Goal: Ask a question: Seek information or help from site administrators or community

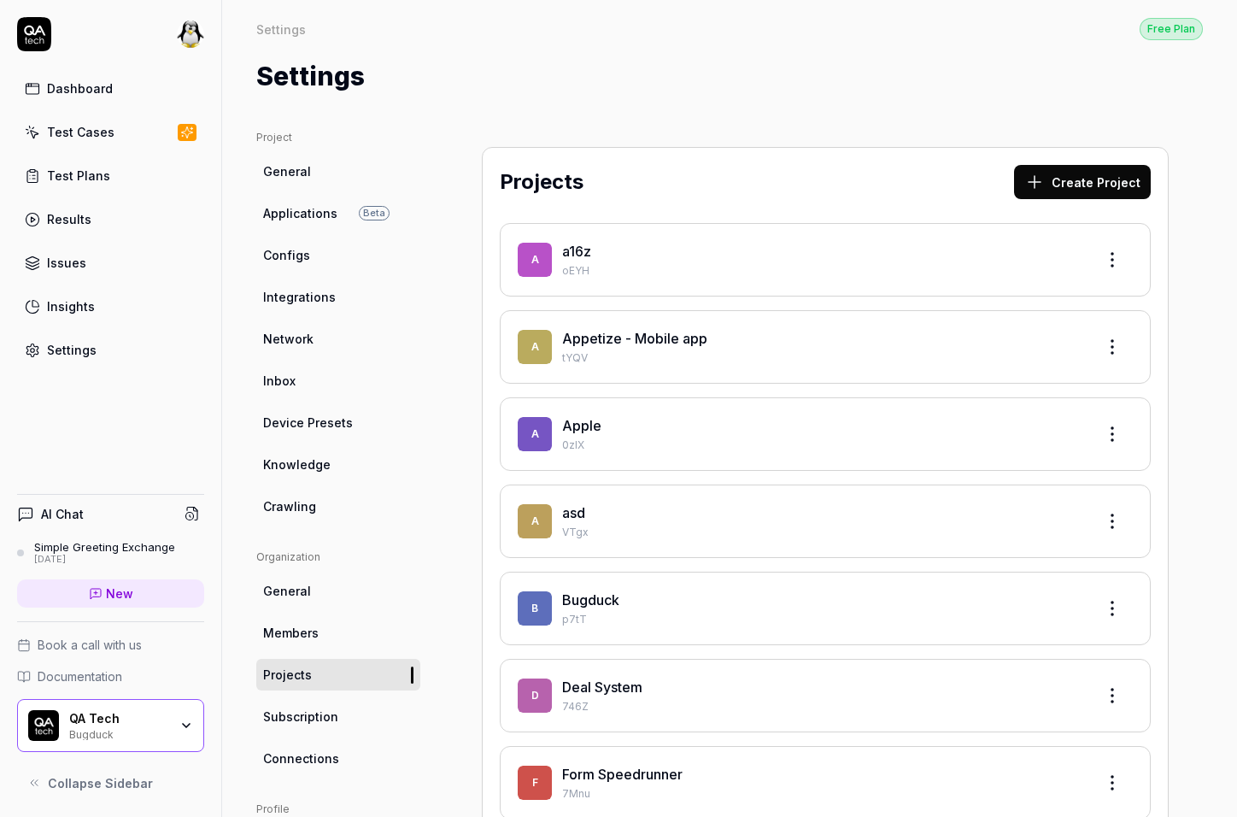
click at [130, 153] on div "Dashboard Test Cases Test Plans Results Issues Insights Settings" at bounding box center [110, 219] width 187 height 295
click at [122, 143] on link "Test Cases" at bounding box center [110, 131] width 187 height 33
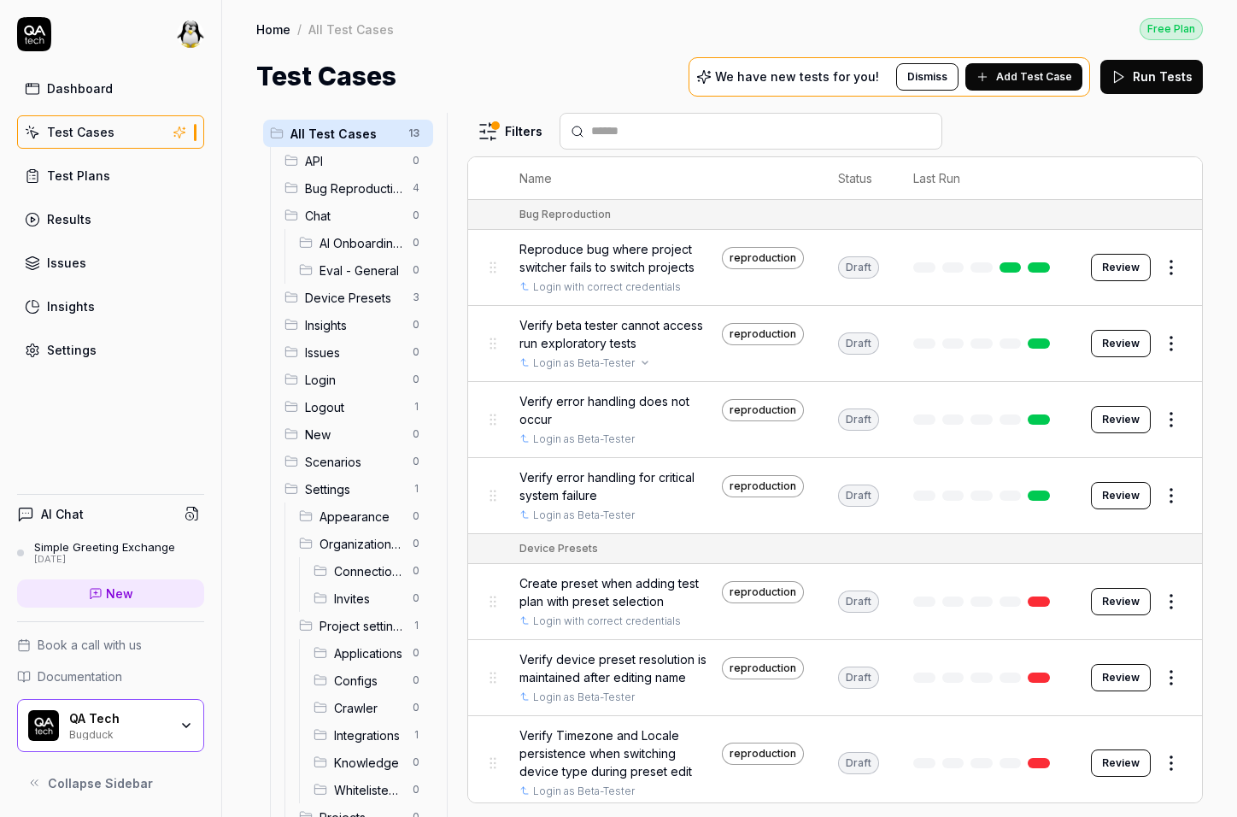
click at [571, 360] on link "Login as Beta-Tester" at bounding box center [584, 362] width 102 height 15
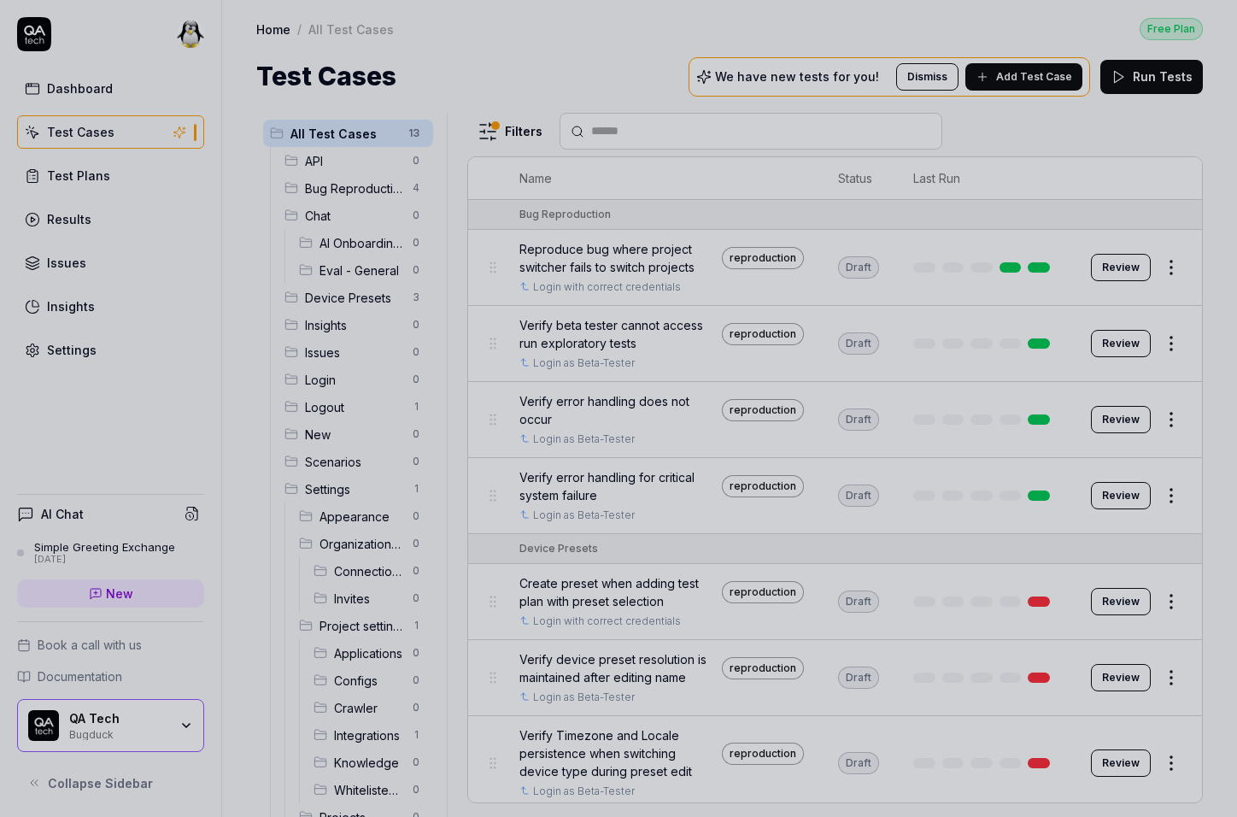
click at [626, 357] on div at bounding box center [618, 408] width 1237 height 817
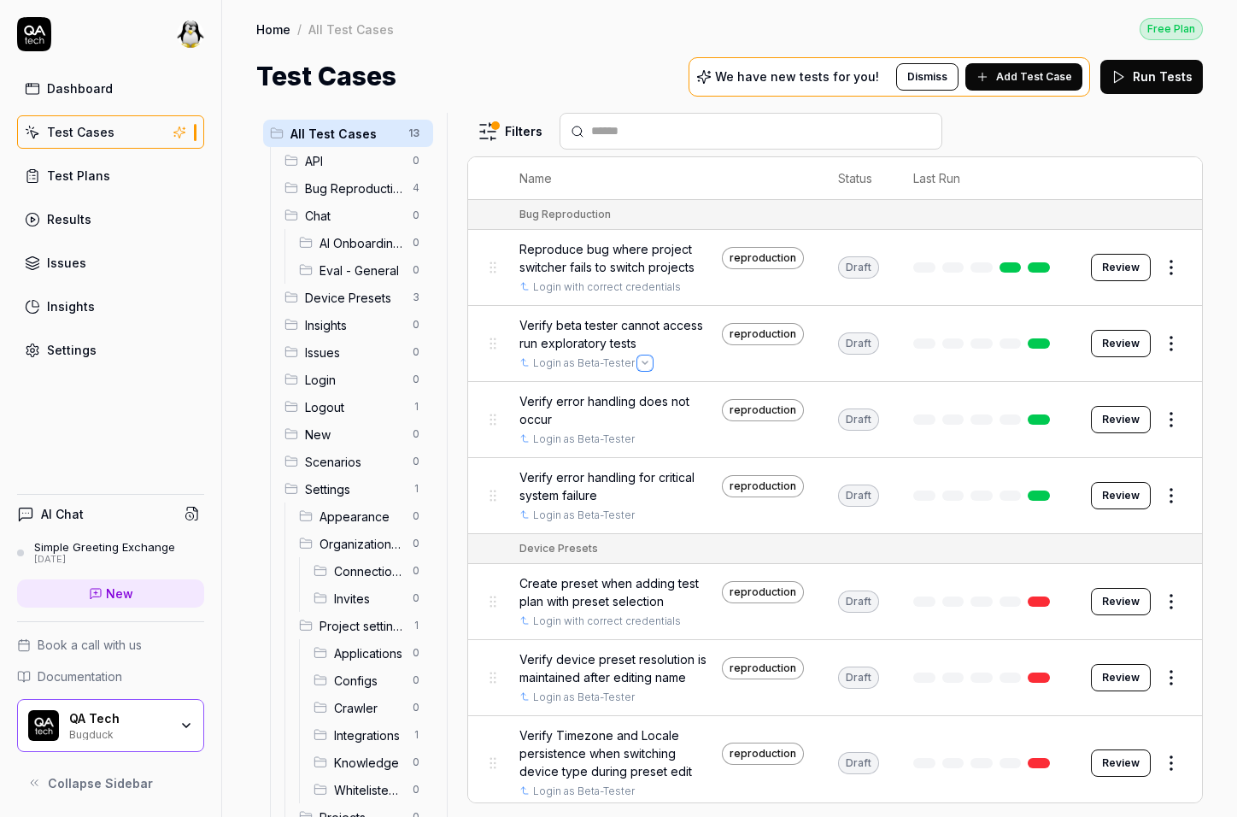
click at [641, 360] on icon "Open selector" at bounding box center [644, 363] width 7 height 7
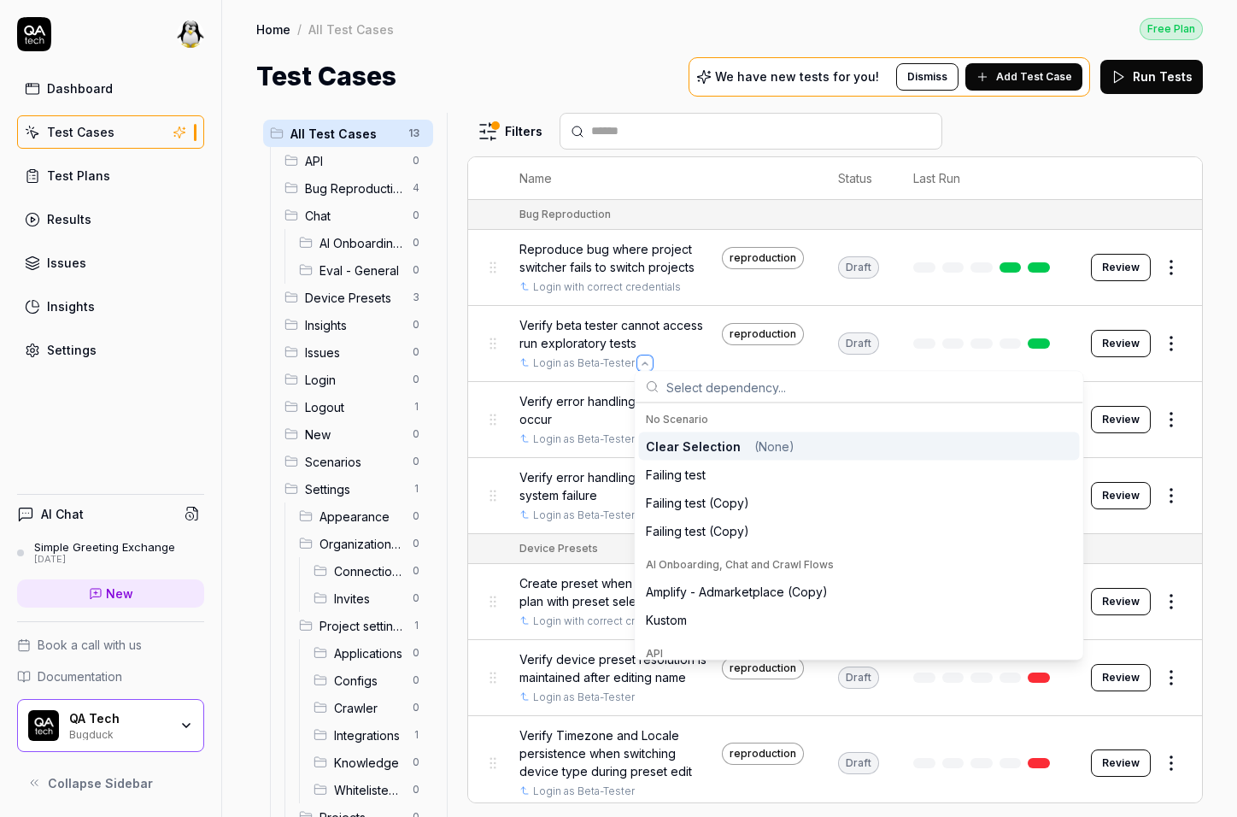
click at [642, 362] on icon "Open selector" at bounding box center [644, 363] width 5 height 3
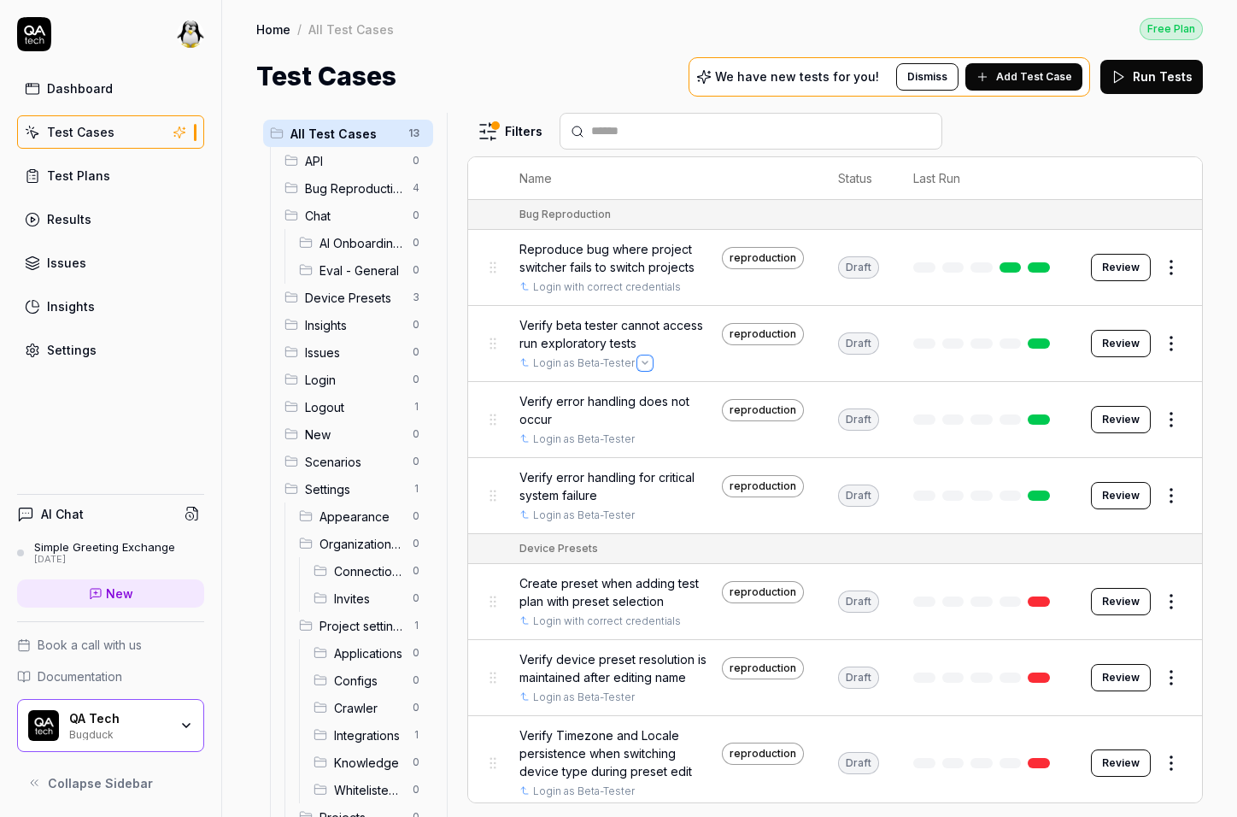
click at [641, 360] on icon "Open selector" at bounding box center [644, 363] width 7 height 7
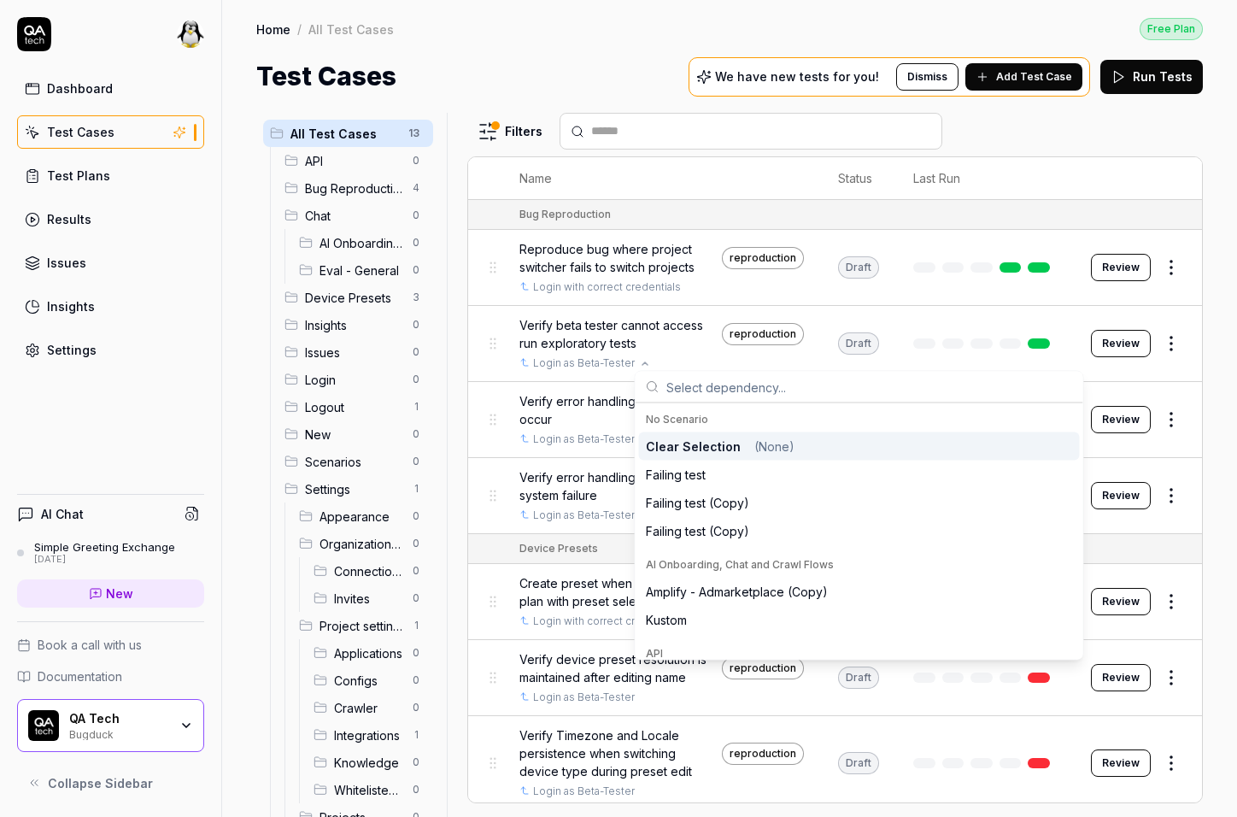
click at [722, 450] on span "Clear Selection" at bounding box center [693, 446] width 95 height 18
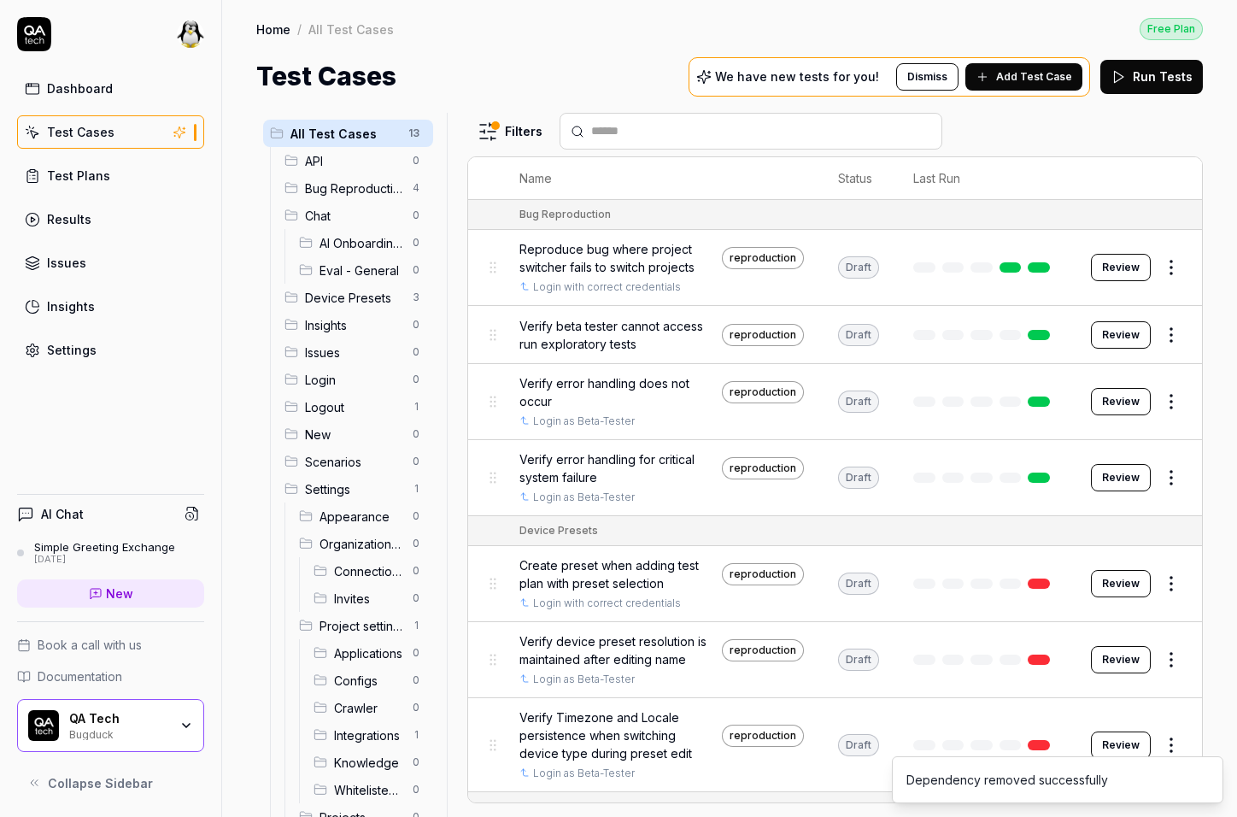
click at [573, 335] on span "Verify beta tester cannot access run exploratory tests" at bounding box center [617, 335] width 196 height 36
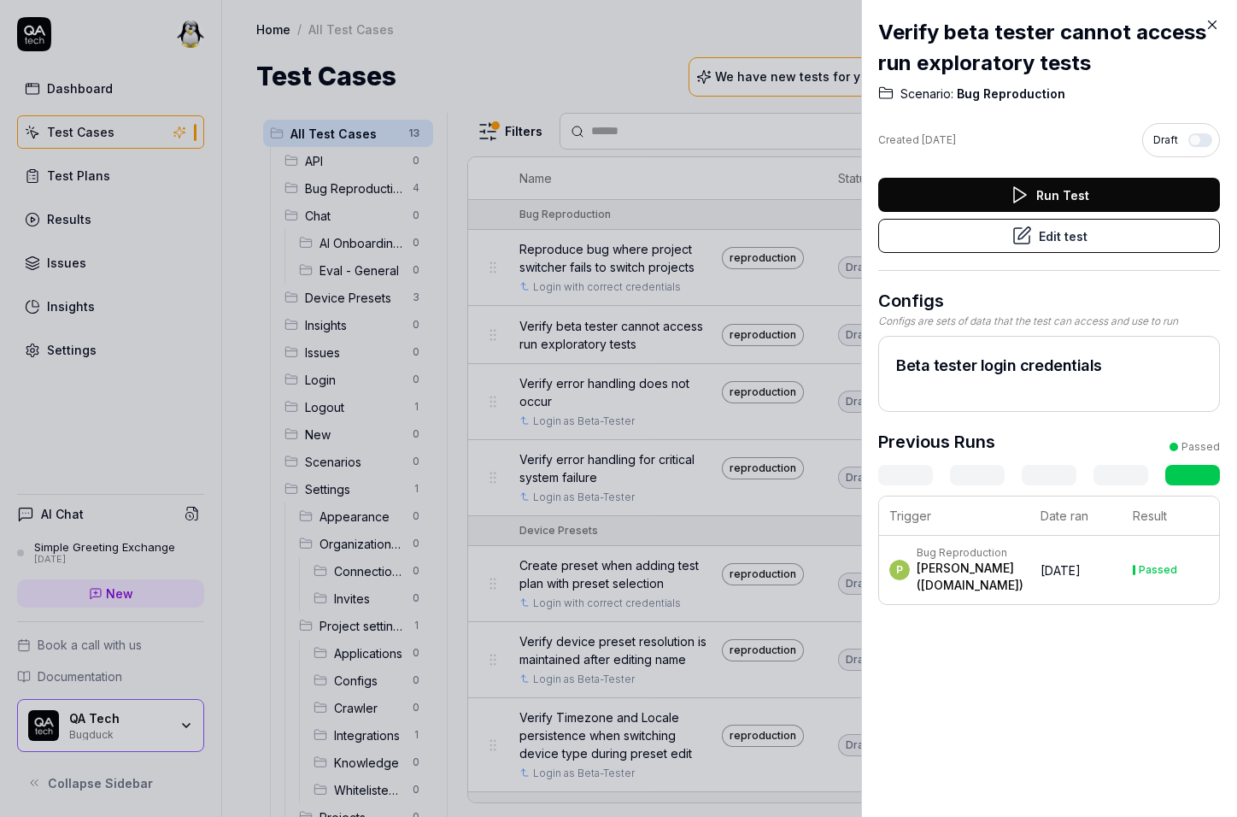
click at [1048, 234] on button "Edit test" at bounding box center [1049, 236] width 342 height 34
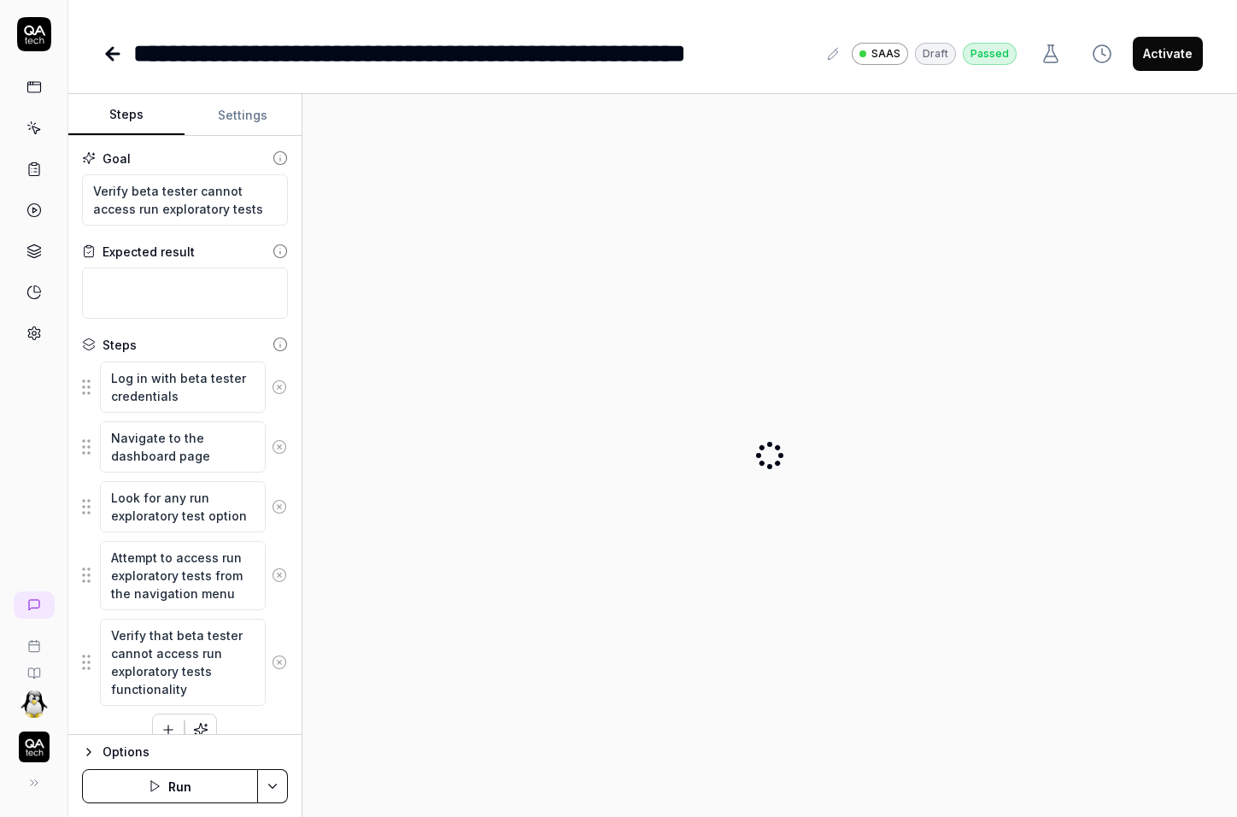
type textarea "*"
click at [230, 113] on button "Settings" at bounding box center [242, 115] width 116 height 41
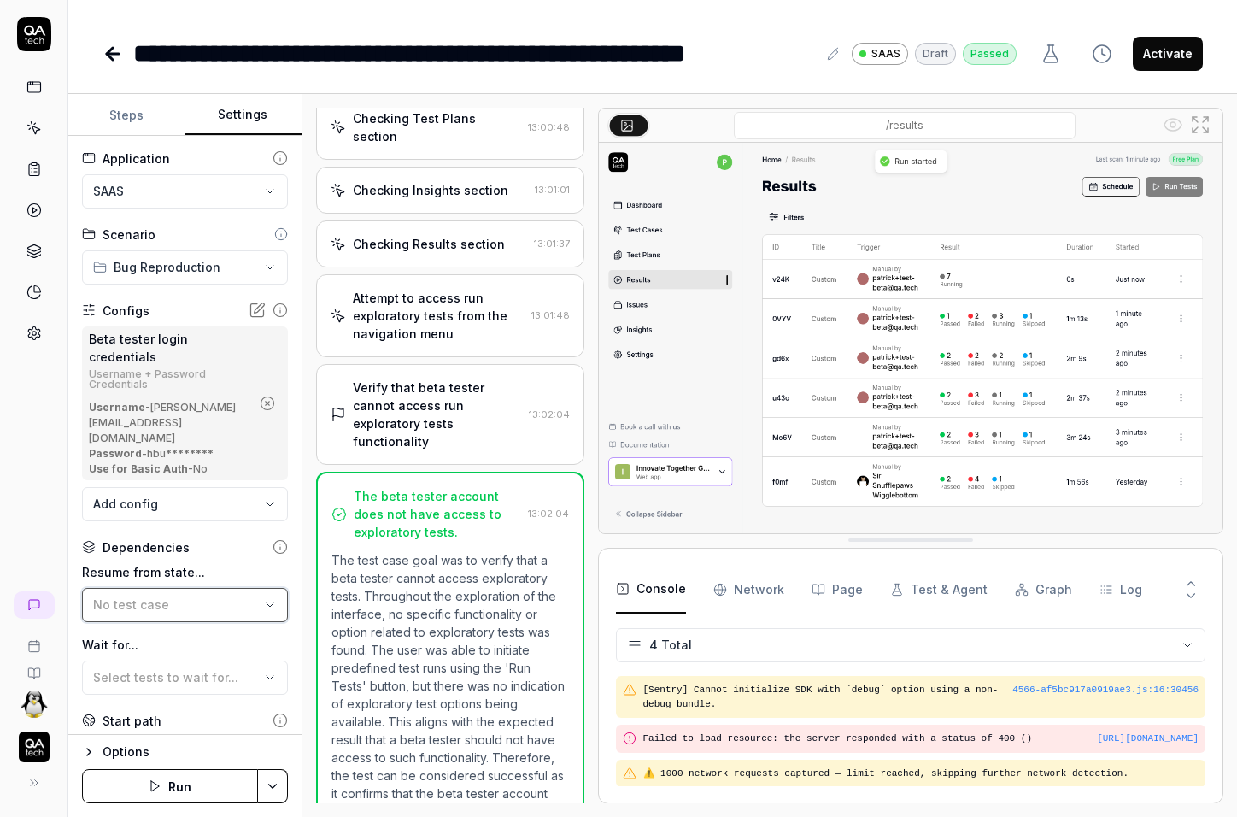
click at [151, 597] on span "No test case" at bounding box center [131, 604] width 76 height 15
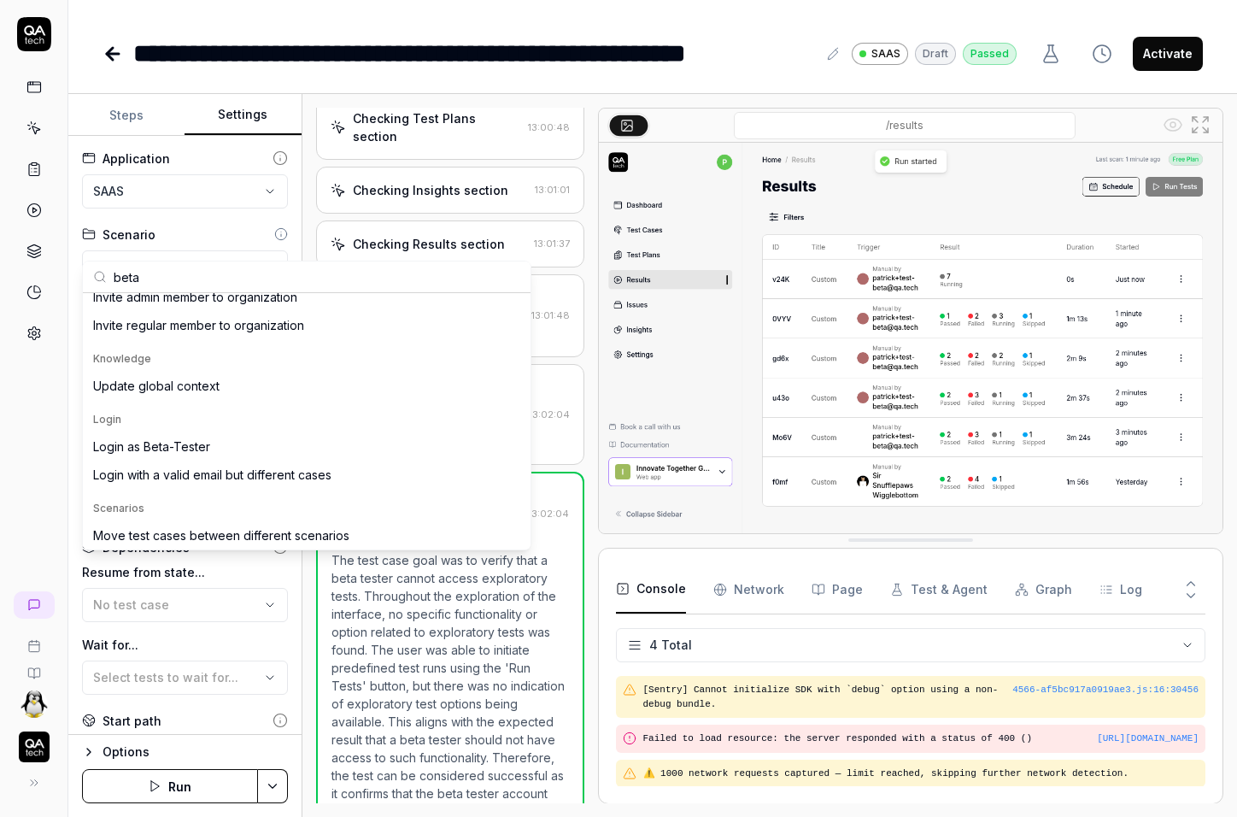
scroll to position [423, 0]
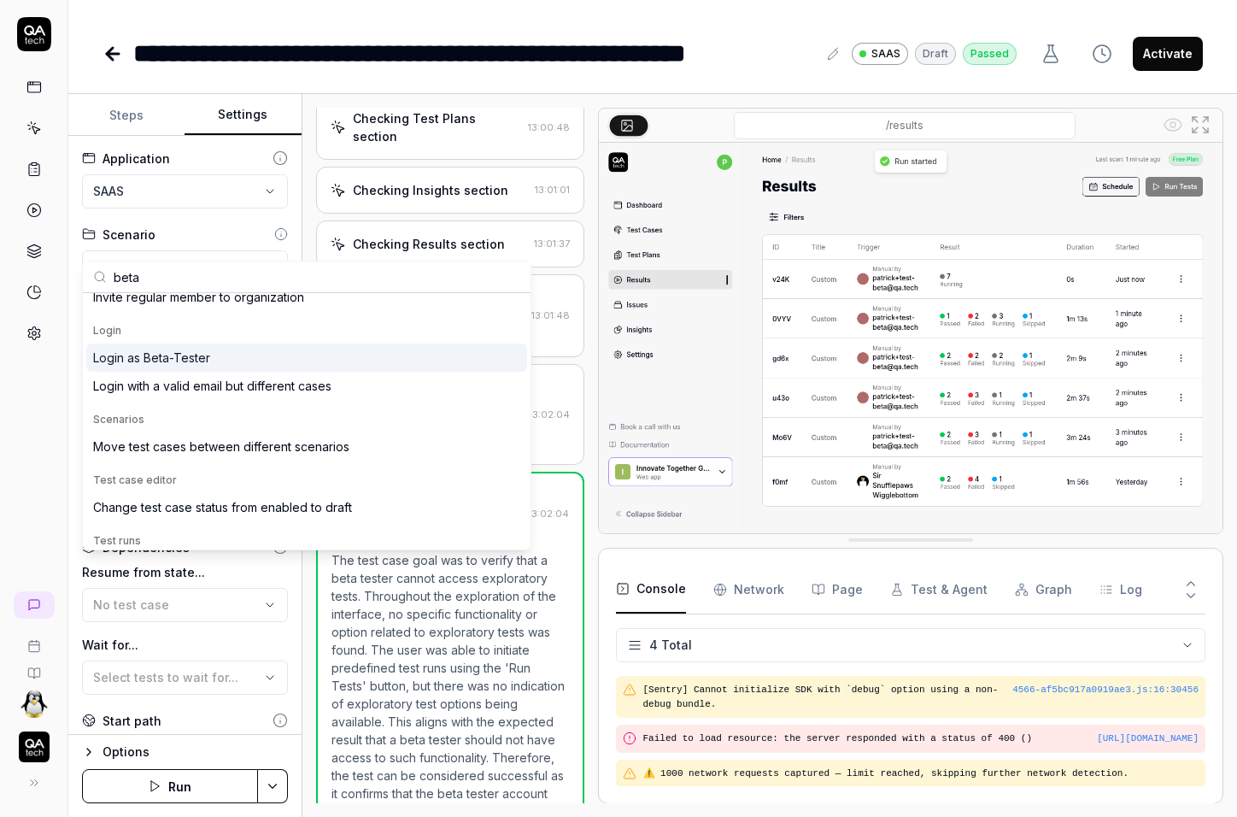
type input "beta"
click at [243, 358] on div "Login as Beta-Tester" at bounding box center [306, 357] width 441 height 28
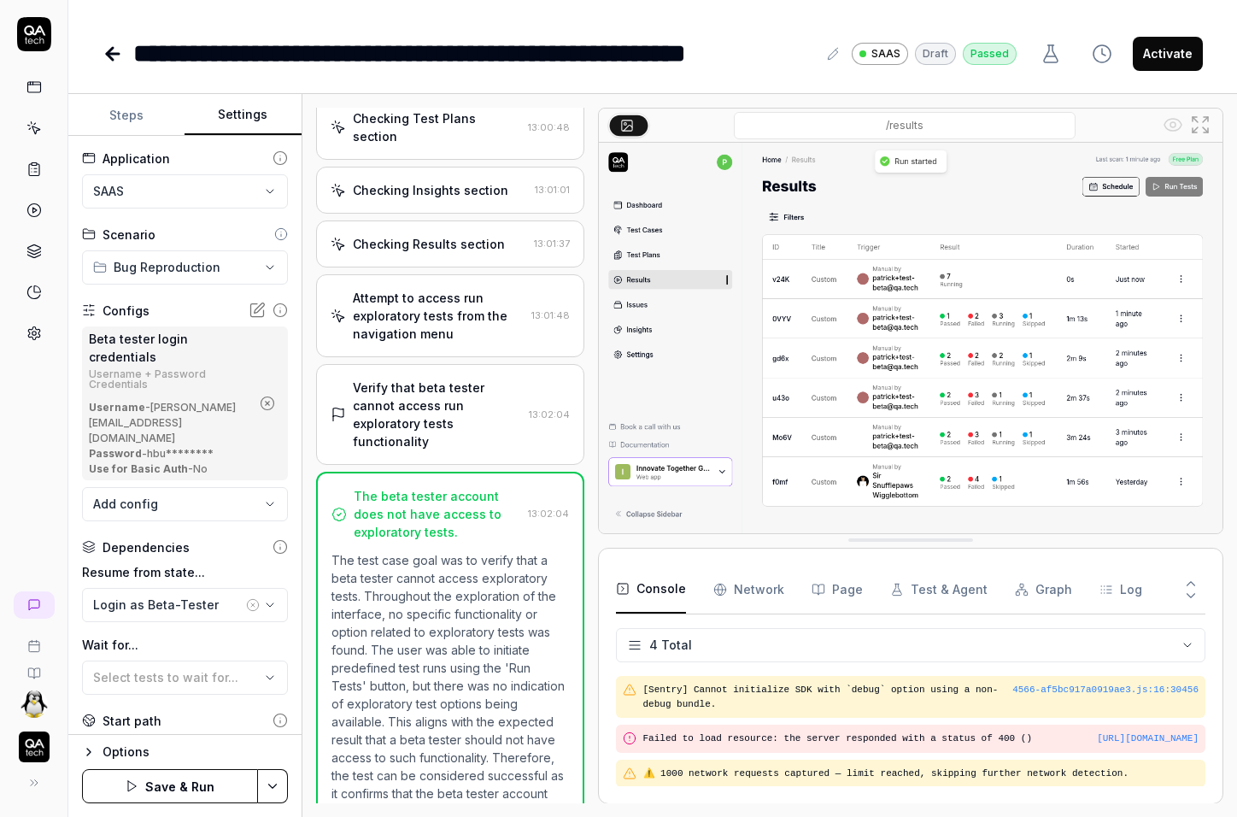
click at [264, 781] on html "**********" at bounding box center [618, 408] width 1237 height 817
click at [189, 675] on div "Save" at bounding box center [188, 668] width 218 height 38
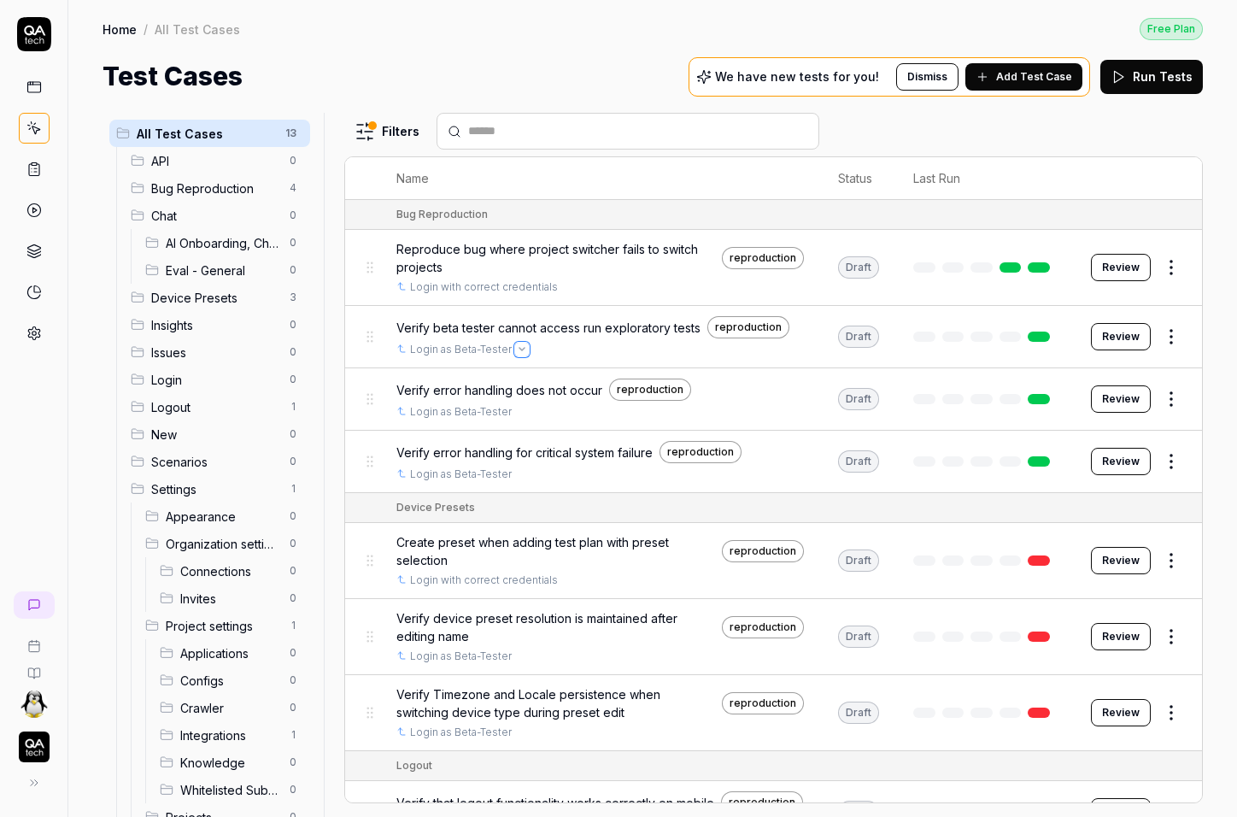
click at [519, 348] on icon "Open selector" at bounding box center [521, 349] width 5 height 3
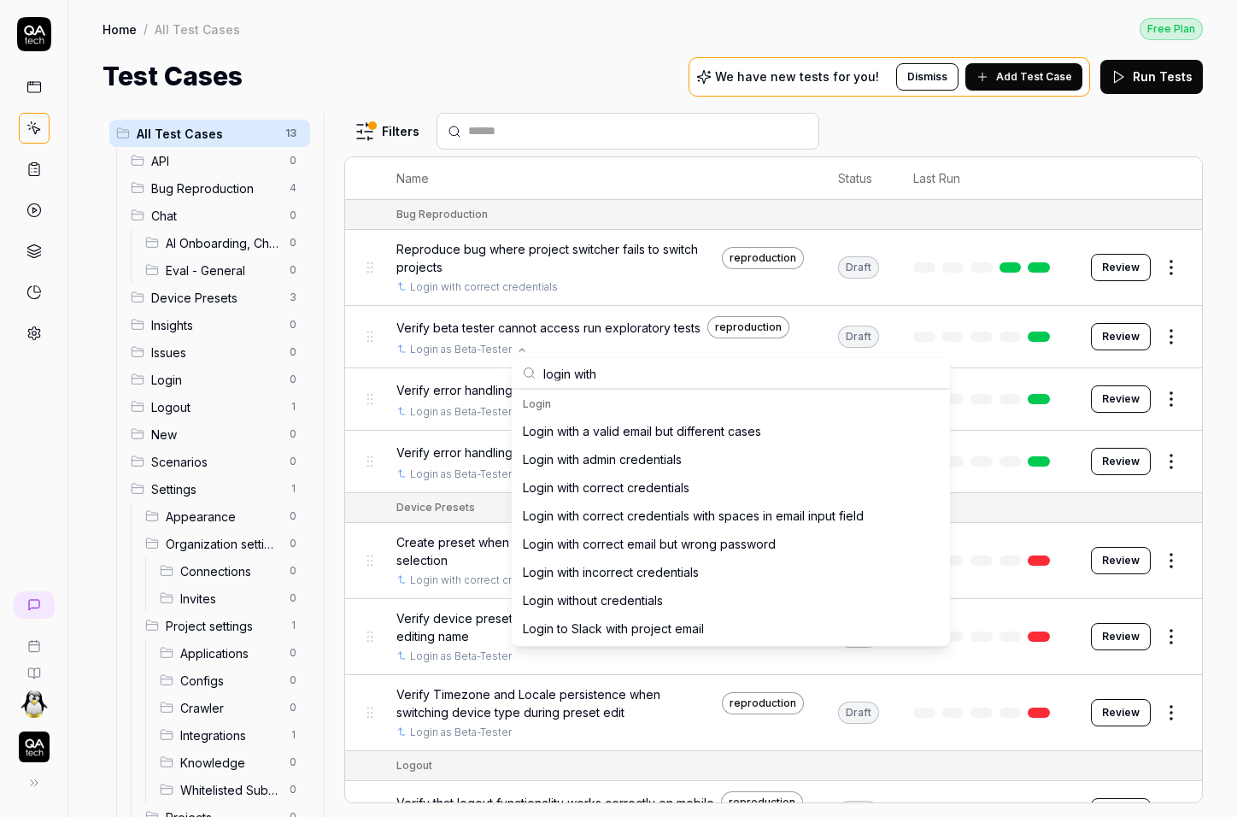
scroll to position [2, 0]
type input "login with"
click at [590, 490] on div "Login with correct credentials" at bounding box center [606, 487] width 167 height 18
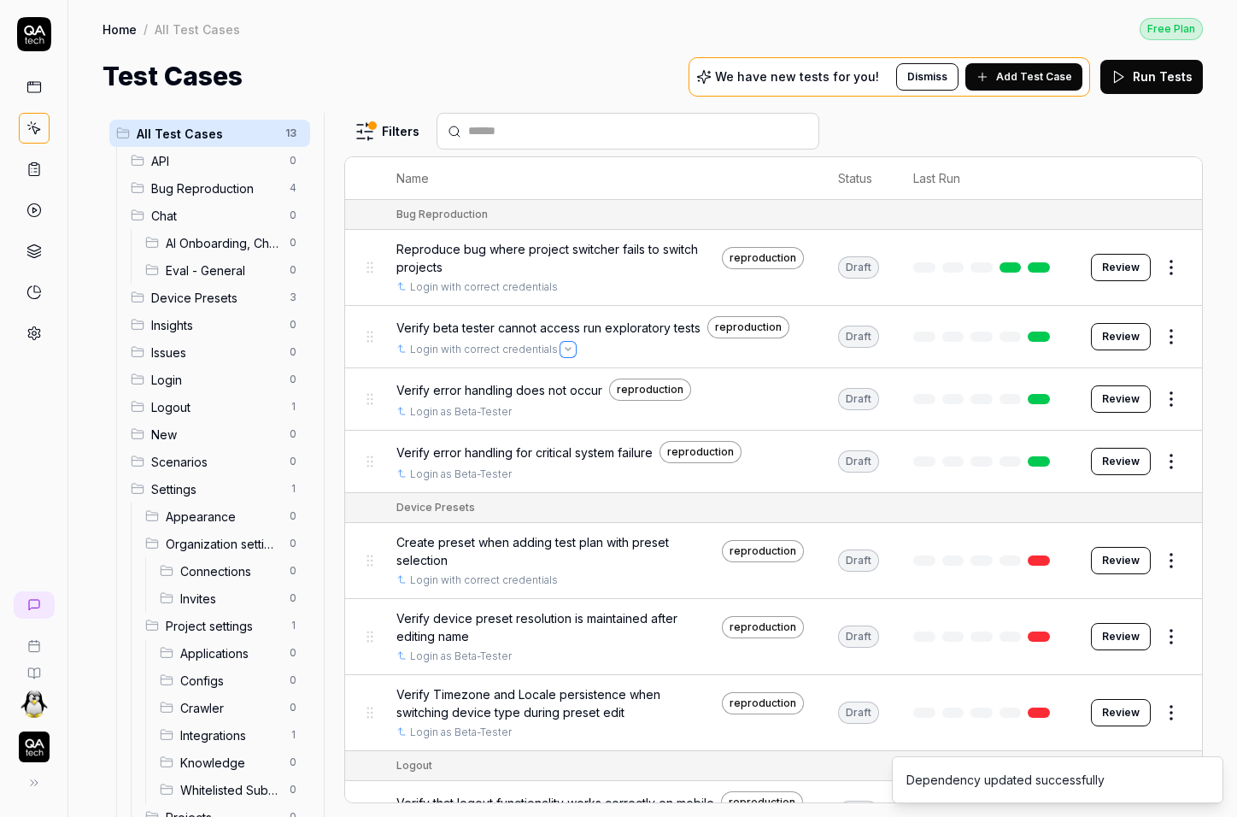
click at [565, 348] on icon "Open selector" at bounding box center [567, 349] width 5 height 3
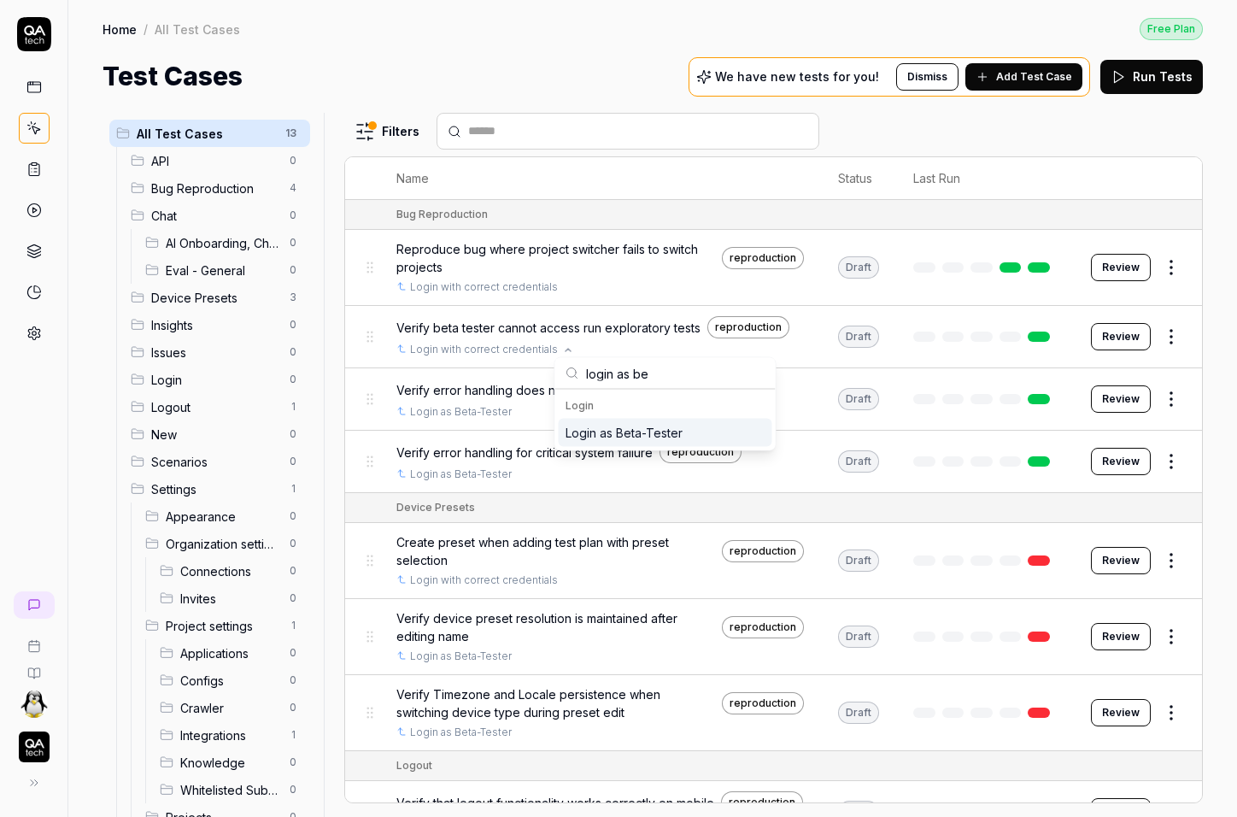
type input "login as be"
click at [647, 433] on div "Login as Beta-Tester" at bounding box center [623, 433] width 117 height 18
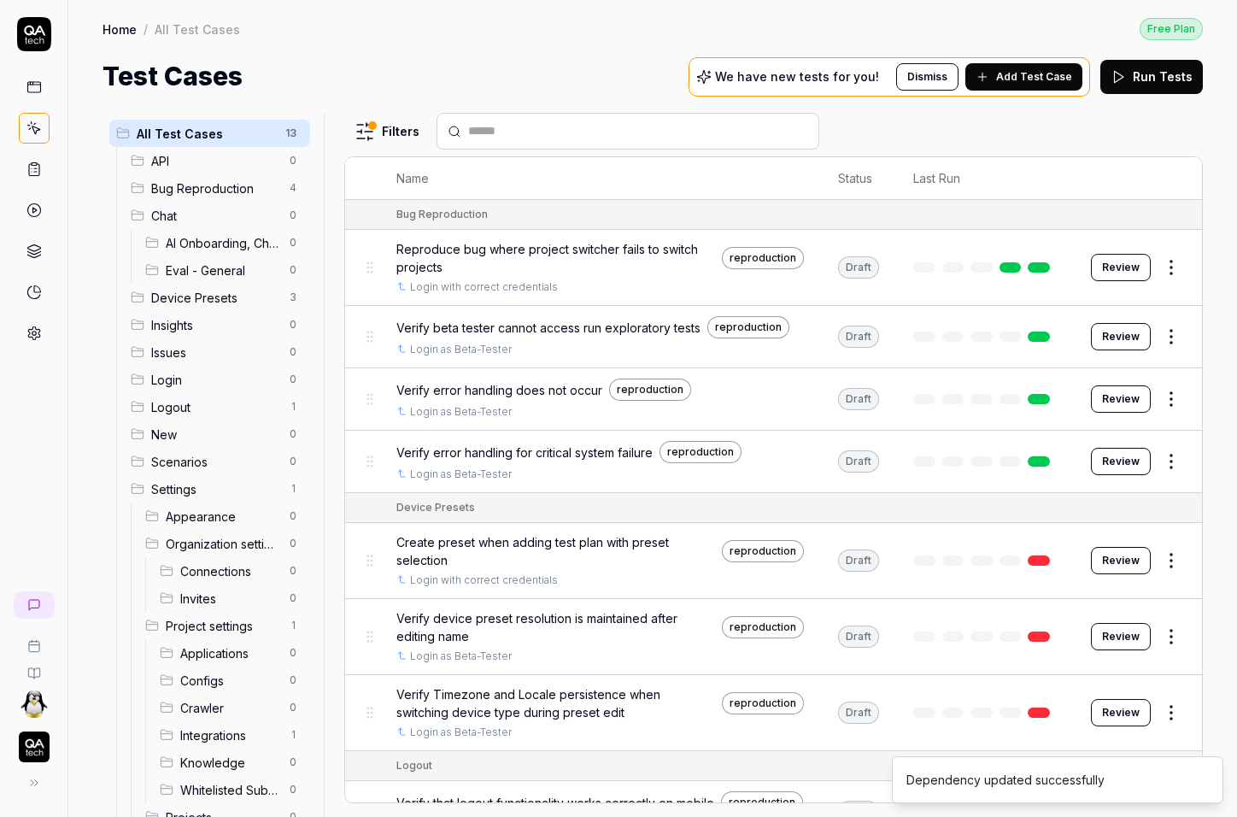
click at [73, 448] on div "All Test Cases 13 API 0 Bug Reproduction 4 Chat 0 AI Onboarding, Chat and Crawl…" at bounding box center [652, 456] width 1168 height 721
click at [41, 599] on icon at bounding box center [34, 605] width 14 height 14
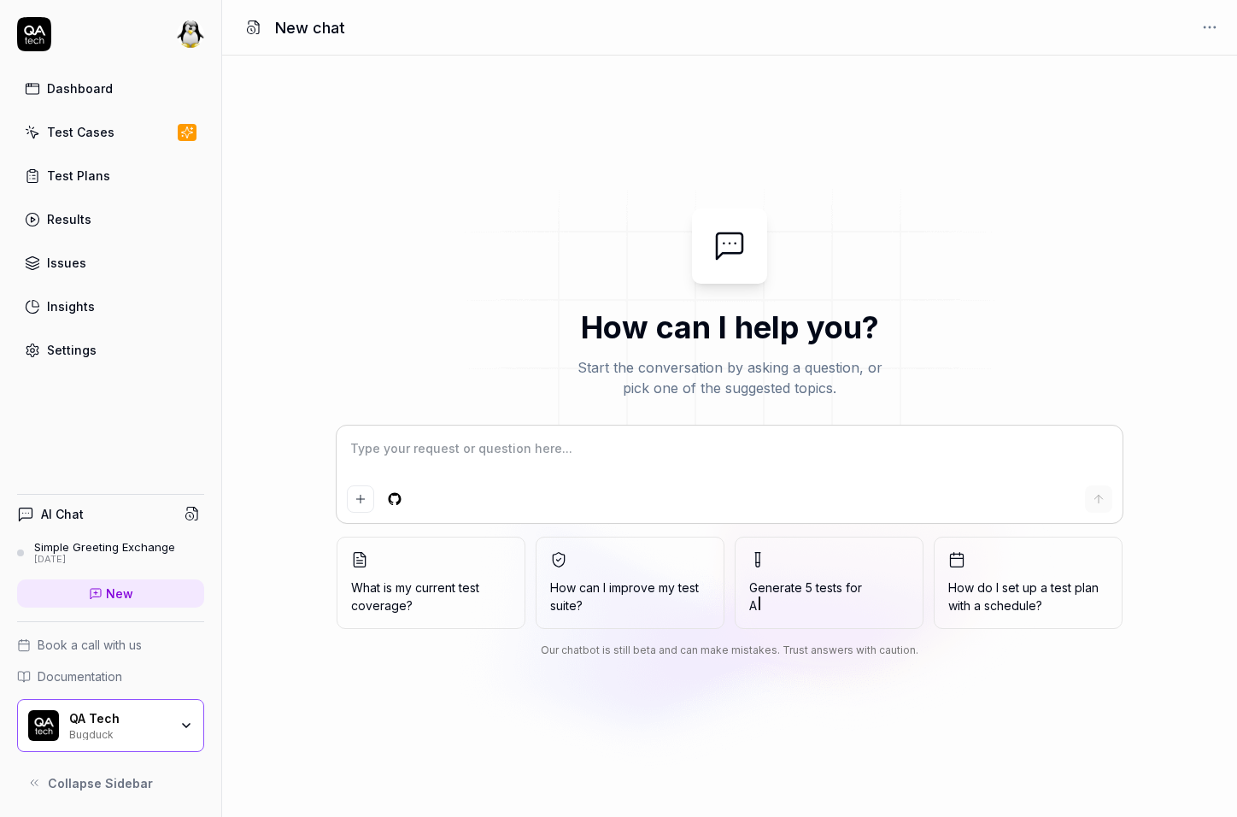
click at [497, 455] on textarea at bounding box center [729, 457] width 765 height 43
type textarea "*"
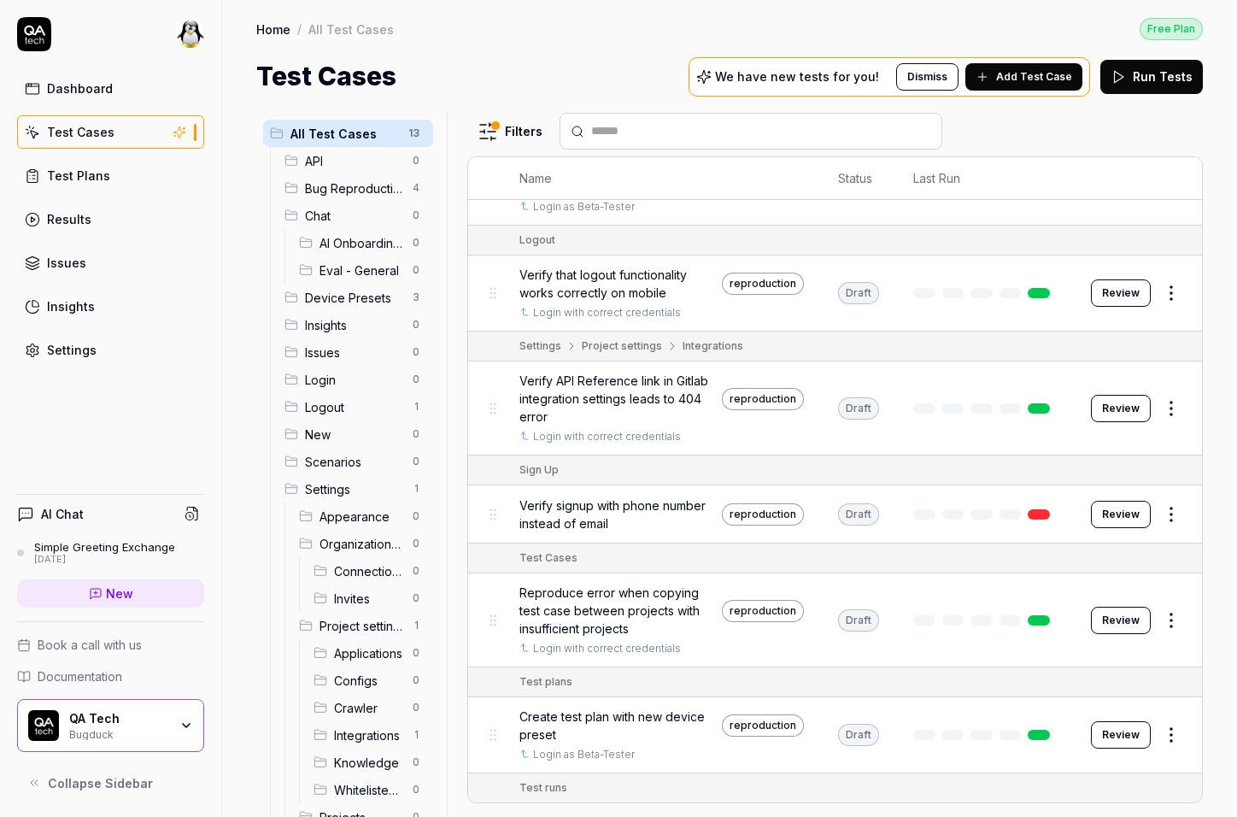
scroll to position [582, 0]
click at [687, 431] on button "Open selector" at bounding box center [691, 438] width 14 height 14
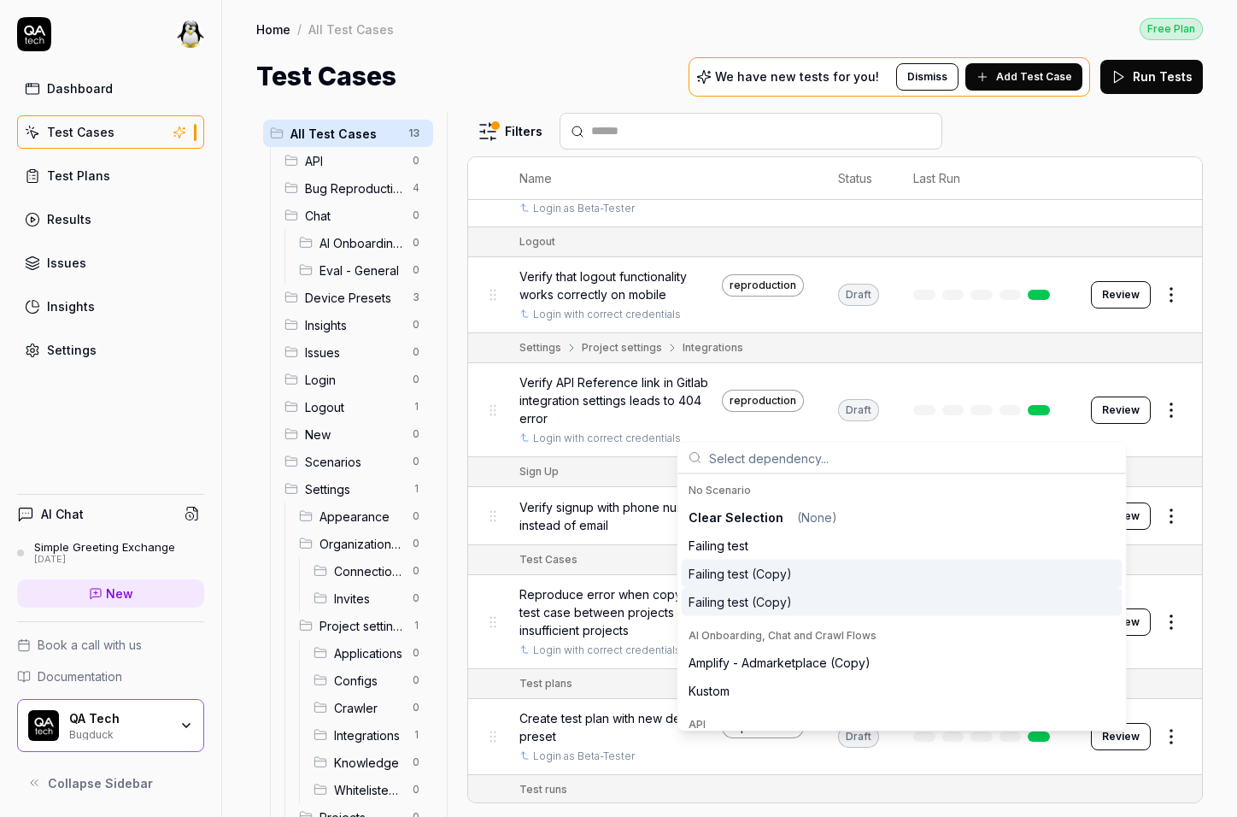
click at [233, 514] on div "All Test Cases 13 API 0 Bug Reproduction 4 Chat 0 AI Onboarding, Chat and Crawl…" at bounding box center [729, 456] width 1015 height 721
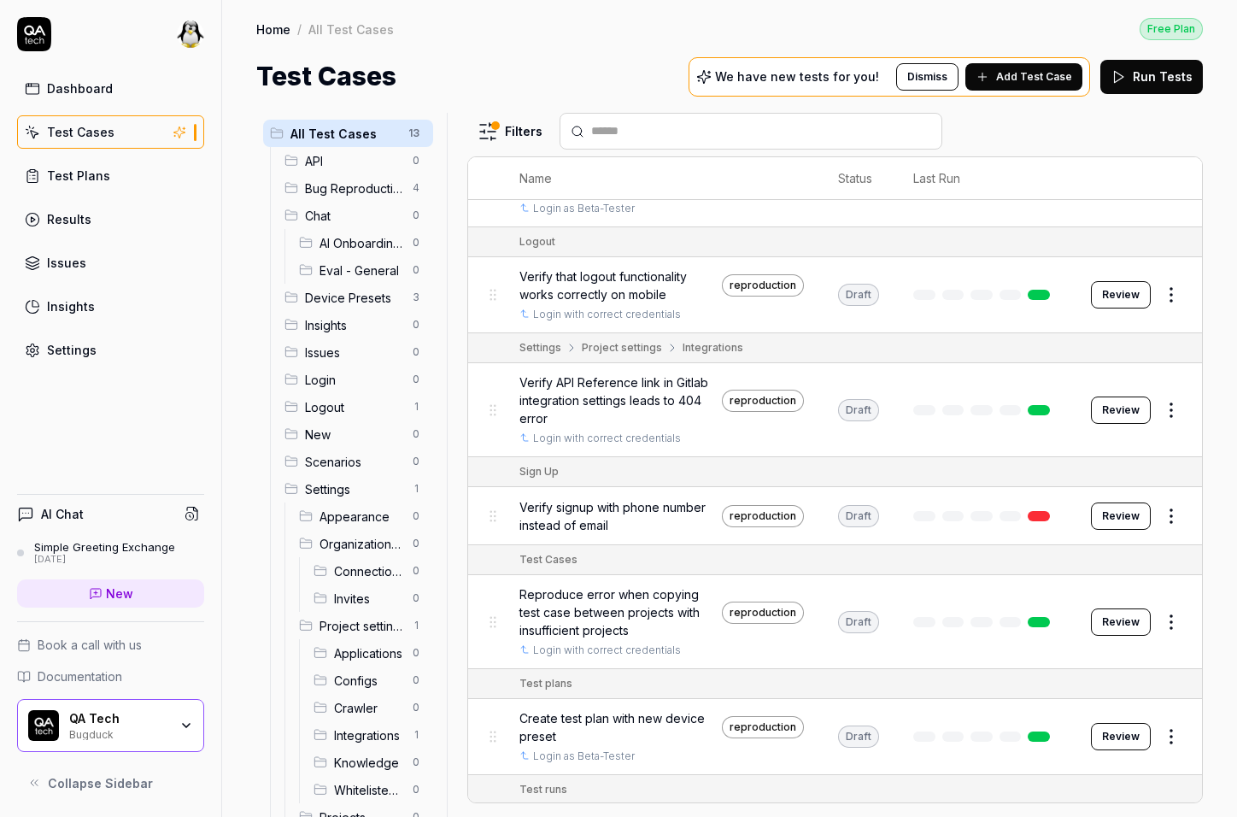
click at [106, 584] on span "New" at bounding box center [119, 593] width 27 height 18
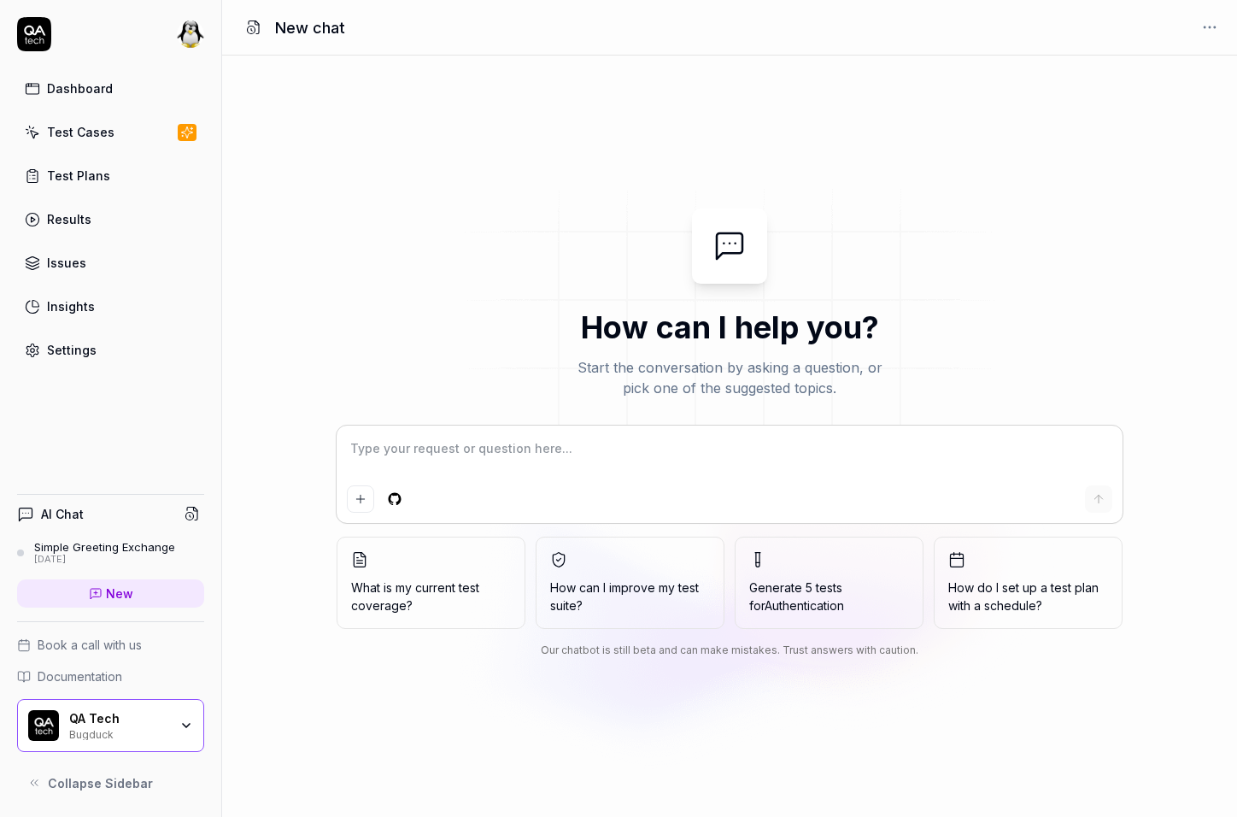
type textarea "*"
type textarea "r"
type textarea "*"
type textarea "ru"
type textarea "*"
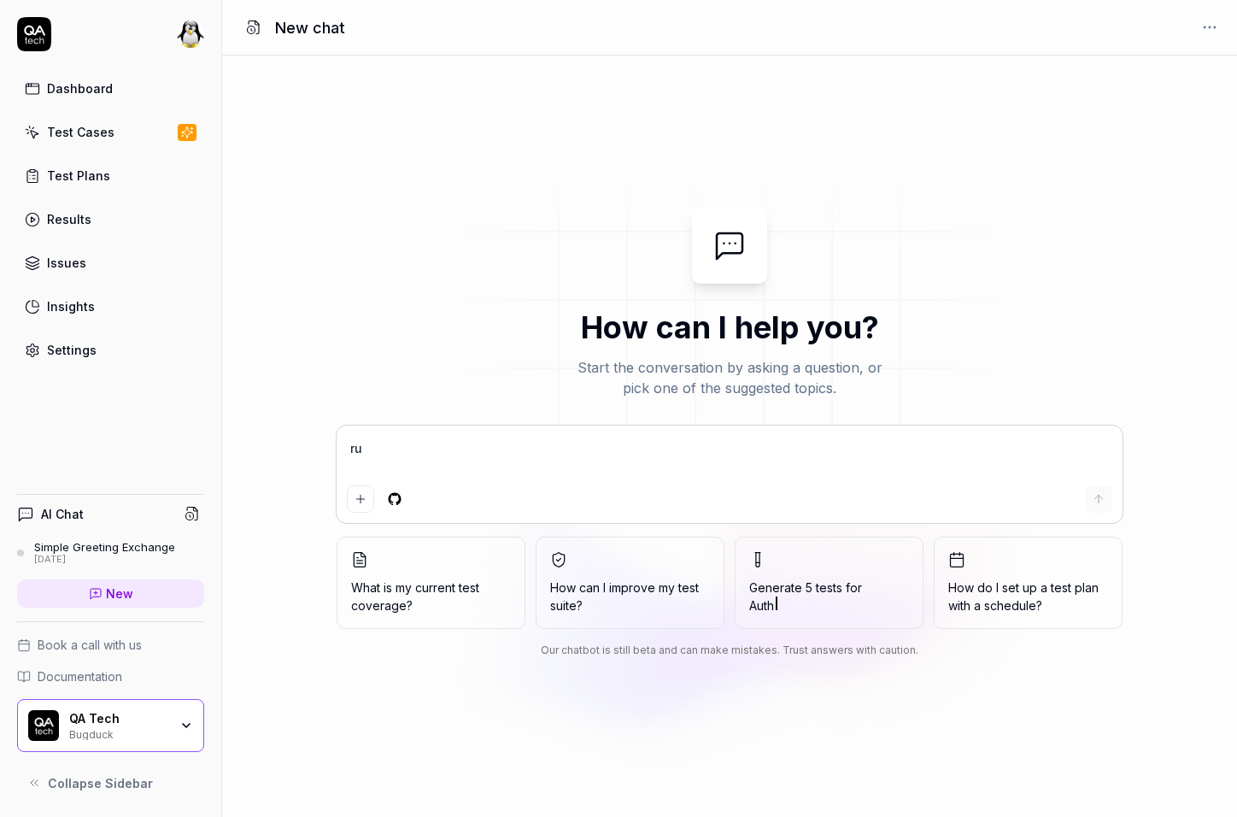
type textarea "run"
type textarea "*"
type textarea "run"
type textarea "*"
type textarea "run l"
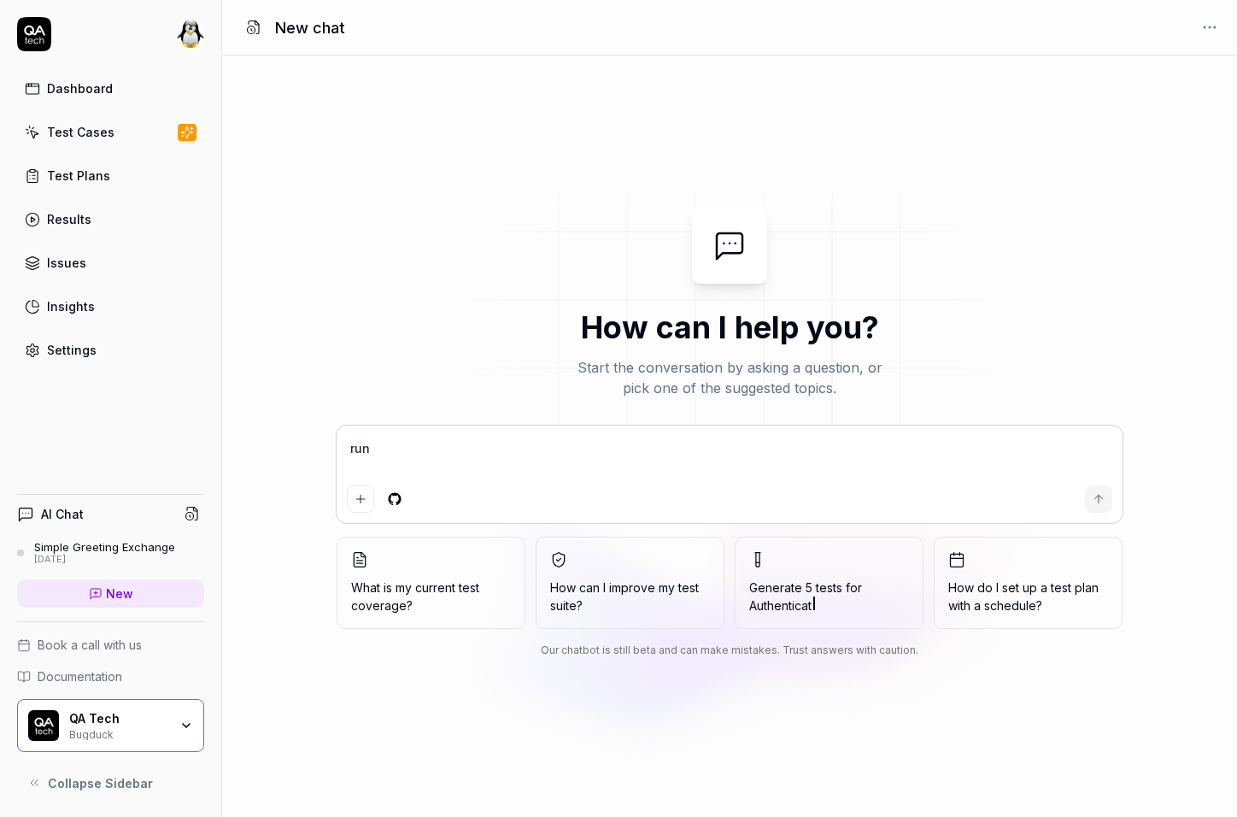
type textarea "*"
type textarea "run lo"
type textarea "*"
type textarea "run log"
type textarea "*"
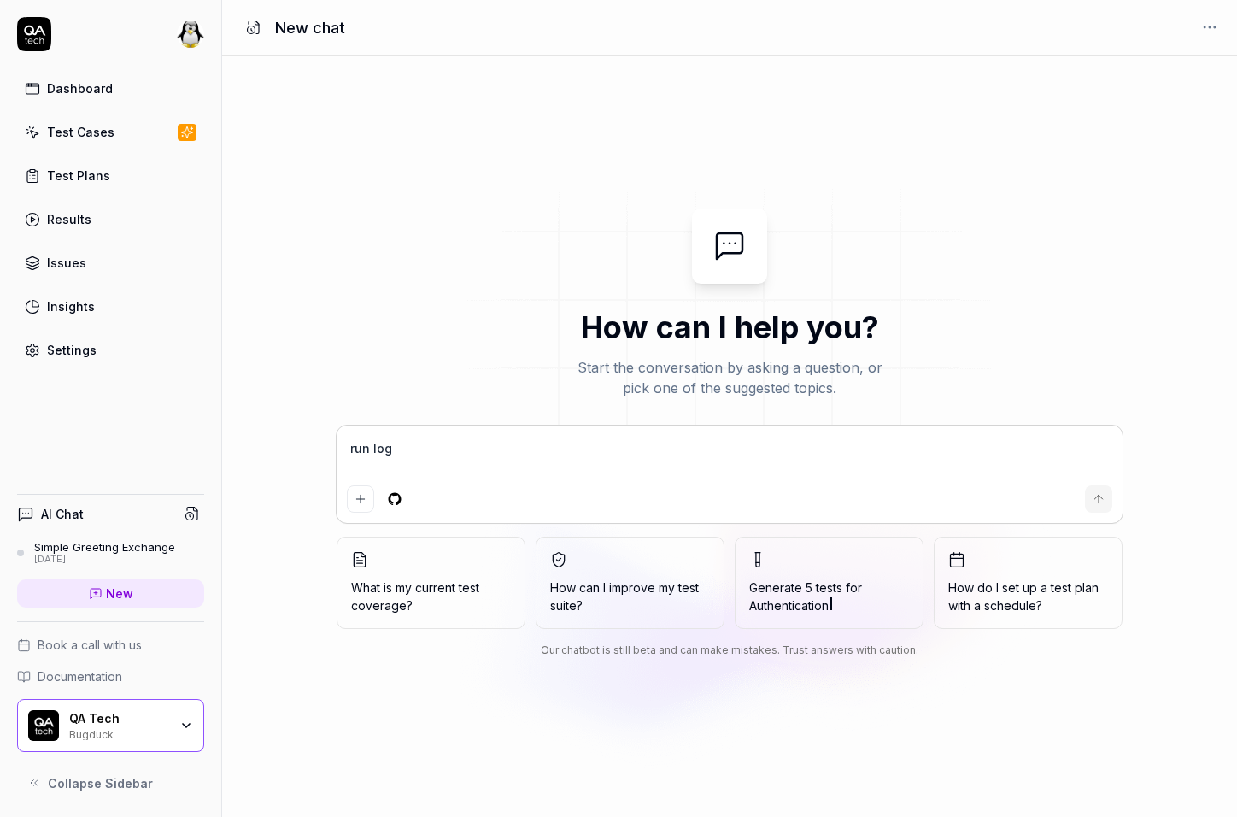
type textarea "run logi"
type textarea "*"
type textarea "run login"
type textarea "*"
type textarea "run login"
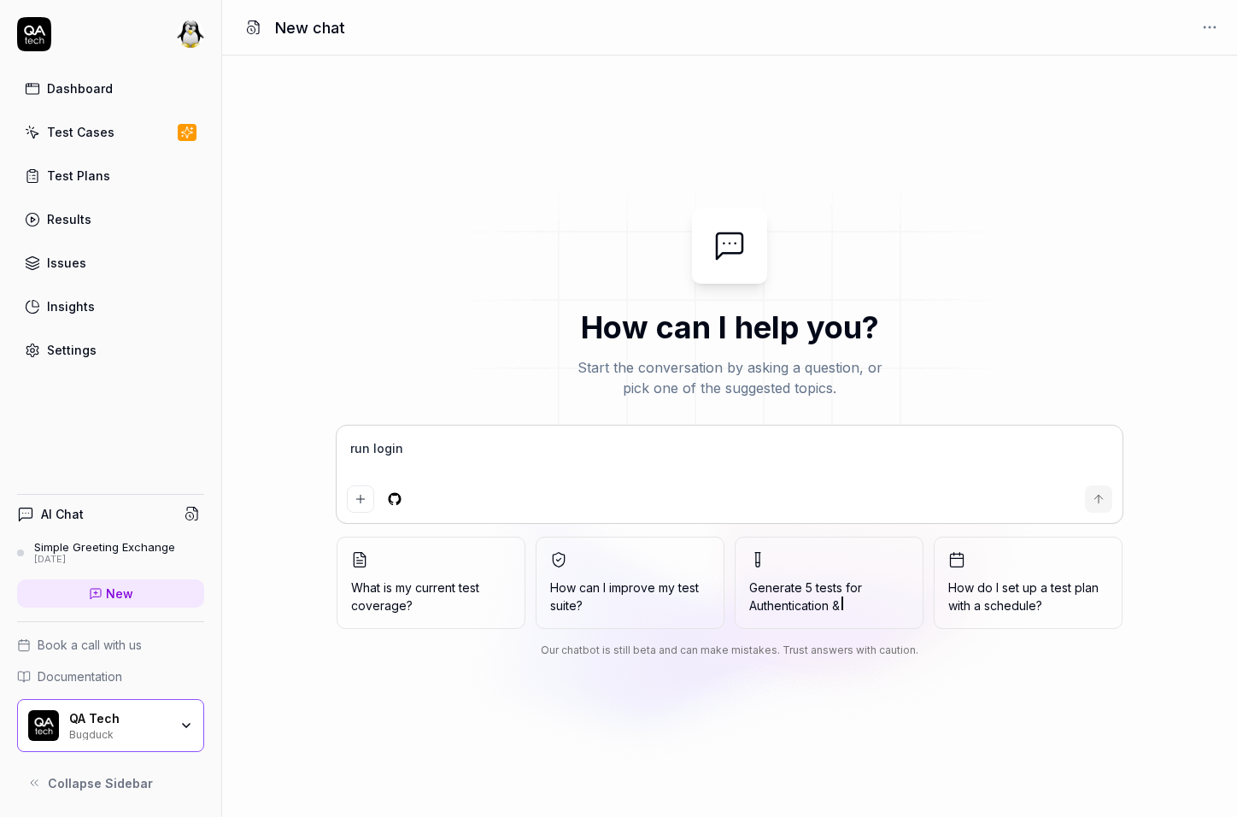
type textarea "*"
type textarea "r"
type textarea "*"
type textarea "ru"
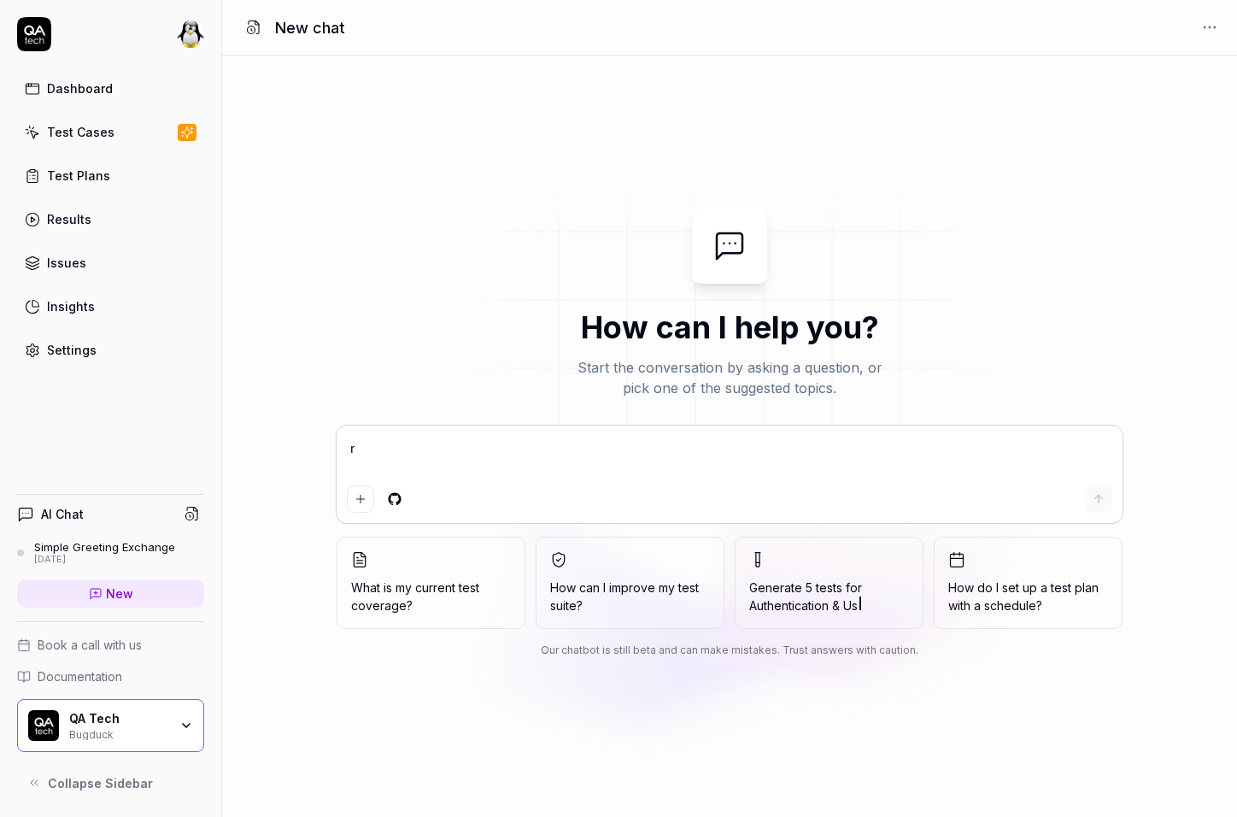
type textarea "*"
type textarea "run"
type textarea "*"
type textarea "run"
type textarea "*"
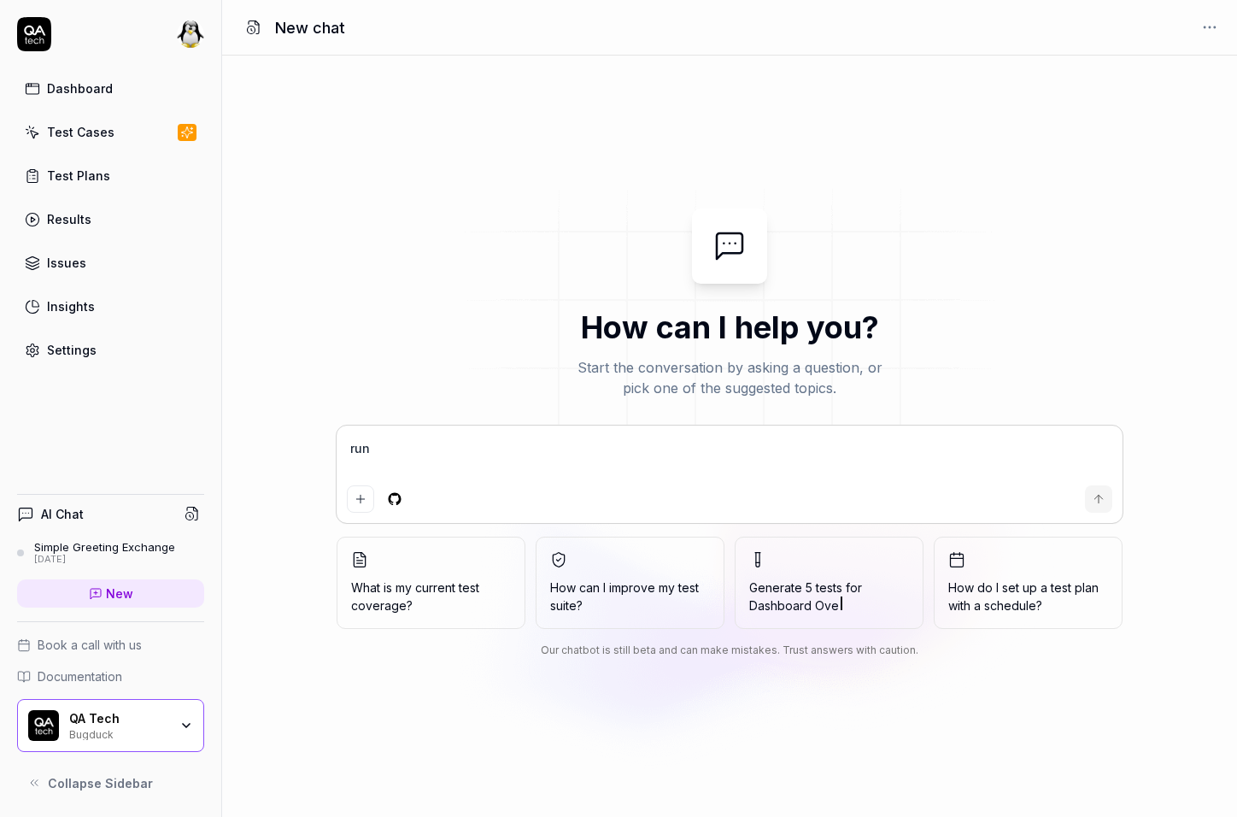
type textarea "run i"
type textarea "*"
type textarea "run is"
type textarea "*"
type textarea "run is"
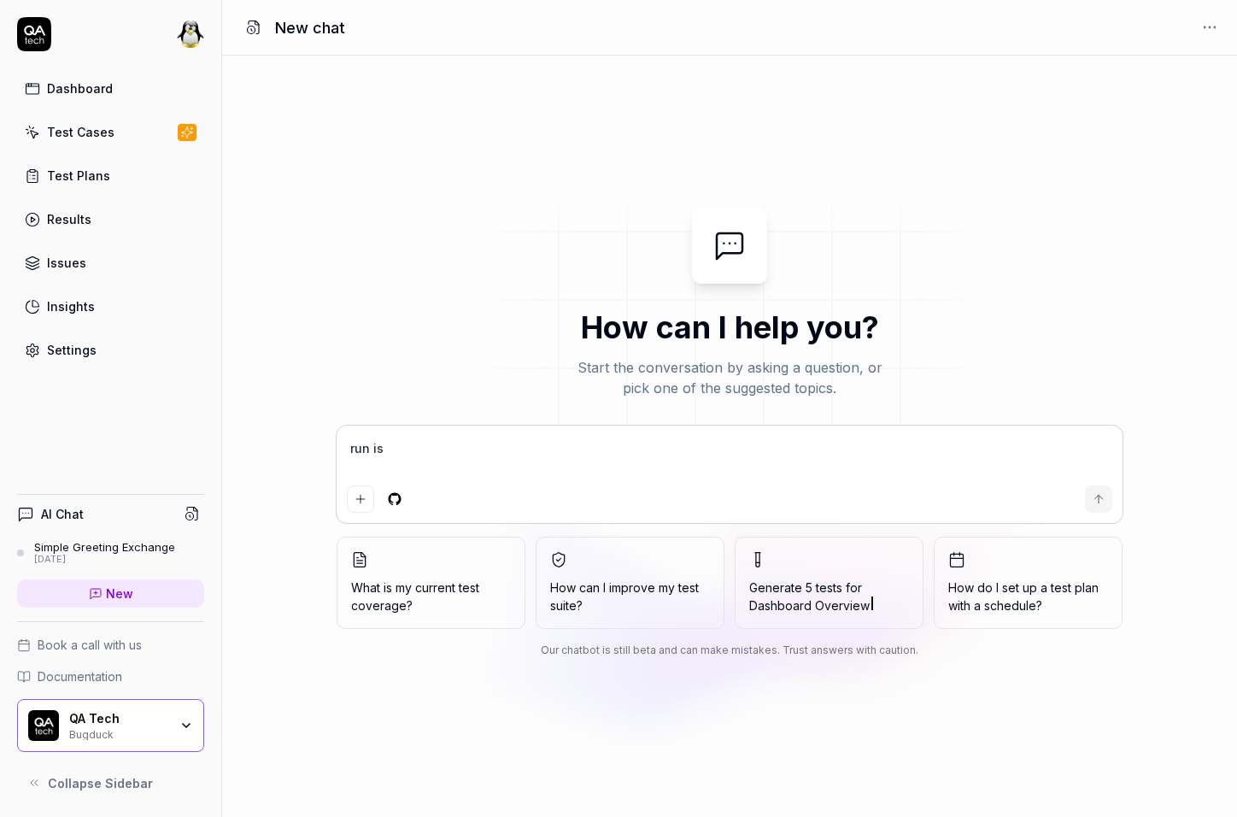
click at [123, 137] on link "Test Cases" at bounding box center [110, 131] width 187 height 33
click at [431, 453] on textarea "run is" at bounding box center [729, 457] width 765 height 43
type textarea "*"
type textarea "R"
type textarea "*"
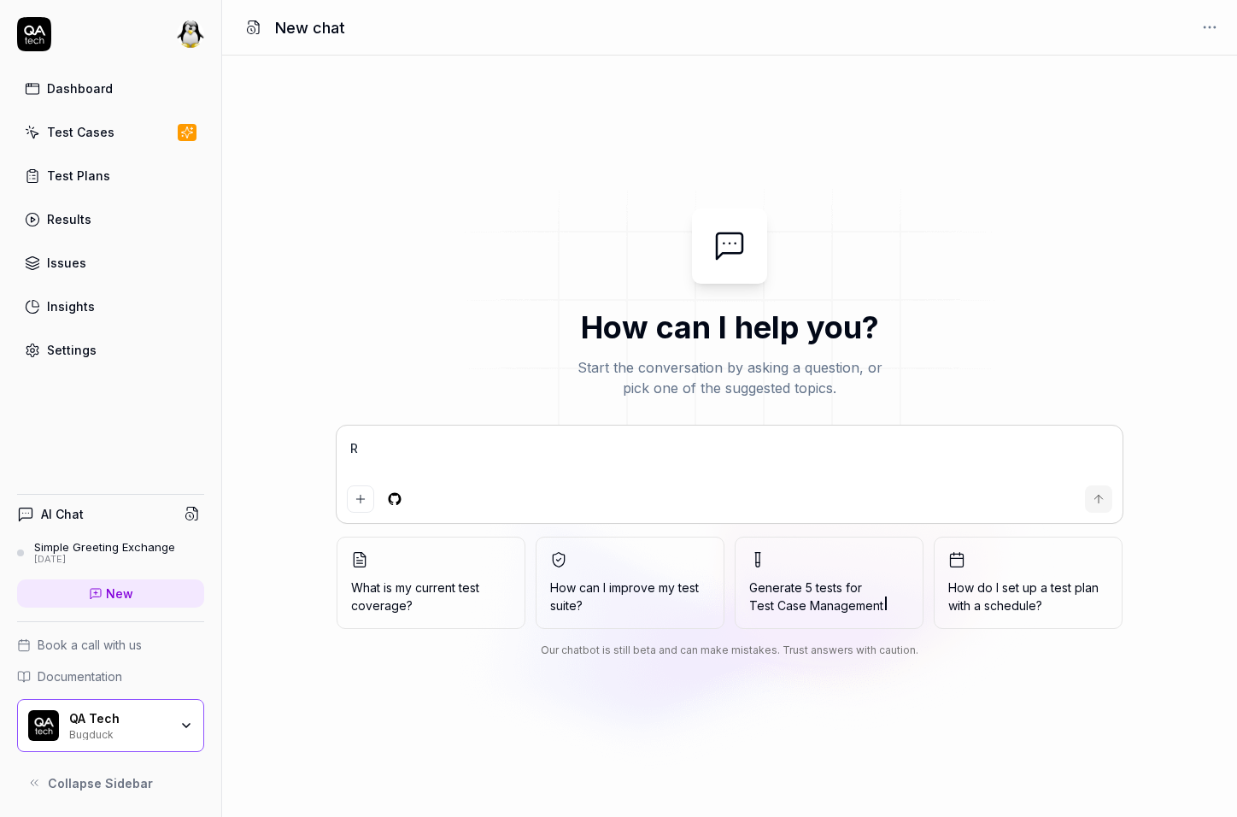
type textarea "Ru"
type textarea "*"
type textarea "Run"
type textarea "*"
type textarea "Run"
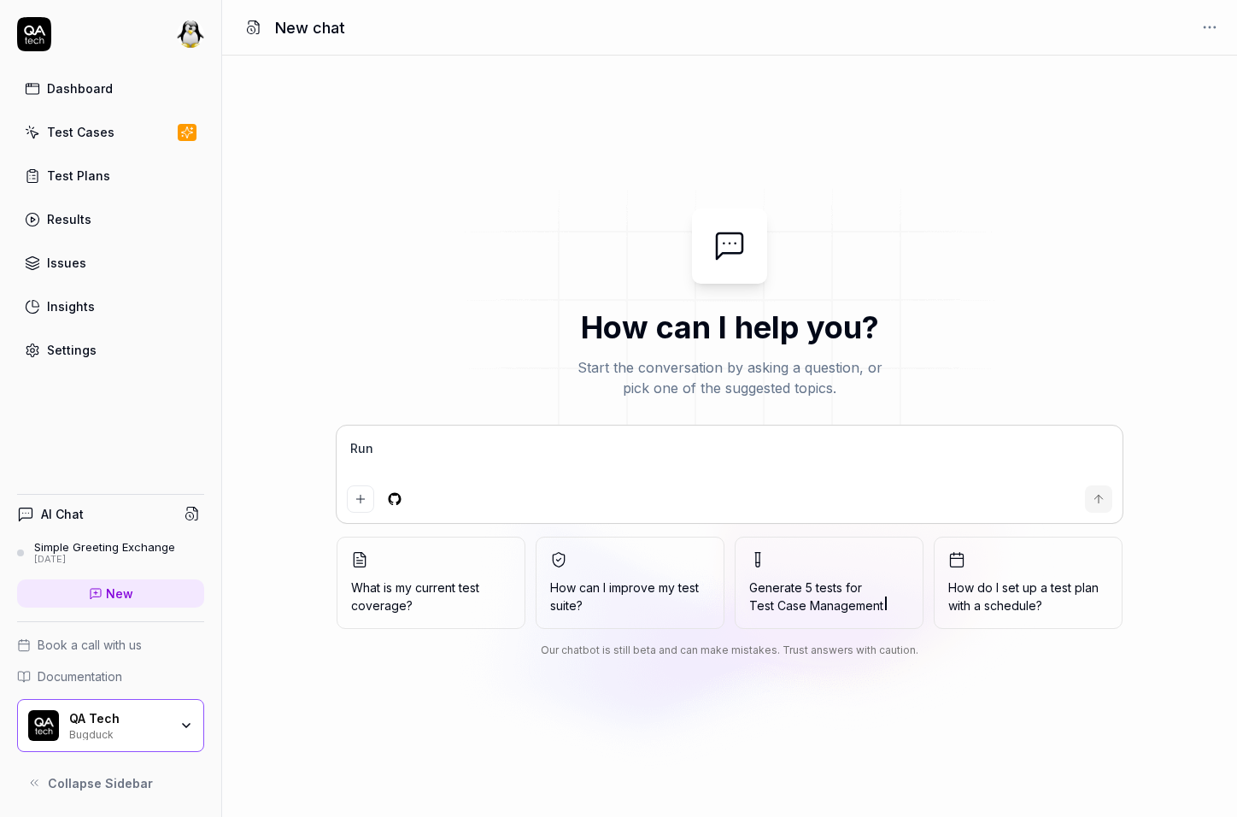
type textarea "*"
paste textarea "Open chat from dashboard"
type textarea "Run Open chat from dashboard"
type textarea "*"
type textarea "Run Open chat from dashboard"
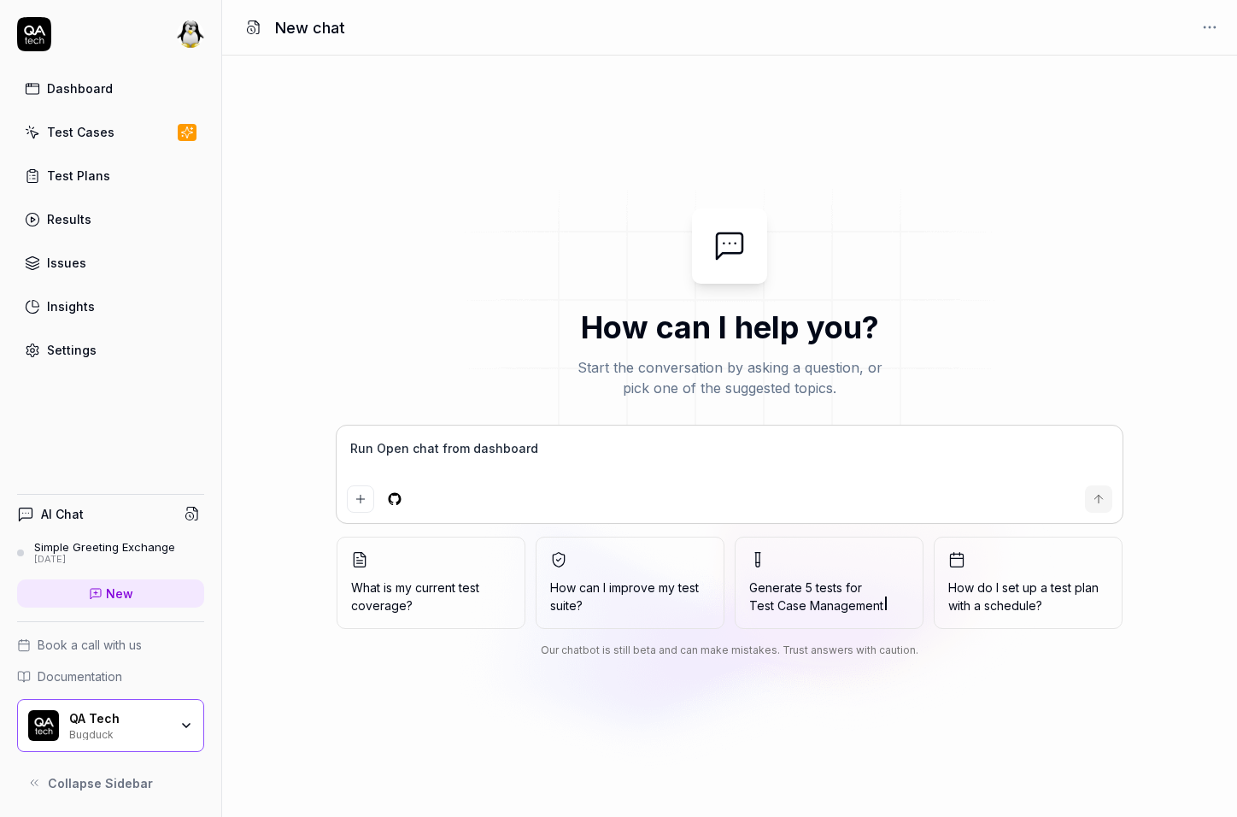
type textarea "*"
type textarea "Run Open chat from dashboard t"
type textarea "*"
type textarea "Run Open chat from dashboard te"
type textarea "*"
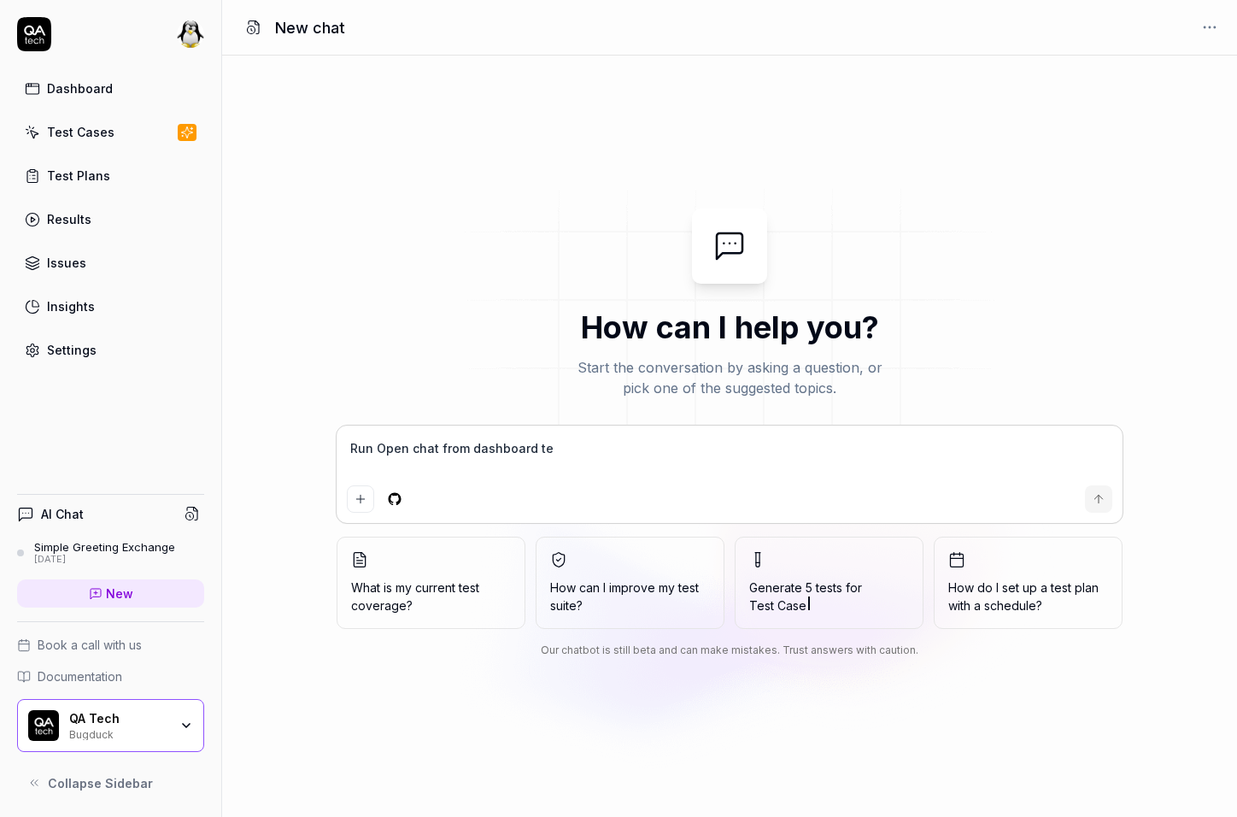
type textarea "Run Open chat from dashboard tes"
type textarea "*"
type textarea "Run Open chat from dashboard test"
type textarea "*"
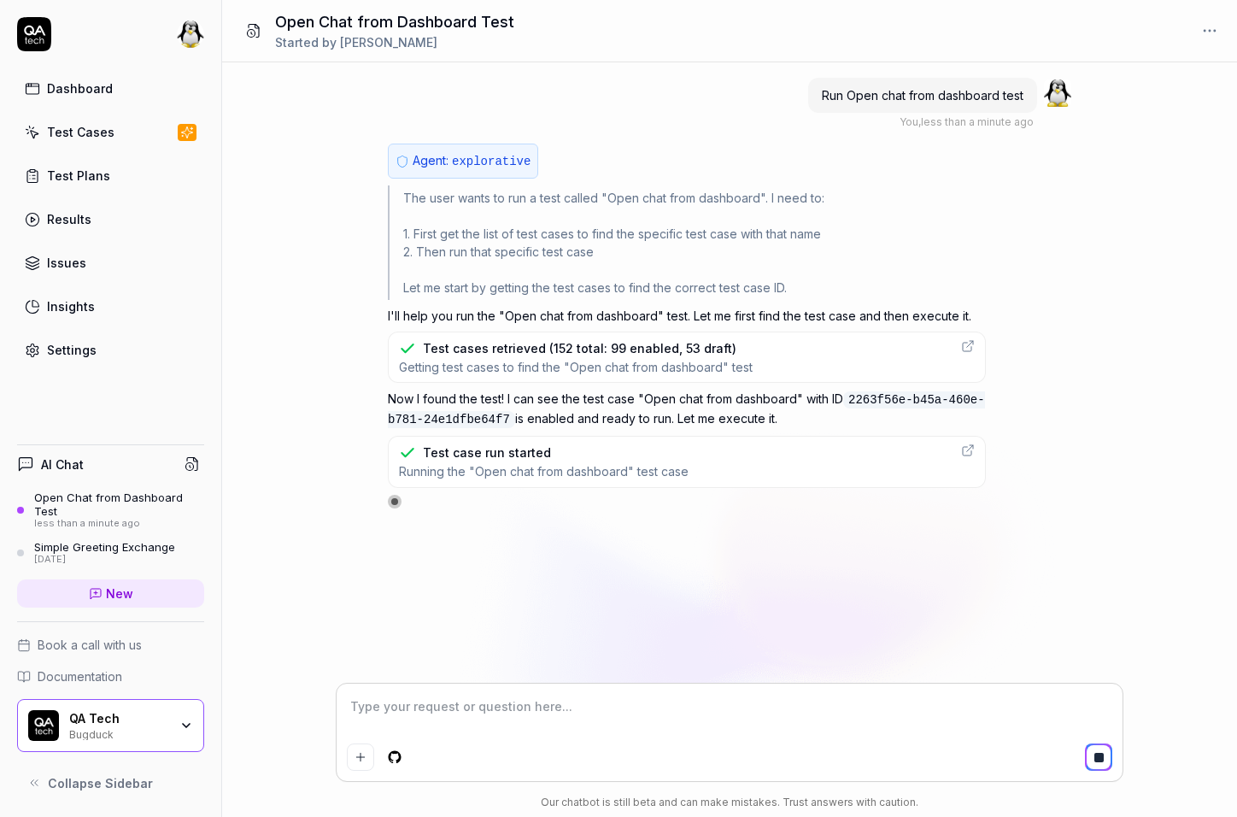
type textarea "*"
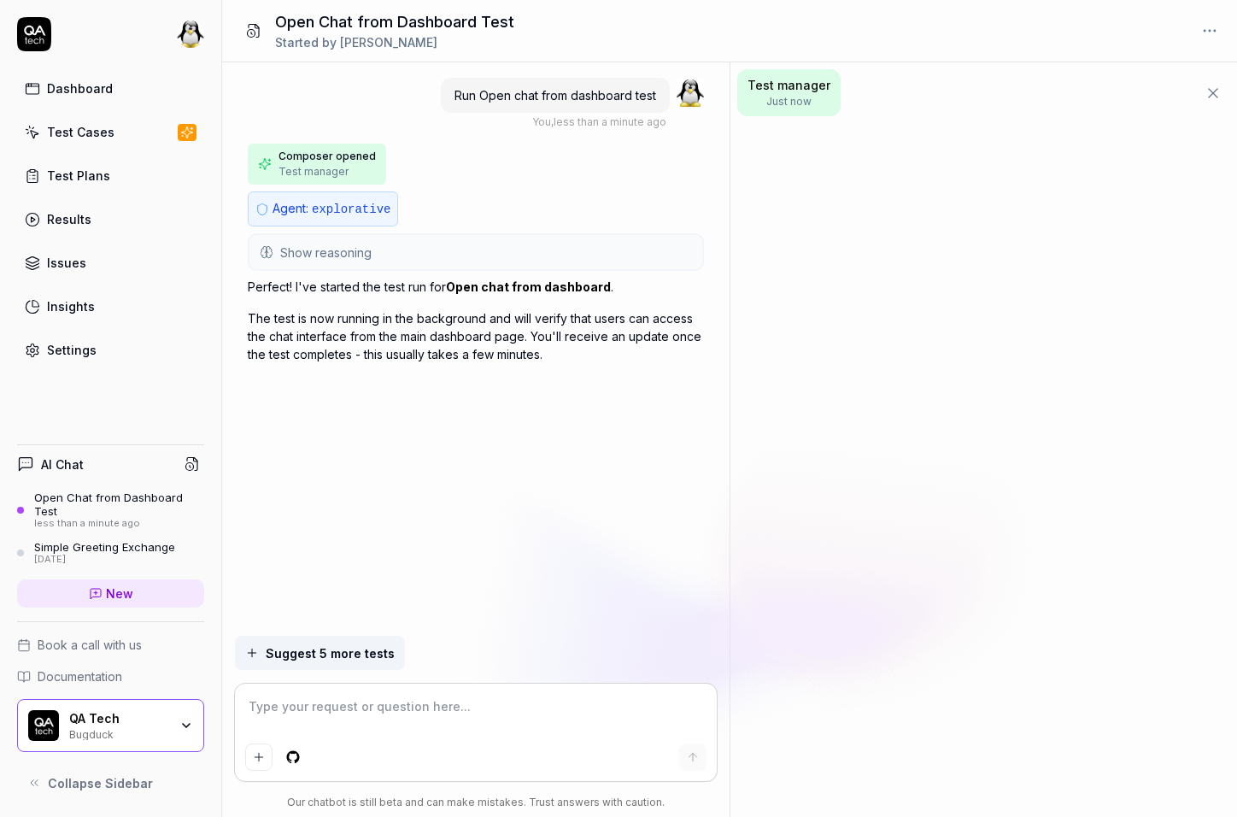
click at [730, 409] on div "Test manager Just now" at bounding box center [983, 439] width 506 height 754
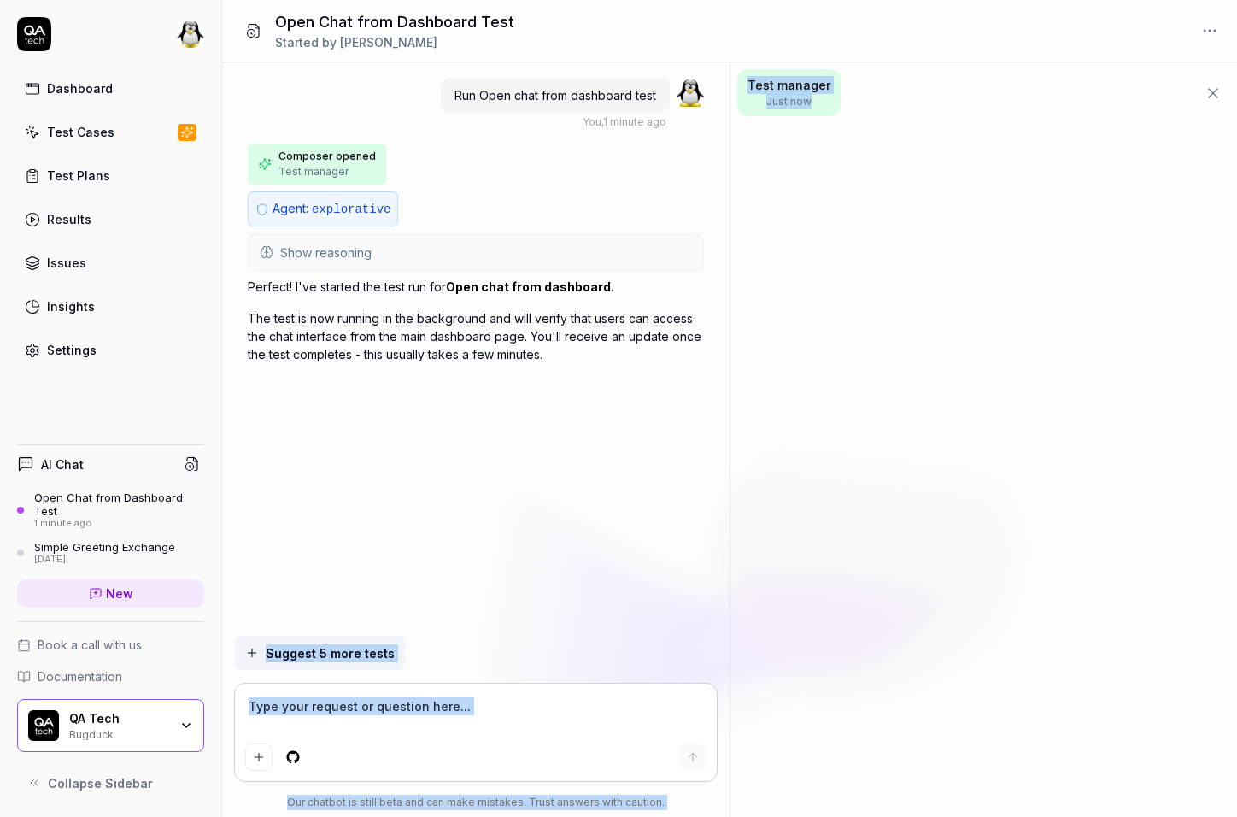
drag, startPoint x: 729, startPoint y: 409, endPoint x: 743, endPoint y: 410, distance: 14.5
click at [743, 410] on div "Run Open chat from dashboard test You , 1 minute ago Composer opened Test manag…" at bounding box center [729, 439] width 1015 height 754
click at [743, 410] on div "Test manager Just now" at bounding box center [983, 439] width 506 height 754
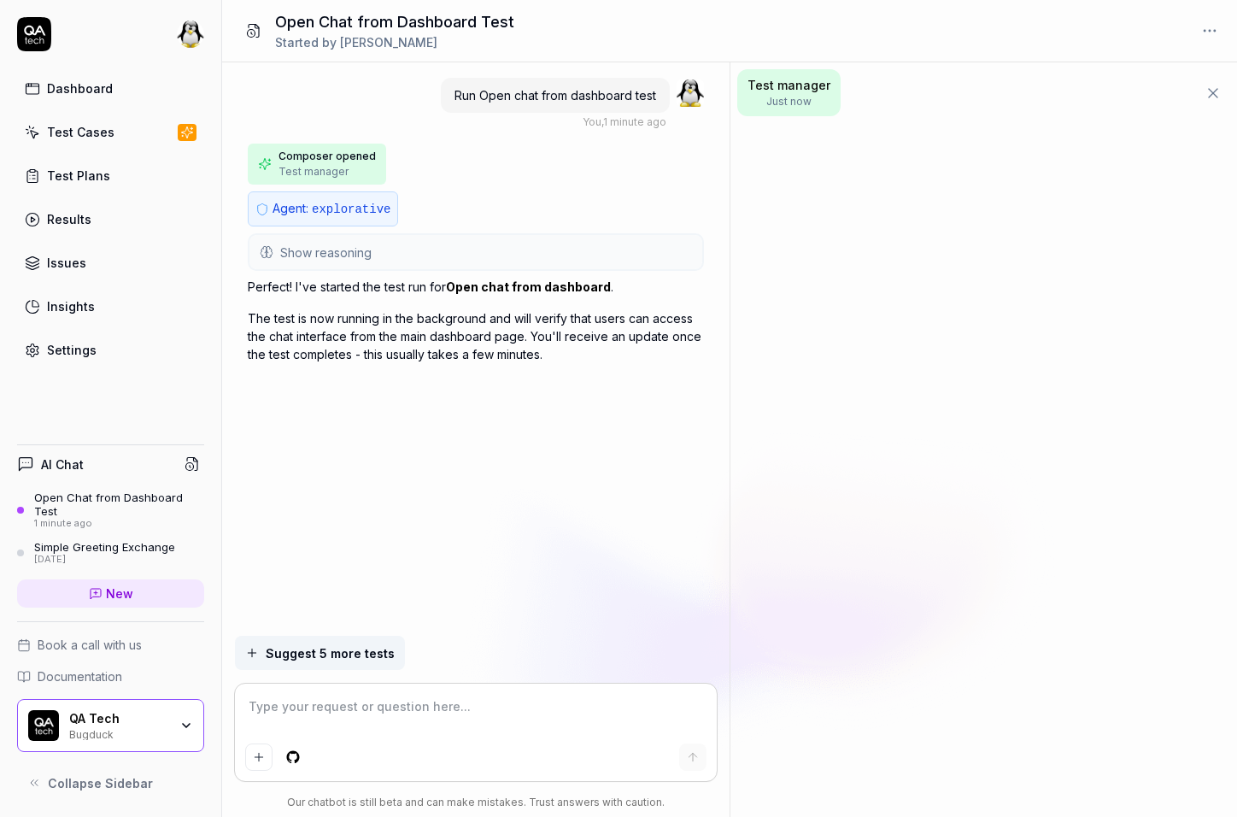
click at [580, 357] on p "The test is now running in the background and will verify that users can access…" at bounding box center [476, 336] width 456 height 54
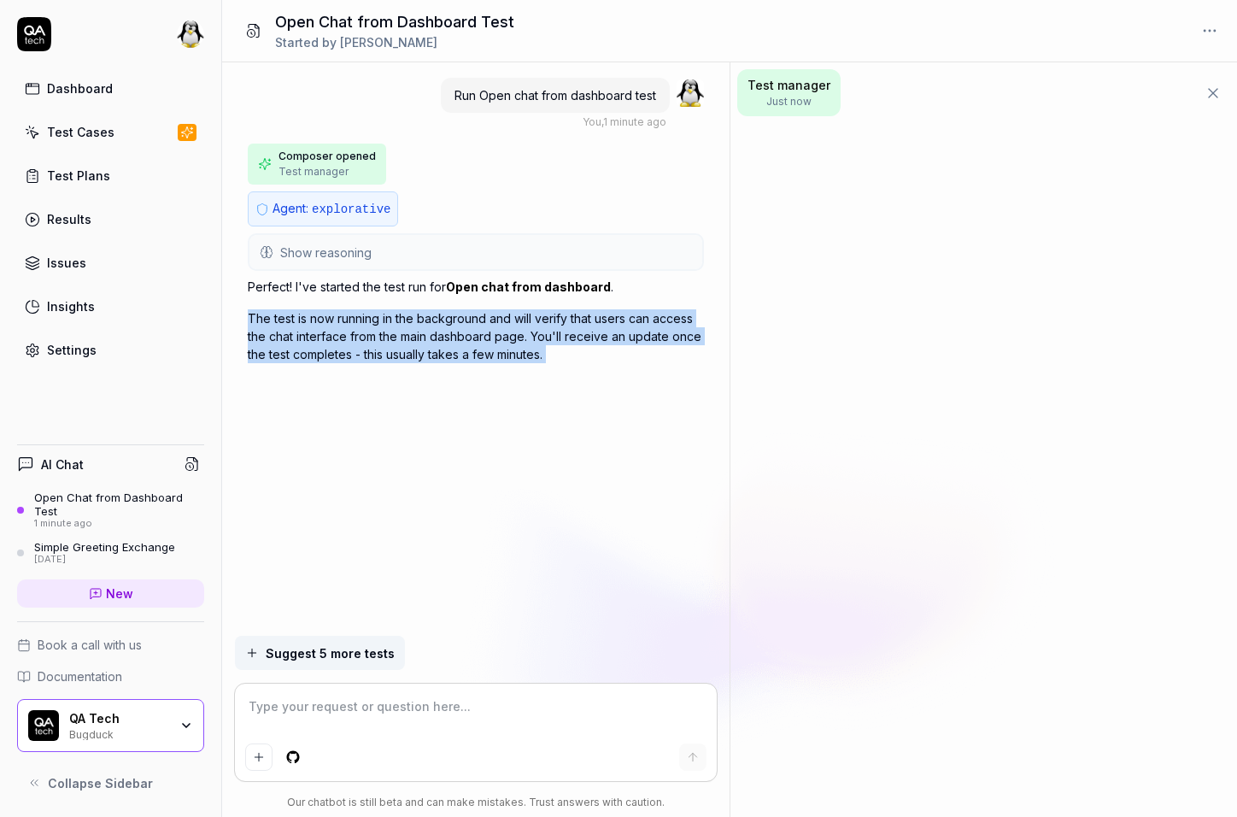
click at [580, 357] on p "The test is now running in the background and will verify that users can access…" at bounding box center [476, 336] width 456 height 54
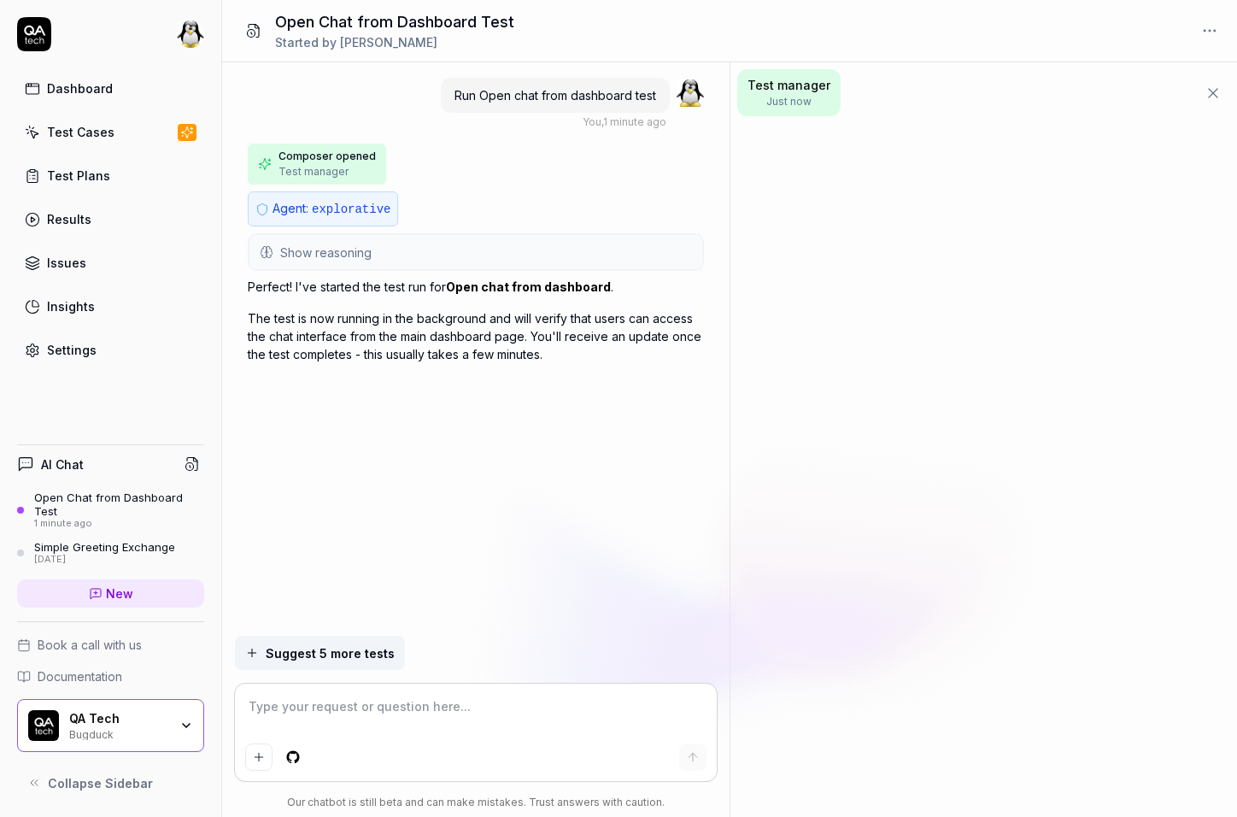
click at [478, 243] on button "Show reasoning" at bounding box center [475, 252] width 453 height 34
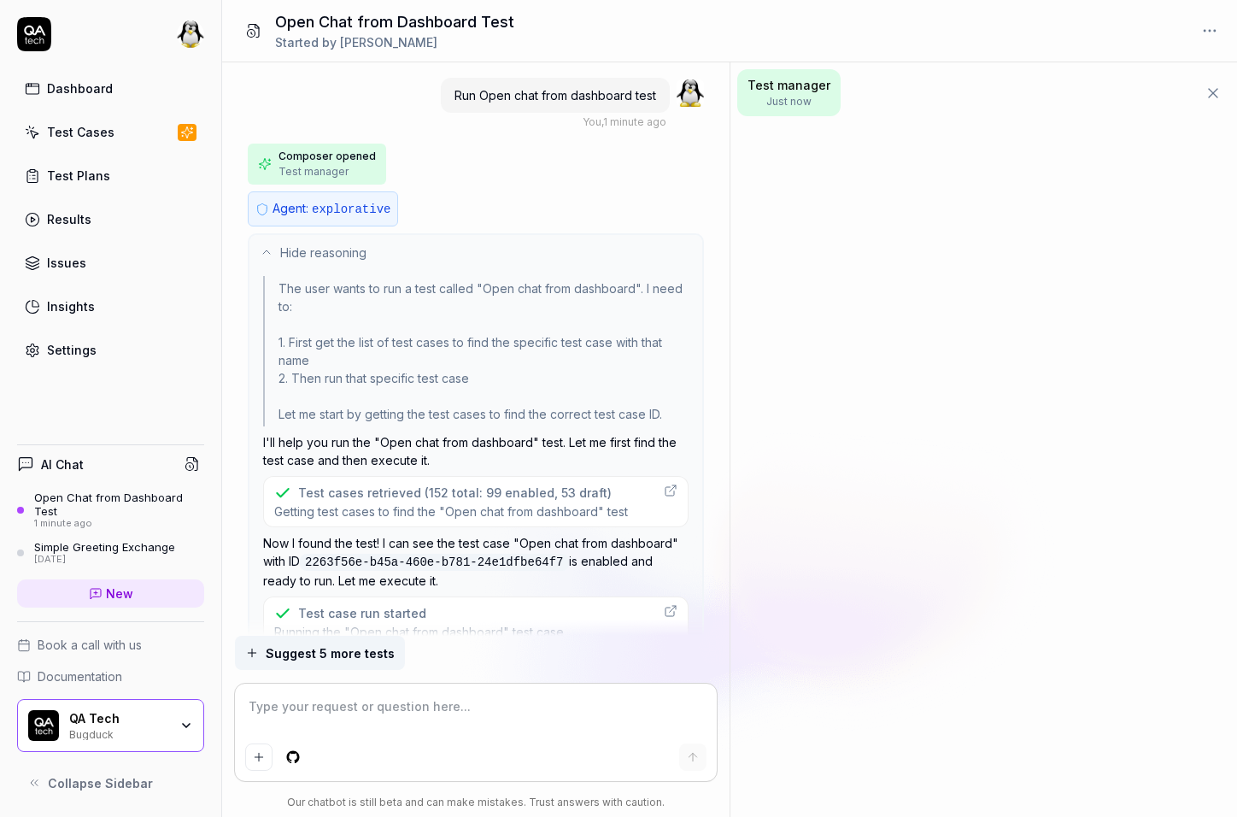
click at [475, 243] on button "Hide reasoning" at bounding box center [475, 252] width 453 height 34
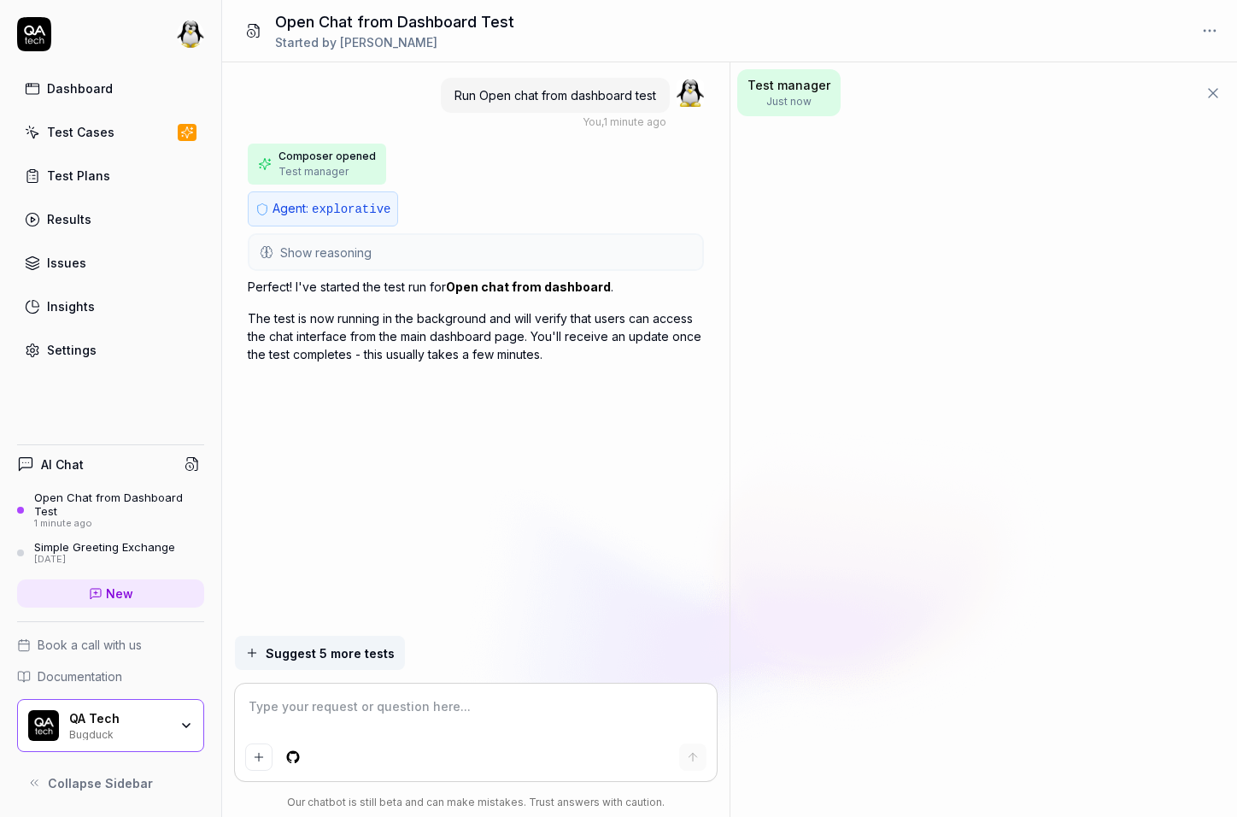
click at [475, 243] on button "Show reasoning" at bounding box center [475, 252] width 453 height 34
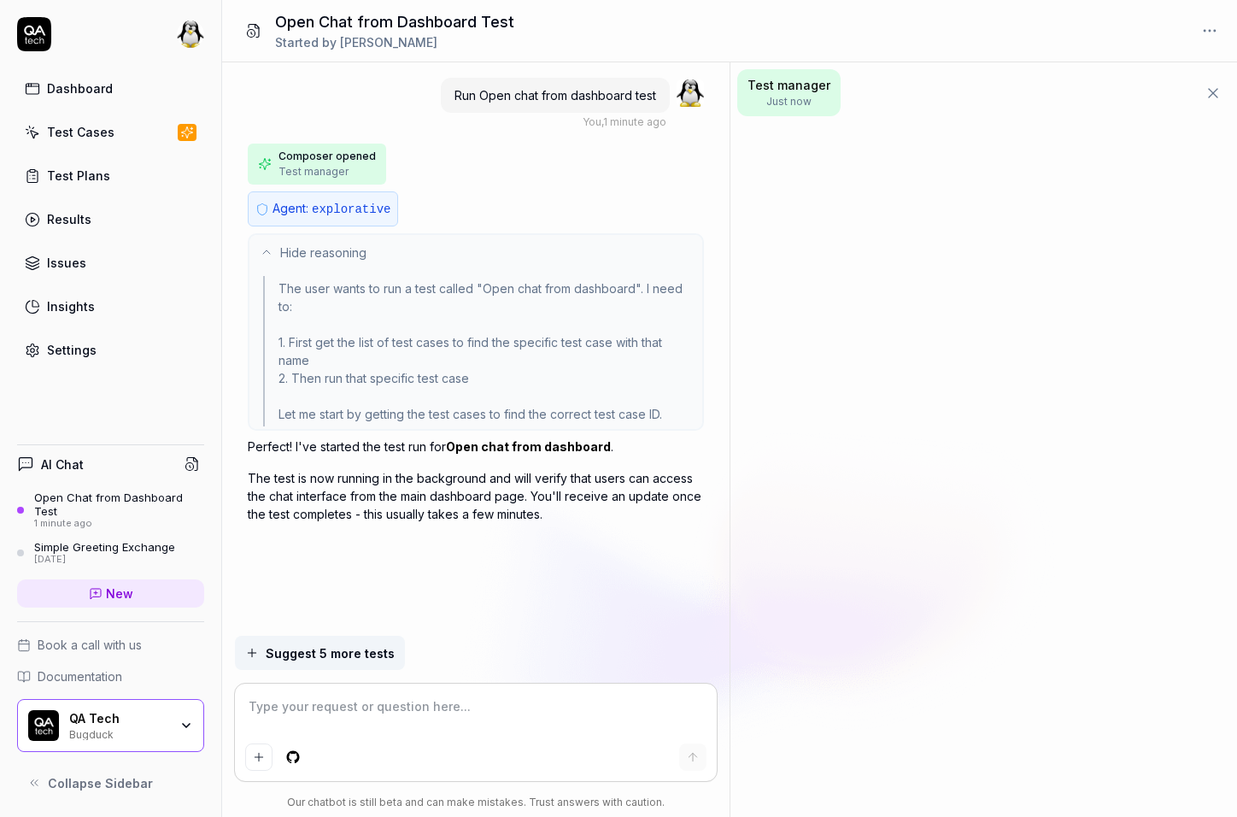
click at [475, 243] on button "Hide reasoning" at bounding box center [475, 252] width 453 height 34
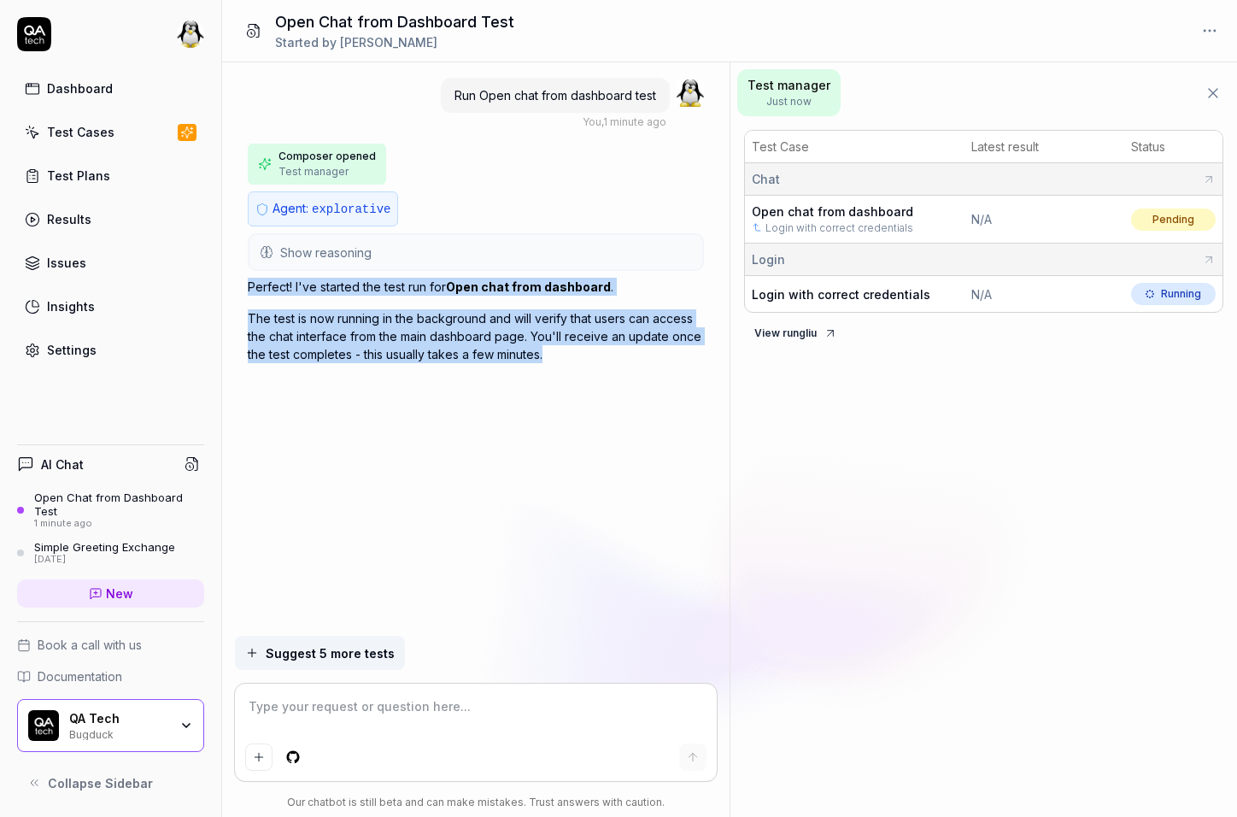
drag, startPoint x: 561, startPoint y: 345, endPoint x: 247, endPoint y: 288, distance: 319.5
click at [246, 287] on div "Run Open chat from dashboard test You , 1 minute ago Composer opened Test manag…" at bounding box center [475, 348] width 507 height 573
click at [324, 243] on span "Show reasoning" at bounding box center [325, 252] width 91 height 18
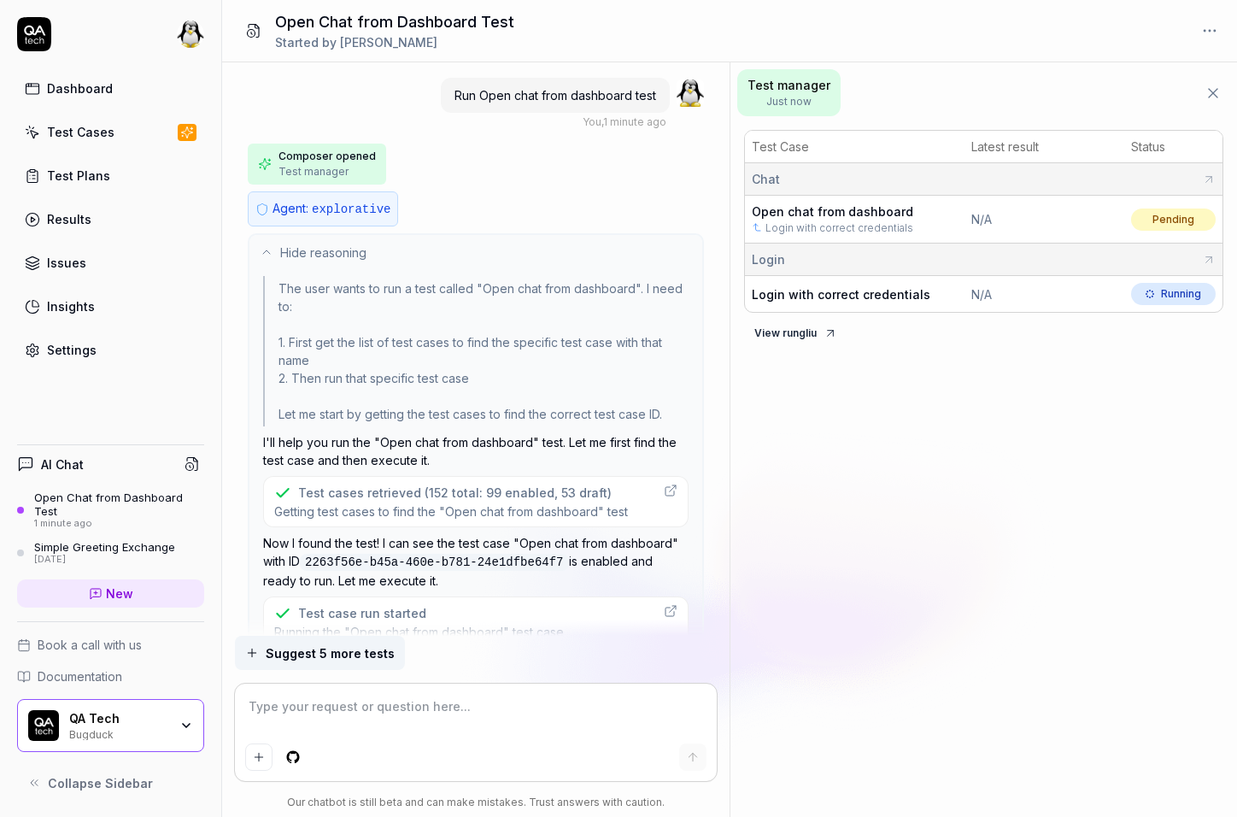
click at [336, 249] on span "Hide reasoning" at bounding box center [323, 252] width 86 height 18
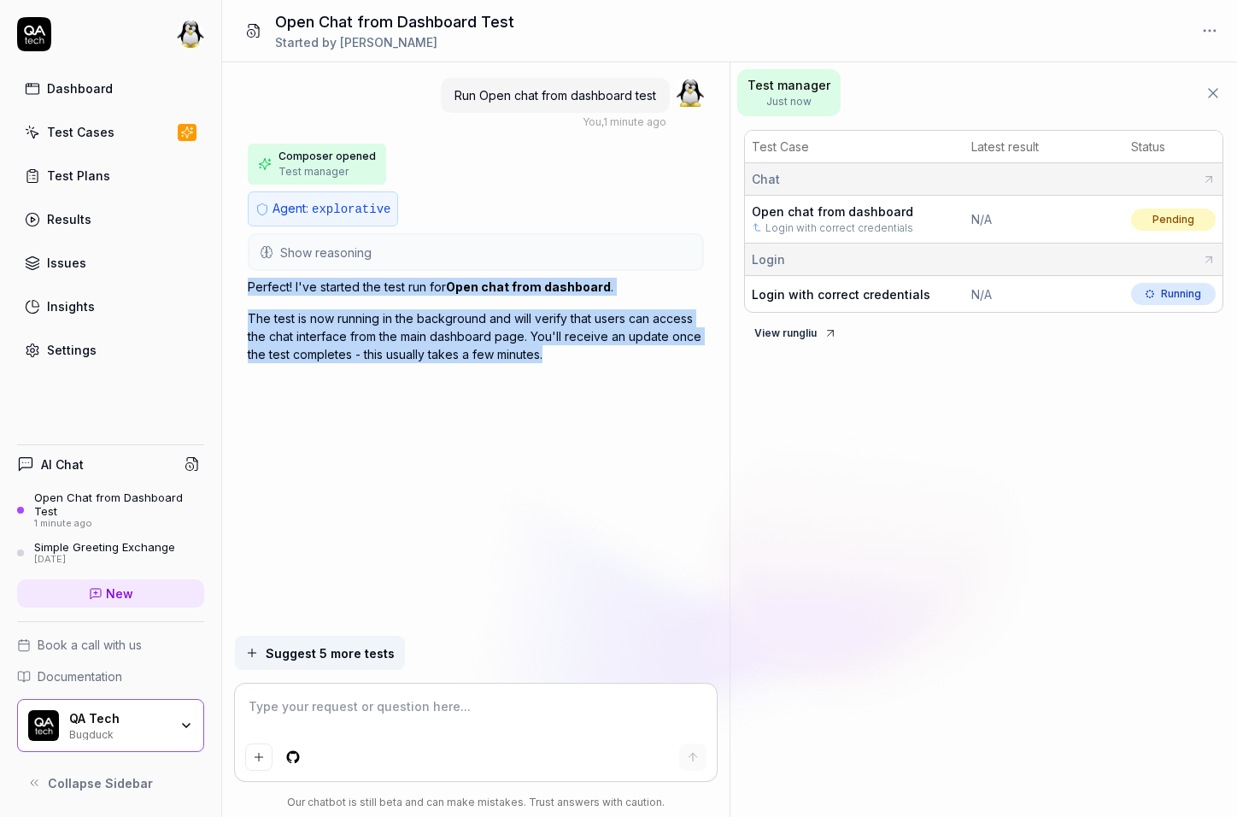
click at [336, 278] on p "Perfect! I've started the test run for Open chat from dashboard ." at bounding box center [476, 287] width 456 height 18
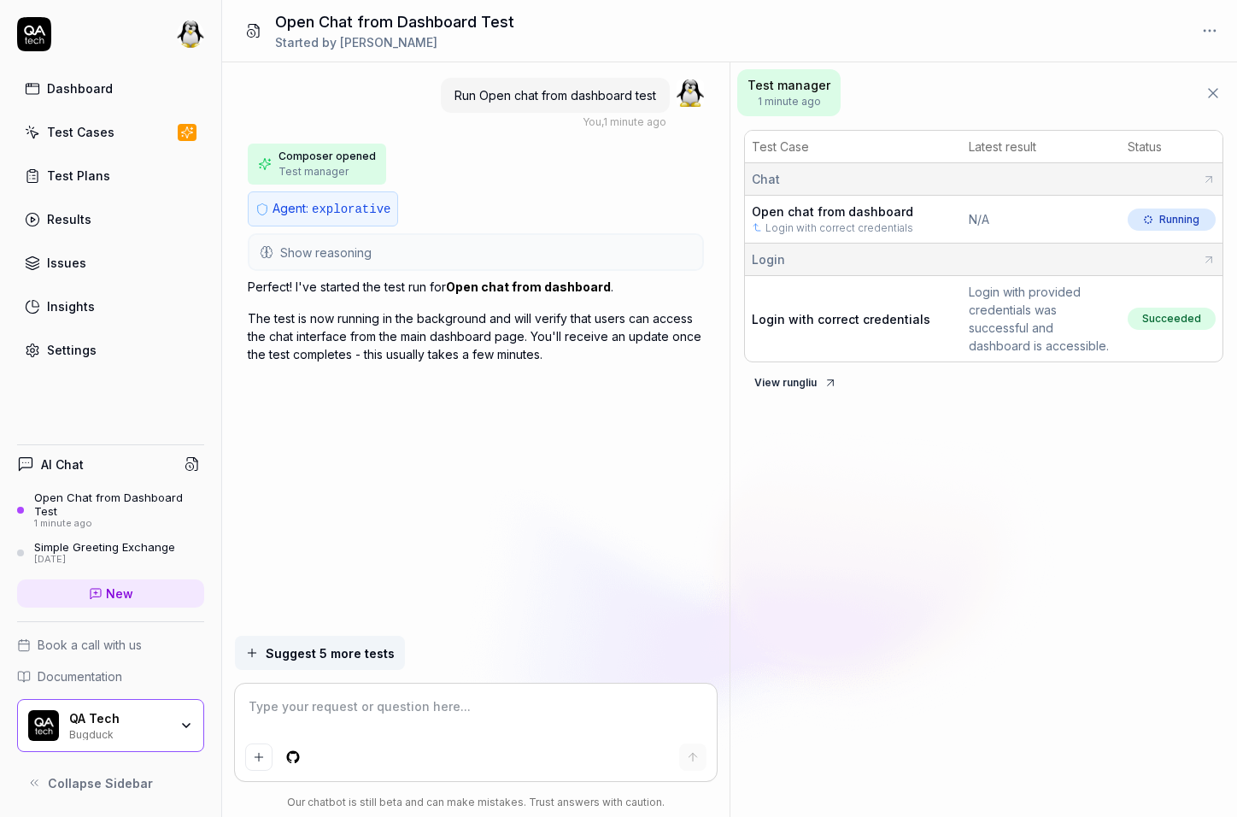
click at [466, 280] on link "Open chat from dashboard" at bounding box center [528, 286] width 165 height 15
click at [265, 694] on textarea at bounding box center [475, 715] width 461 height 43
type textarea "*"
type textarea "S"
type textarea "*"
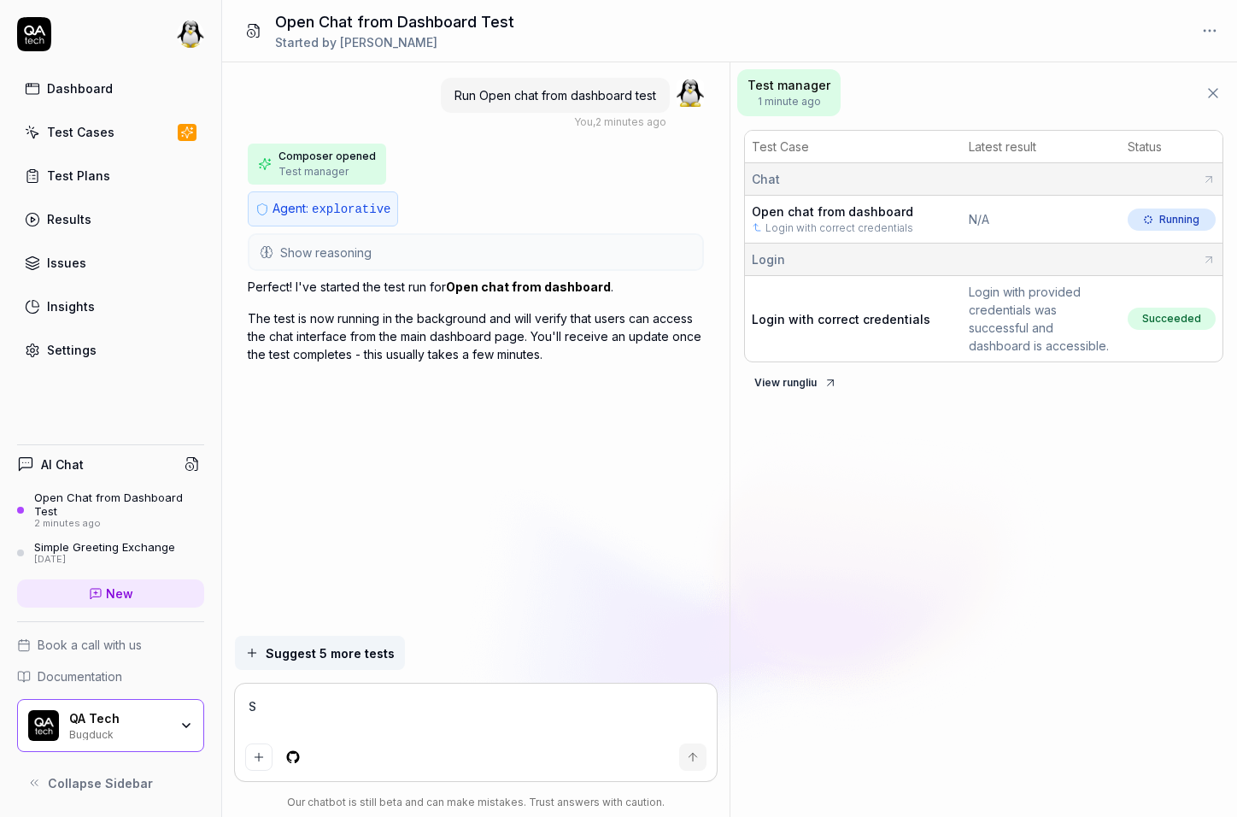
type textarea "Su"
type textarea "*"
type textarea "Sug"
type textarea "*"
type textarea "Sugg"
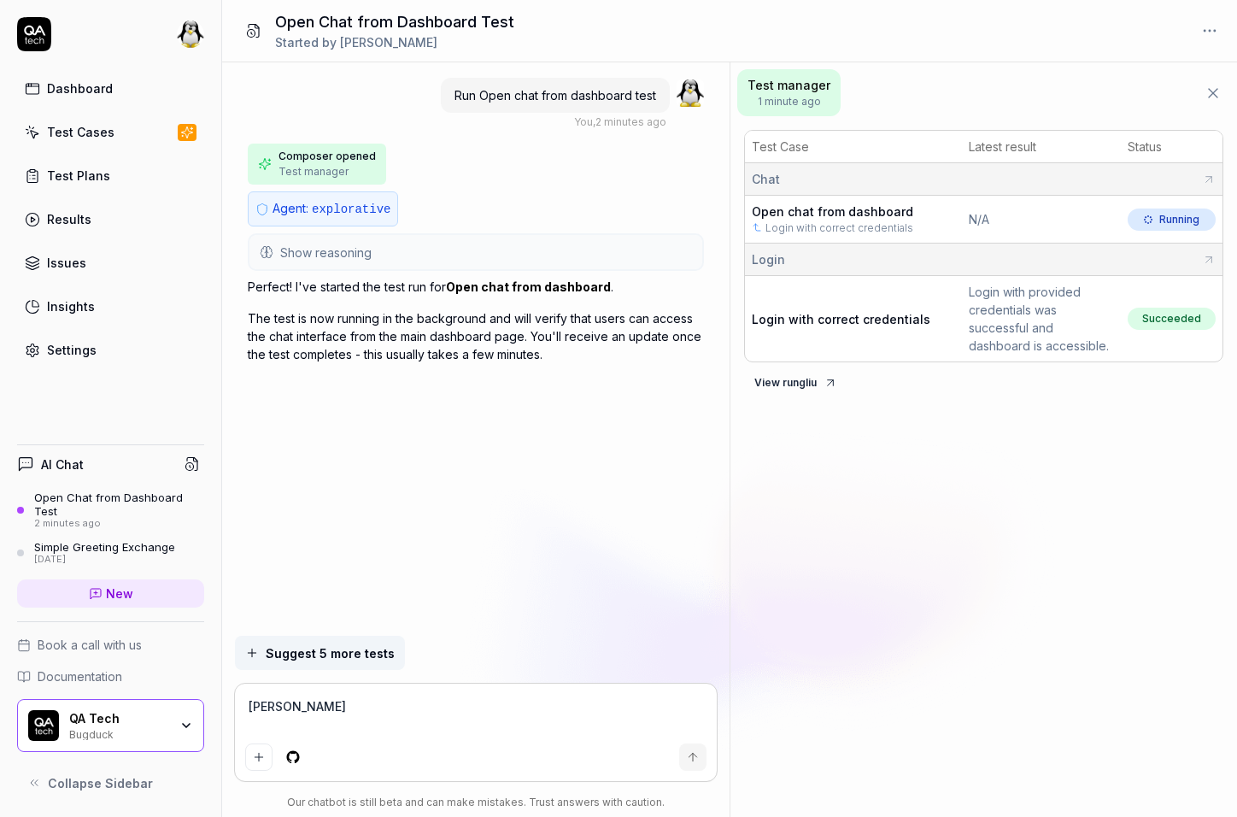
type textarea "*"
type textarea "Sugge"
type textarea "*"
type textarea "Sugges"
type textarea "*"
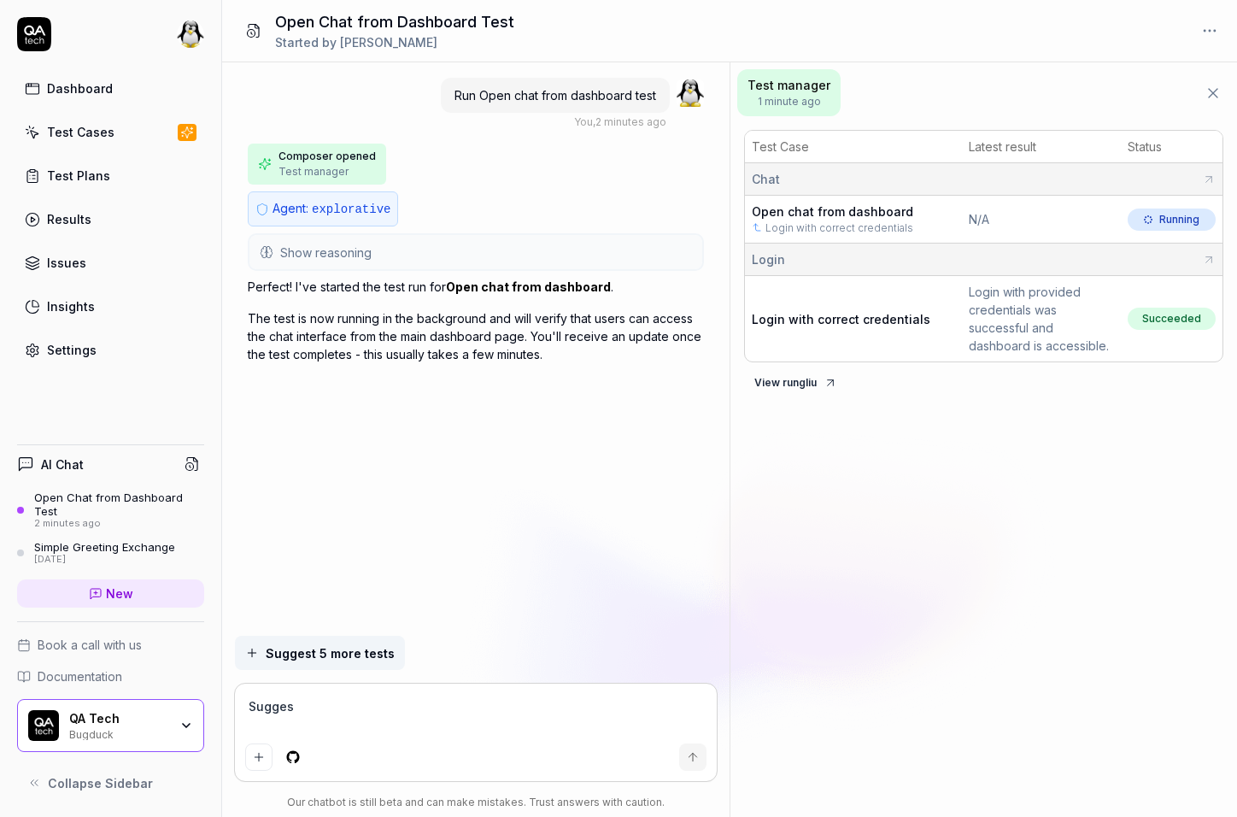
type textarea "Suggest"
type textarea "*"
type textarea "Suggest"
type textarea "*"
type textarea "Suggest m"
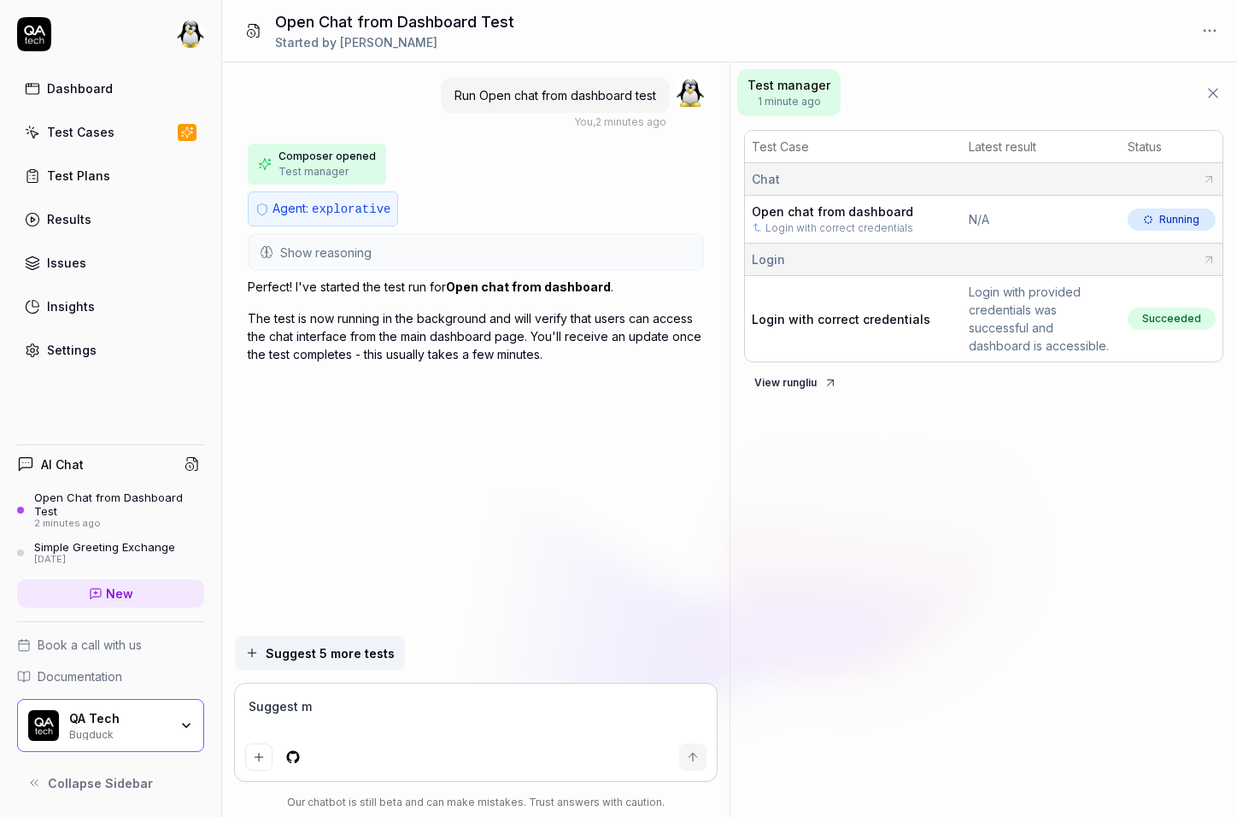
type textarea "*"
type textarea "Suggest me"
type textarea "*"
type textarea "Suggest me"
type textarea "*"
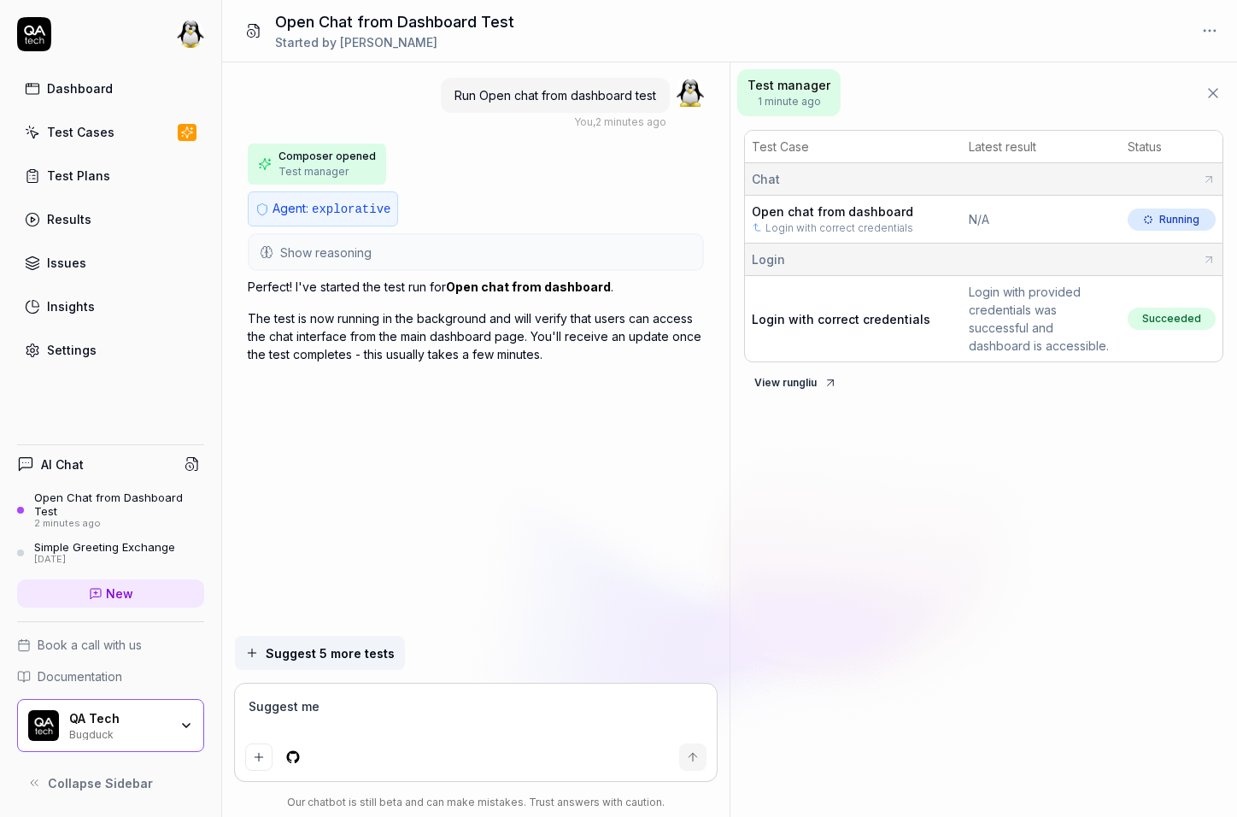
type textarea "Suggest me a"
type textarea "*"
type textarea "Suggest me a"
type textarea "*"
type textarea "Suggest me a t"
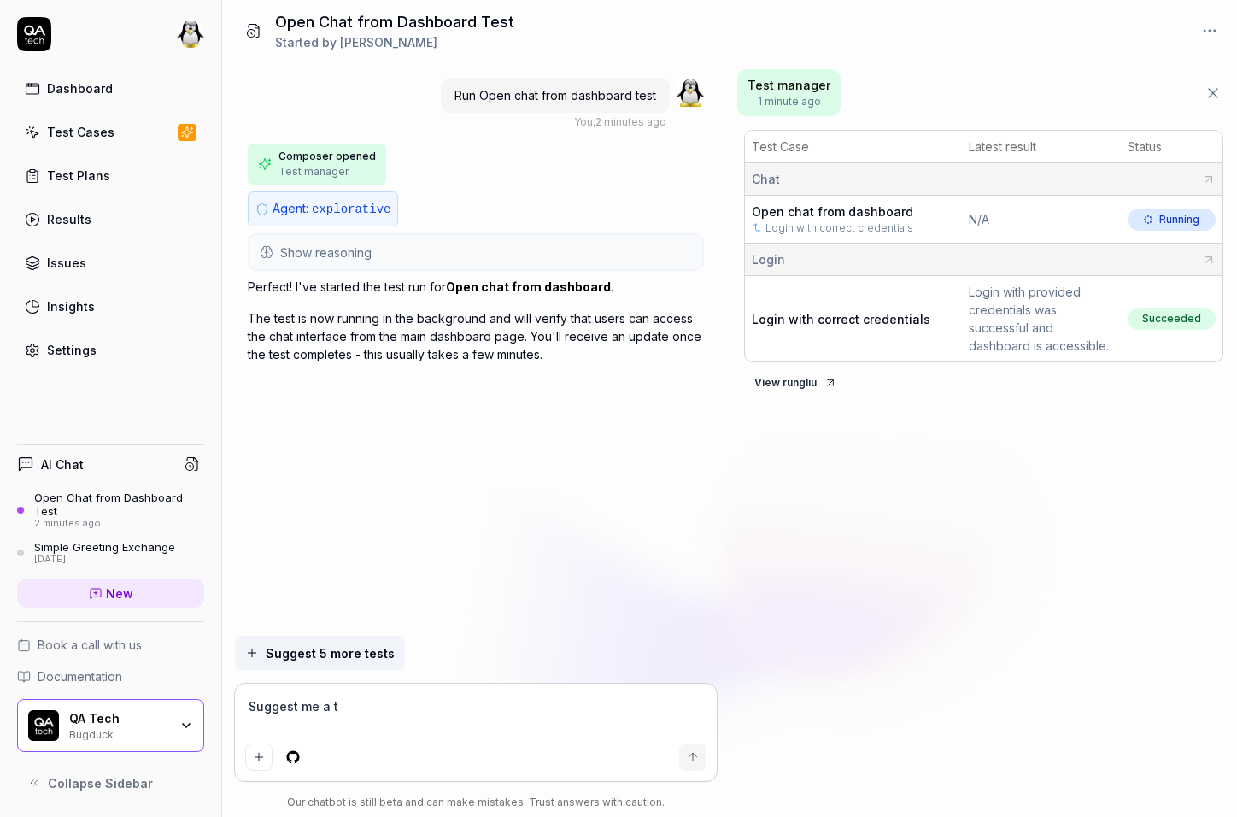
type textarea "*"
type textarea "Suggest me a te"
type textarea "*"
type textarea "Suggest me a tet"
type textarea "*"
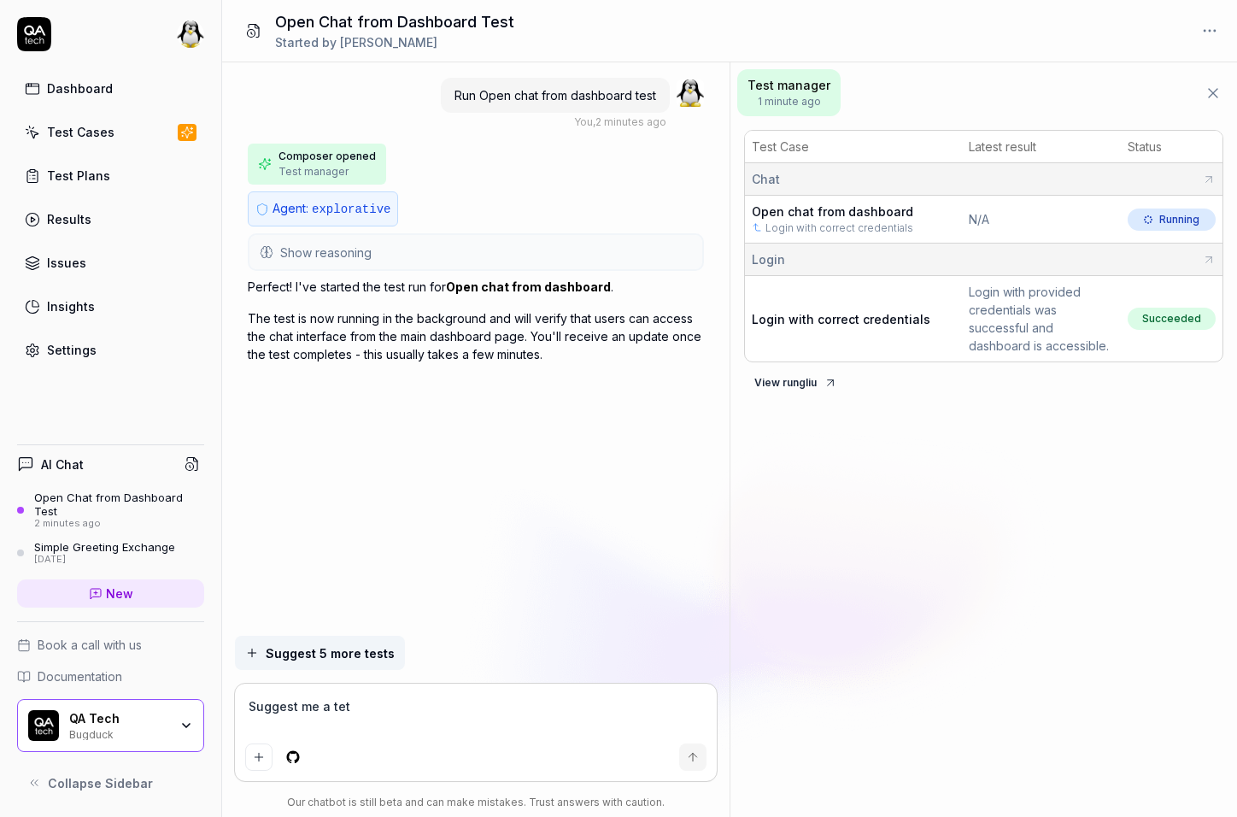
type textarea "Suggest me a tets"
type textarea "*"
type textarea "Suggest me a tetst"
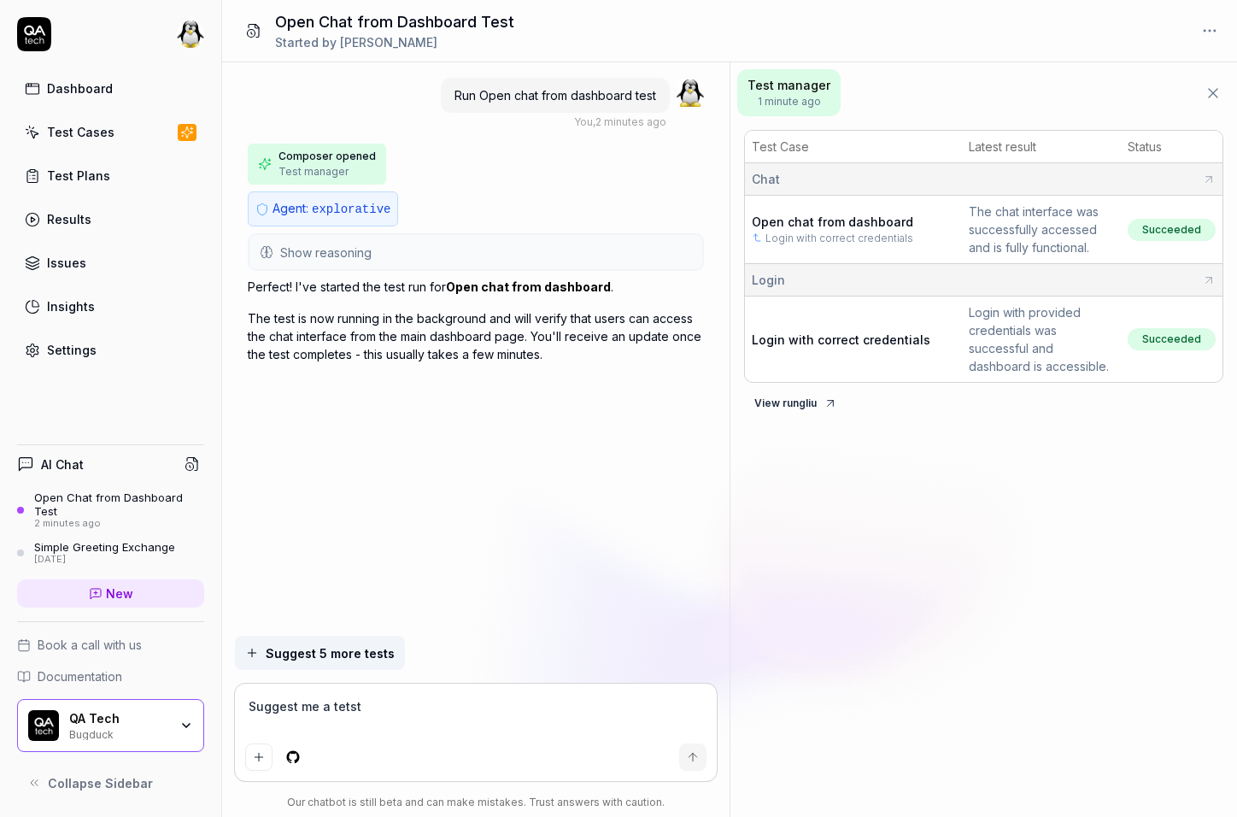
type textarea "*"
type textarea "Suggest me a tets"
type textarea "*"
type textarea "Suggest me a tet"
type textarea "*"
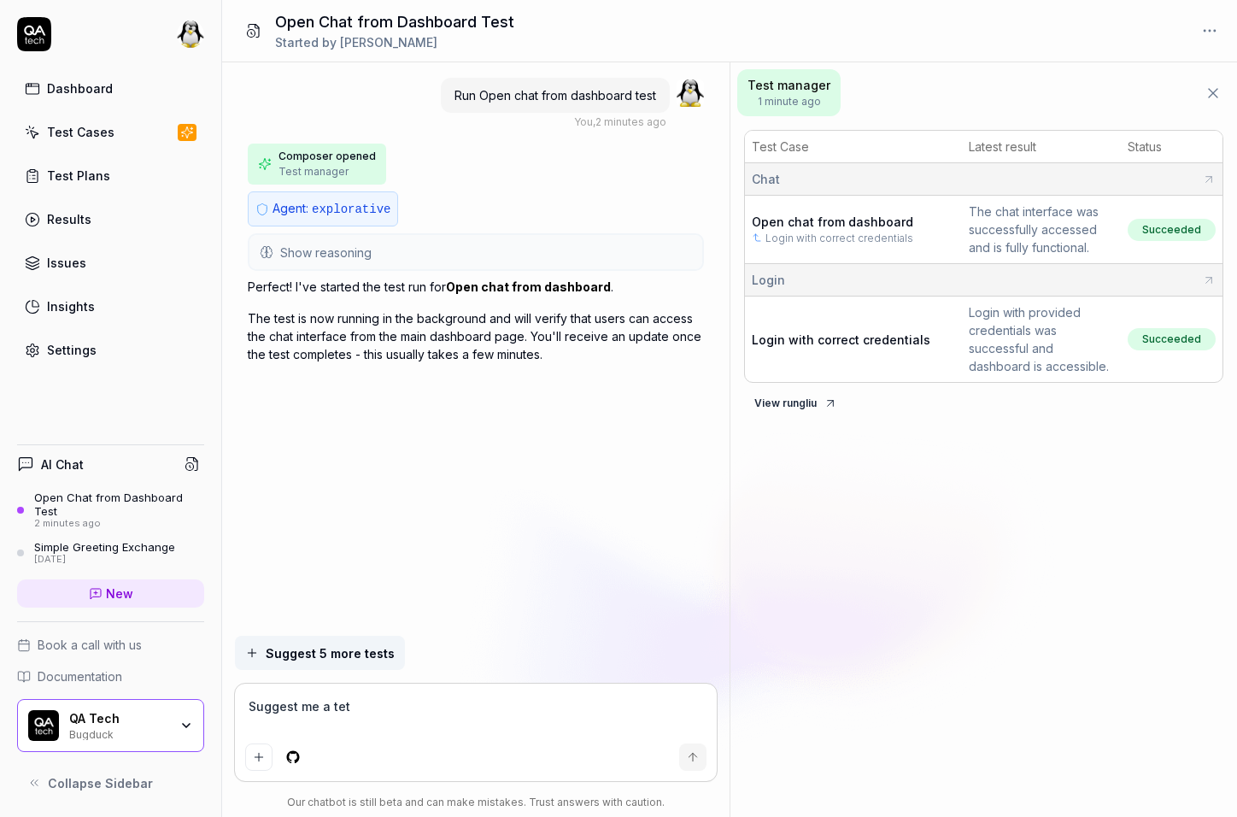
type textarea "Suggest me a te"
type textarea "*"
type textarea "Suggest me a tes"
type textarea "*"
type textarea "Suggest me a test"
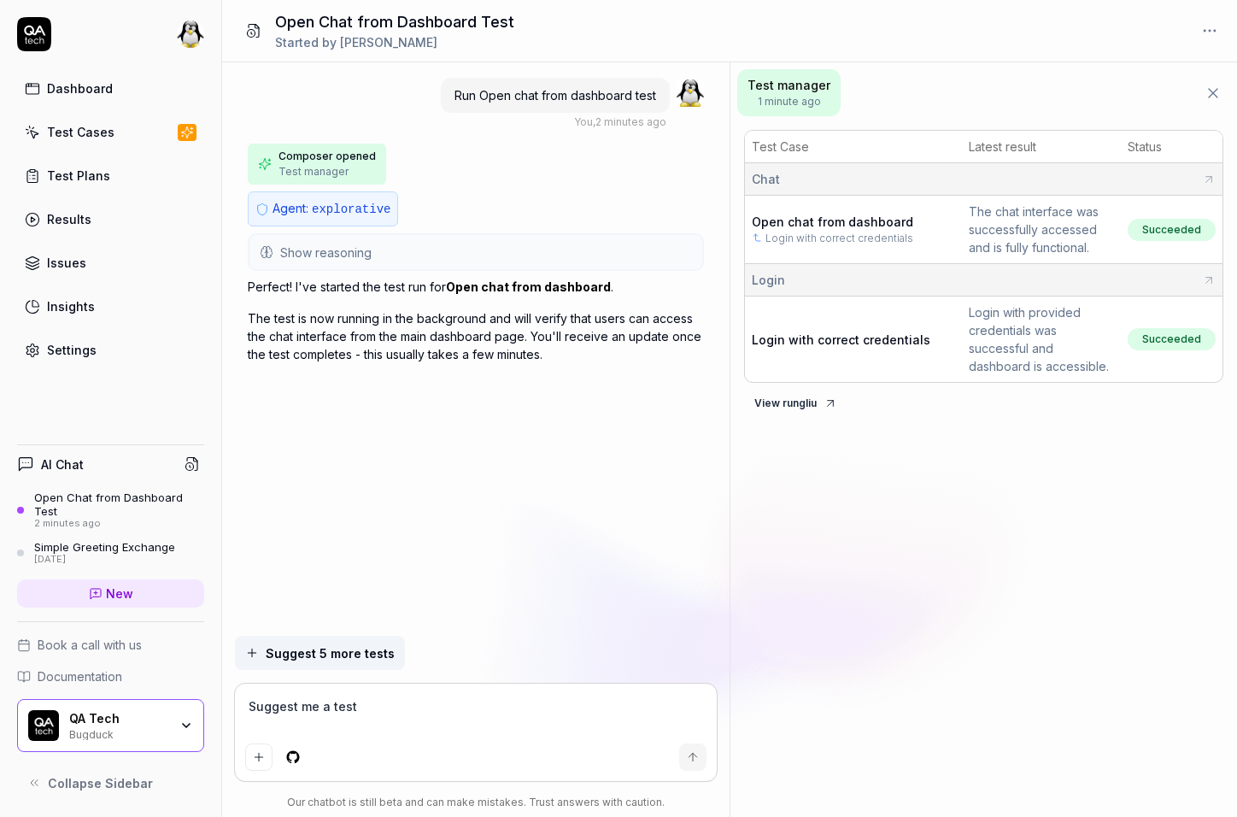
type textarea "*"
type textarea "Suggest me a test"
type textarea "*"
type textarea "Suggest me a test a"
type textarea "*"
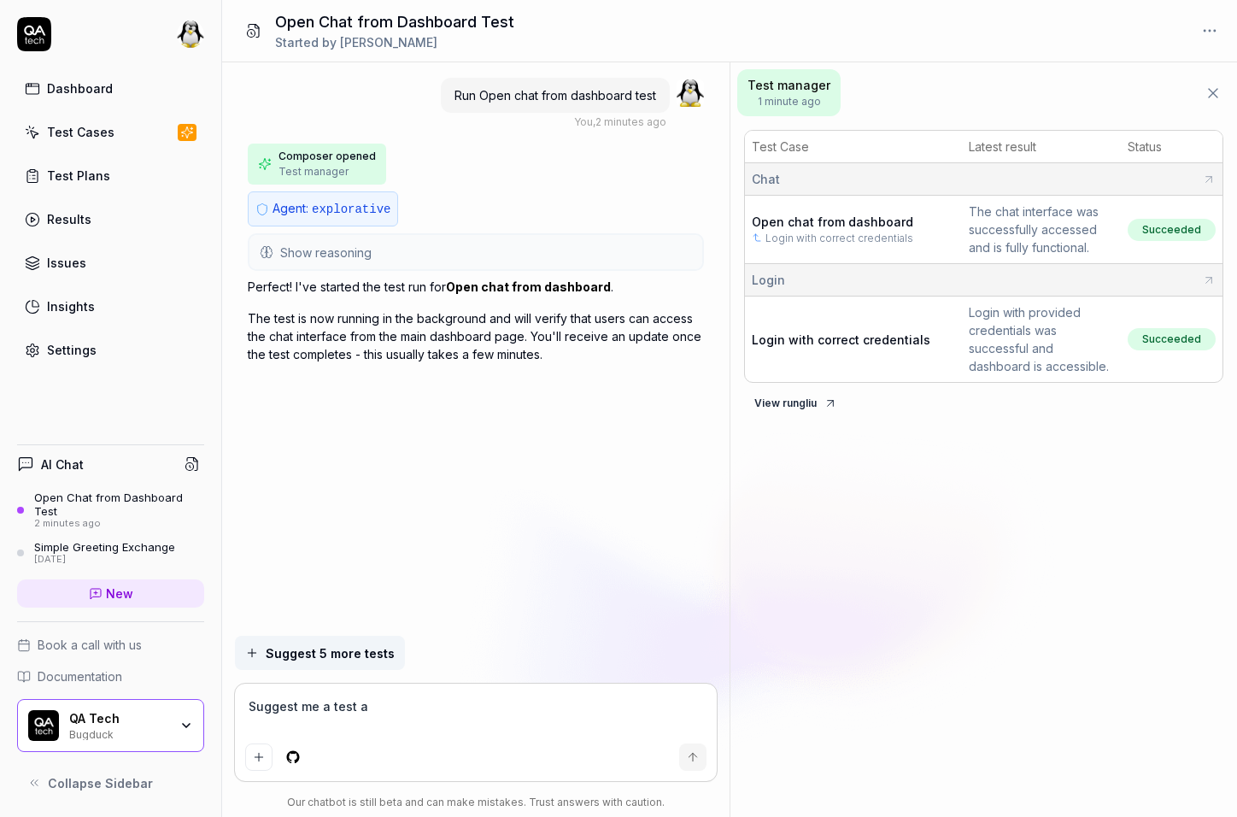
type textarea "Suggest me a test an"
type textarea "*"
type textarea "Suggest me a test and"
type textarea "*"
type textarea "Suggest me a test and"
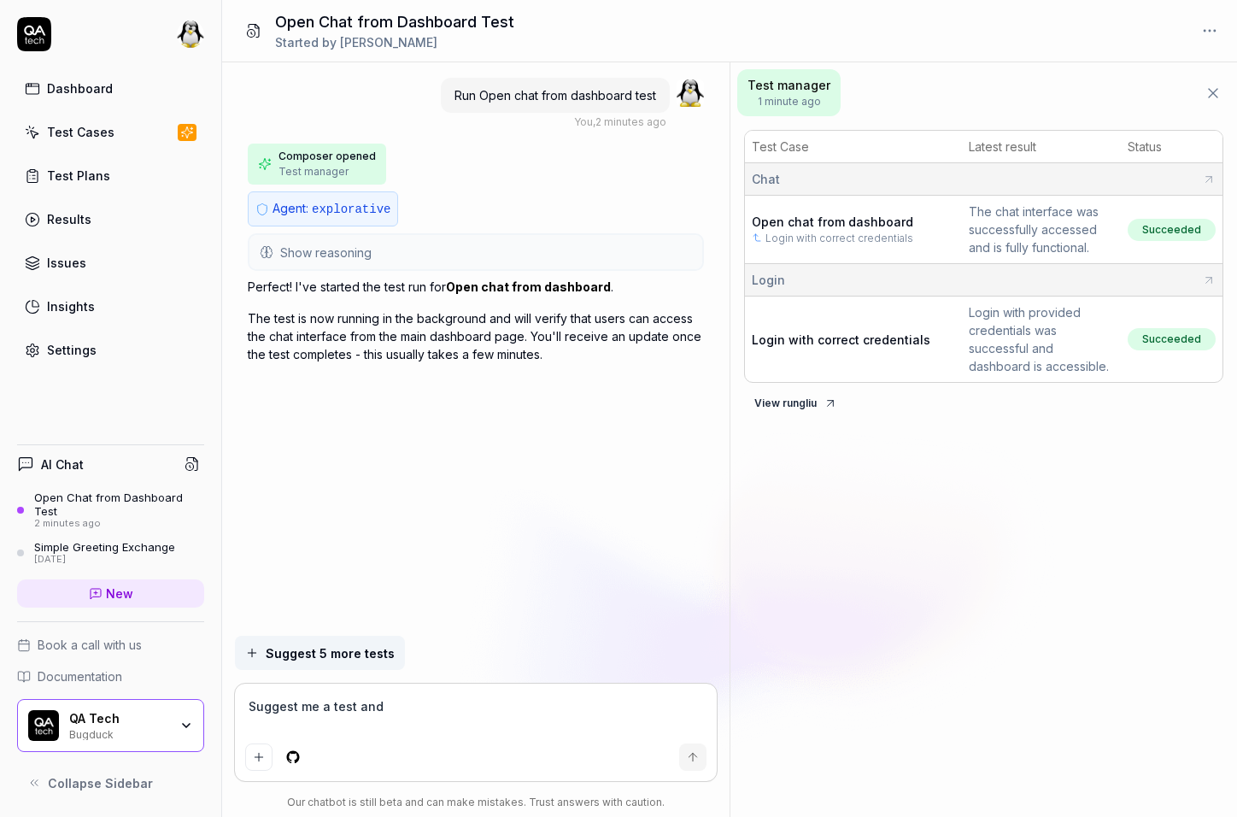
type textarea "*"
type textarea "Suggest me a test and r"
type textarea "*"
type textarea "Suggest me a test and ru"
type textarea "*"
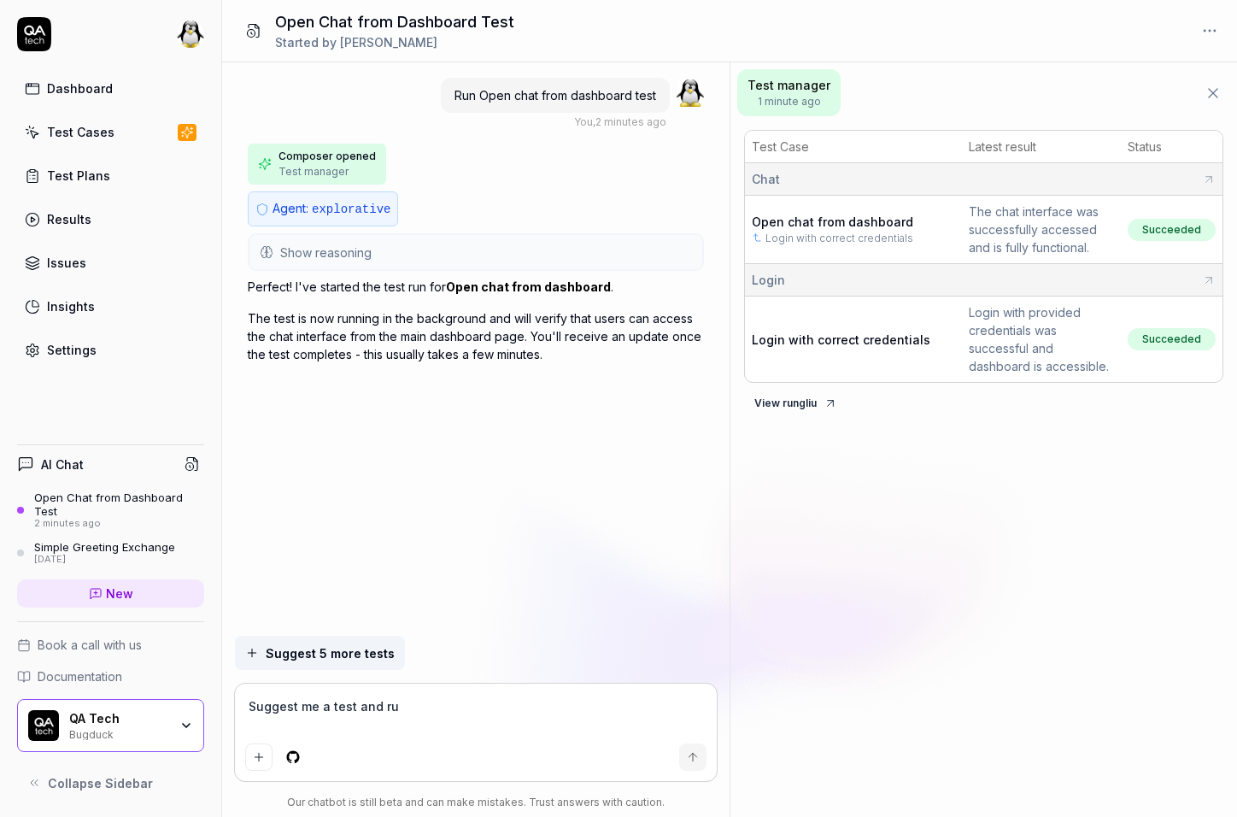
type textarea "Suggest me a test and run"
type textarea "*"
type textarea "Suggest me a test and run"
type textarea "*"
type textarea "Suggest me a test and run i"
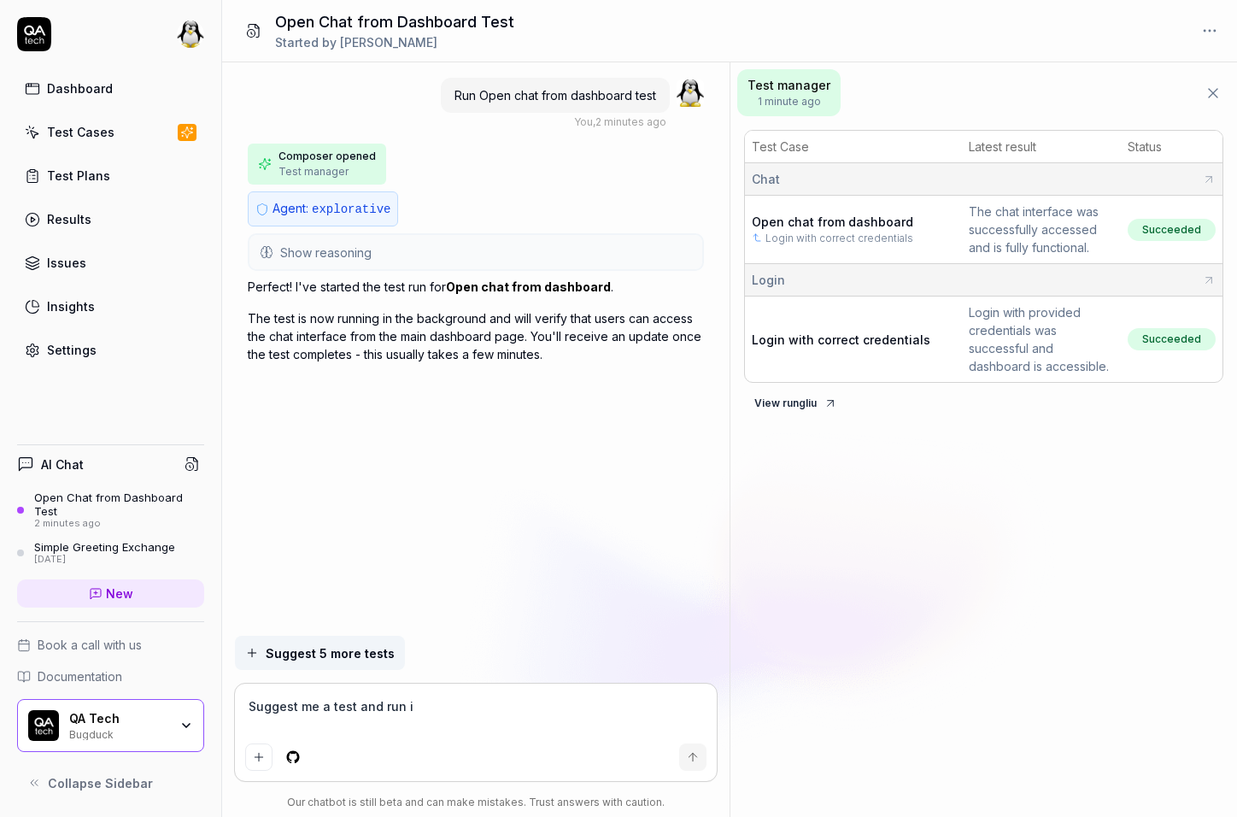
type textarea "*"
type textarea "Suggest me a test and run it"
type textarea "*"
type textarea "Suggest me a test and run it."
type textarea "*"
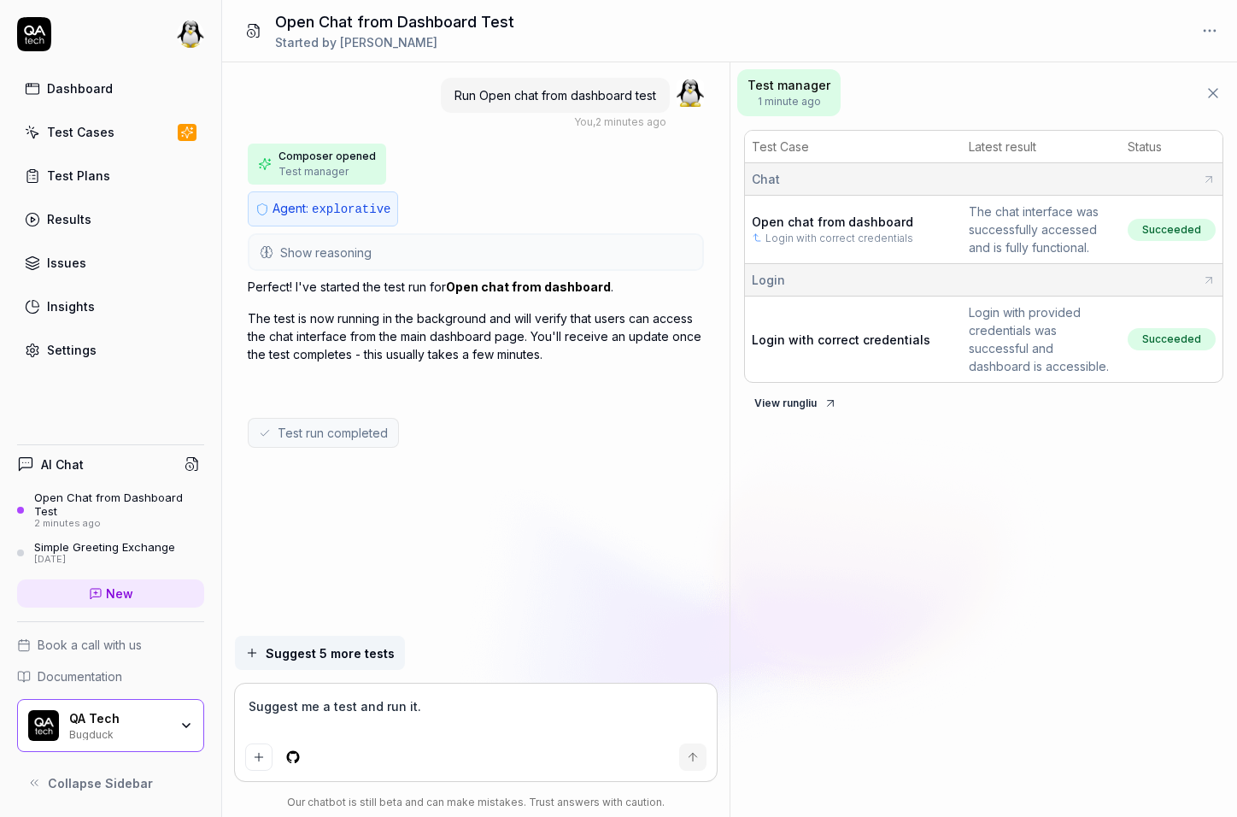
type textarea "s"
type textarea "*"
type textarea "su"
type textarea "*"
type textarea "sug"
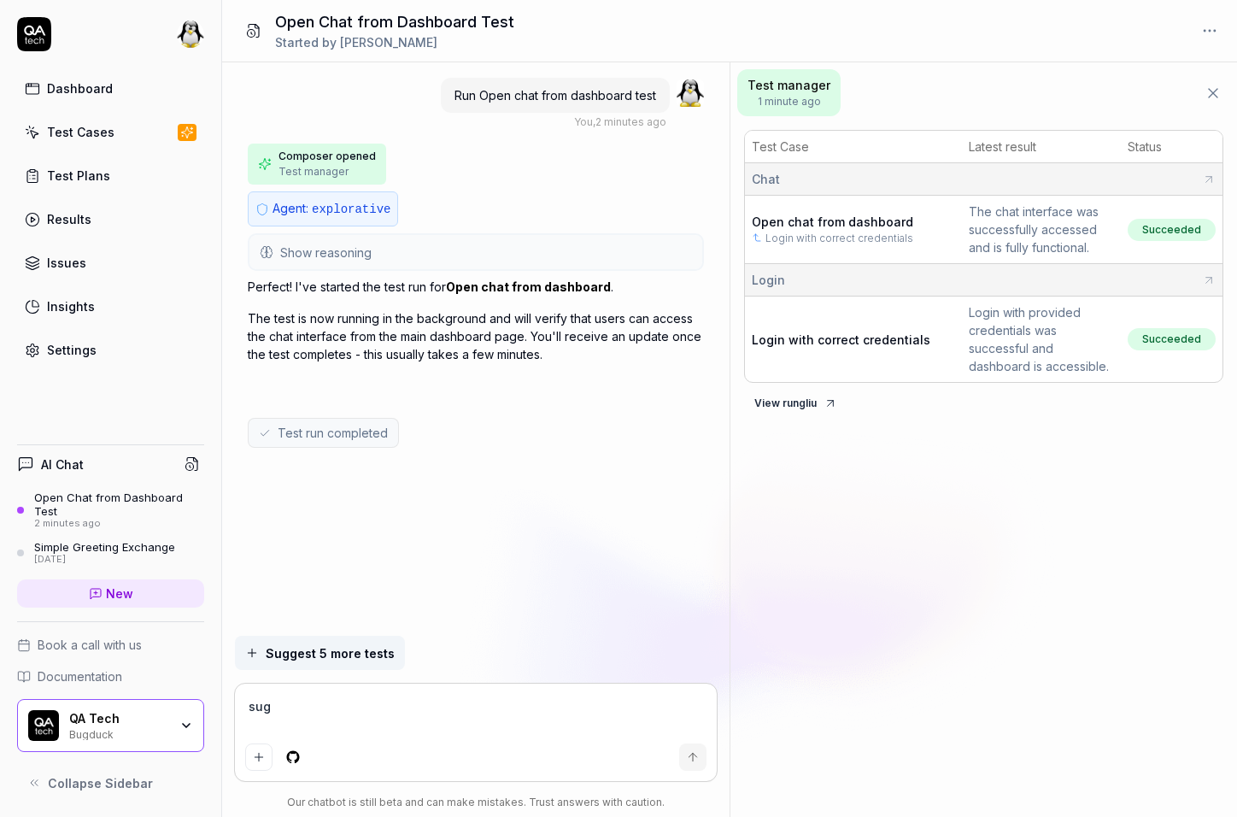
type textarea "*"
type textarea "sugg"
type textarea "*"
type textarea "sugge"
type textarea "*"
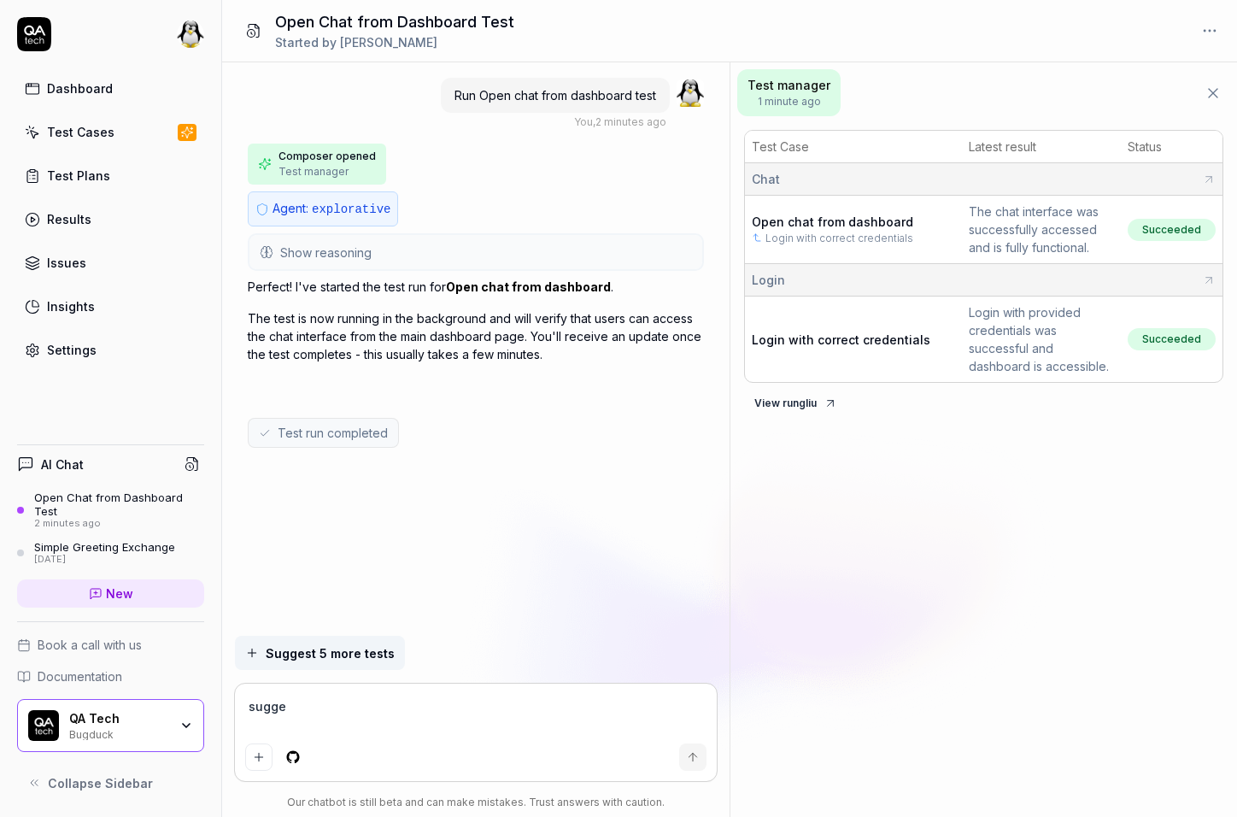
type textarea "sugges"
type textarea "*"
type textarea "suggest"
type textarea "*"
type textarea "suggest"
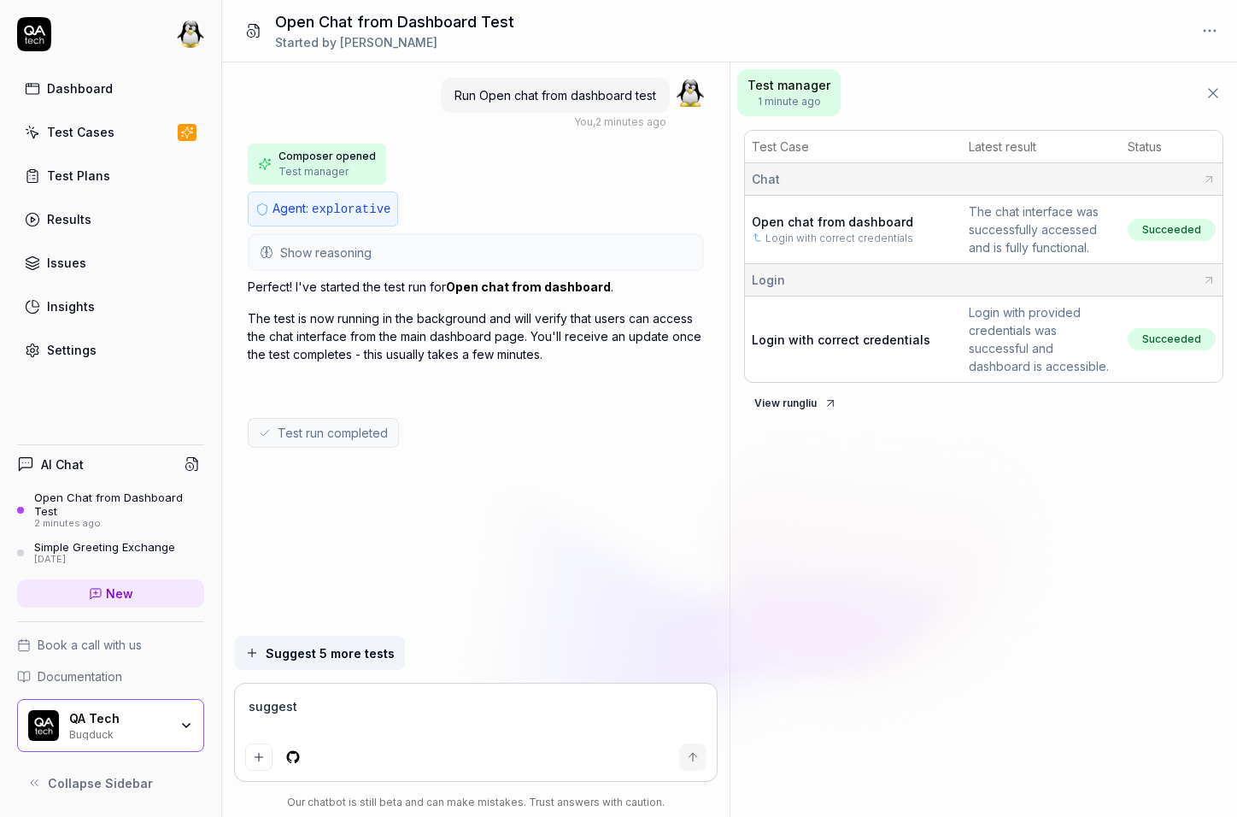
type textarea "*"
type textarea "suggest m"
type textarea "*"
type textarea "suggest me"
type textarea "*"
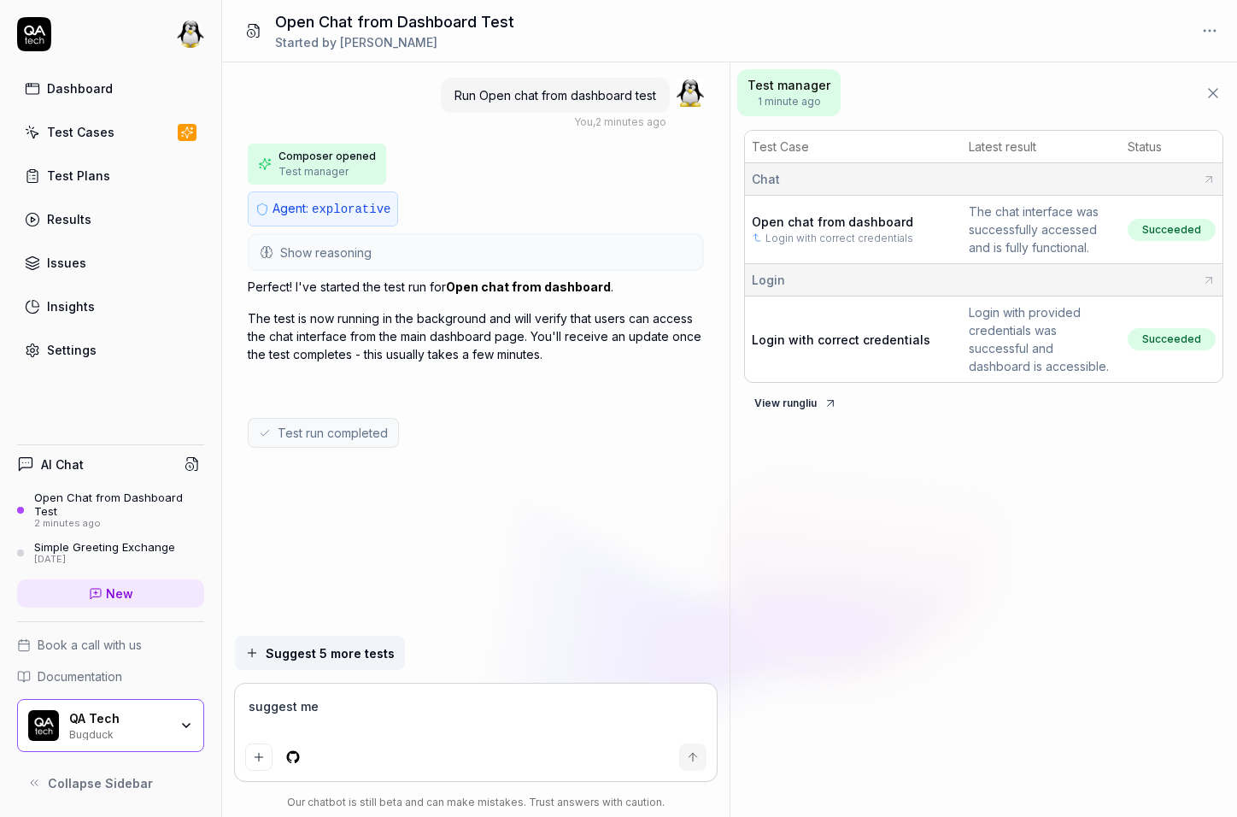
type textarea "suggest me"
type textarea "*"
type textarea "suggest me 1"
type textarea "*"
type textarea "suggest me 1"
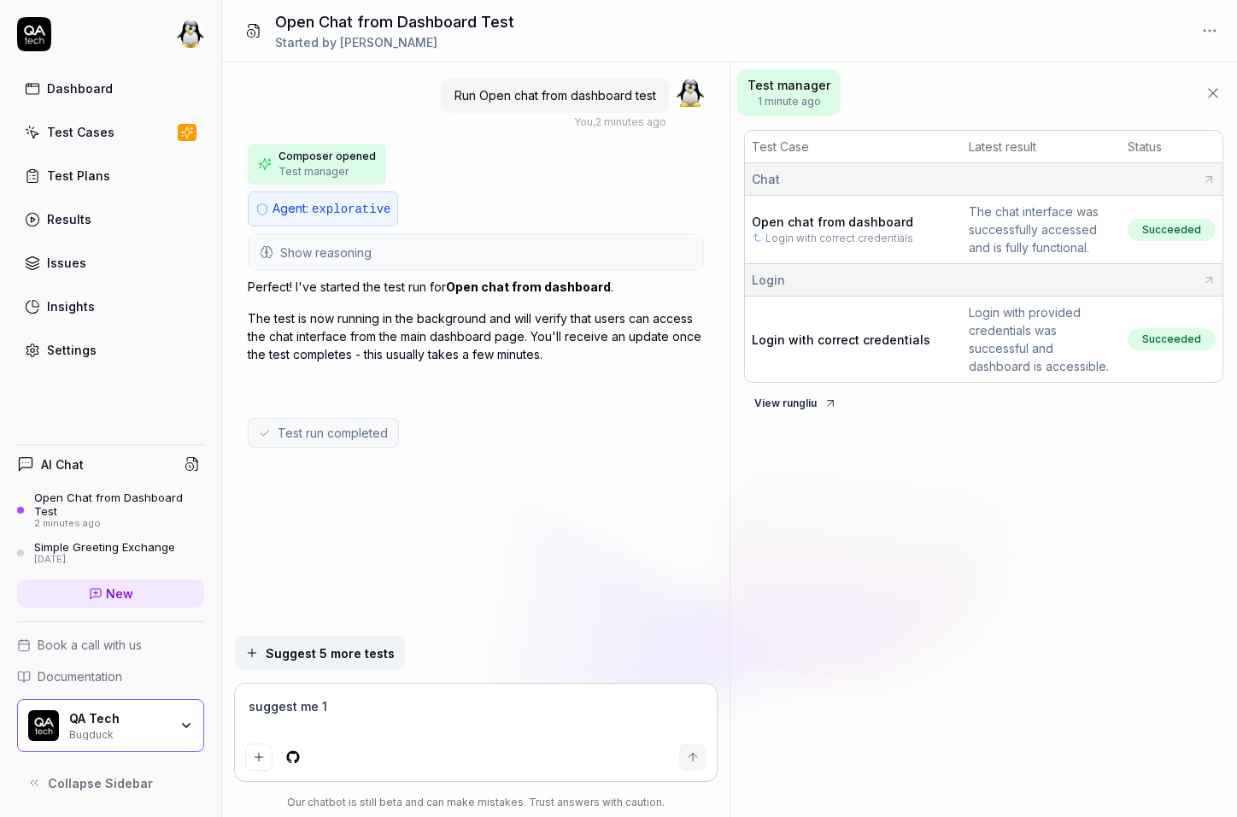
type textarea "*"
type textarea "suggest me 1 t"
type textarea "*"
type textarea "suggest me 1 te"
type textarea "*"
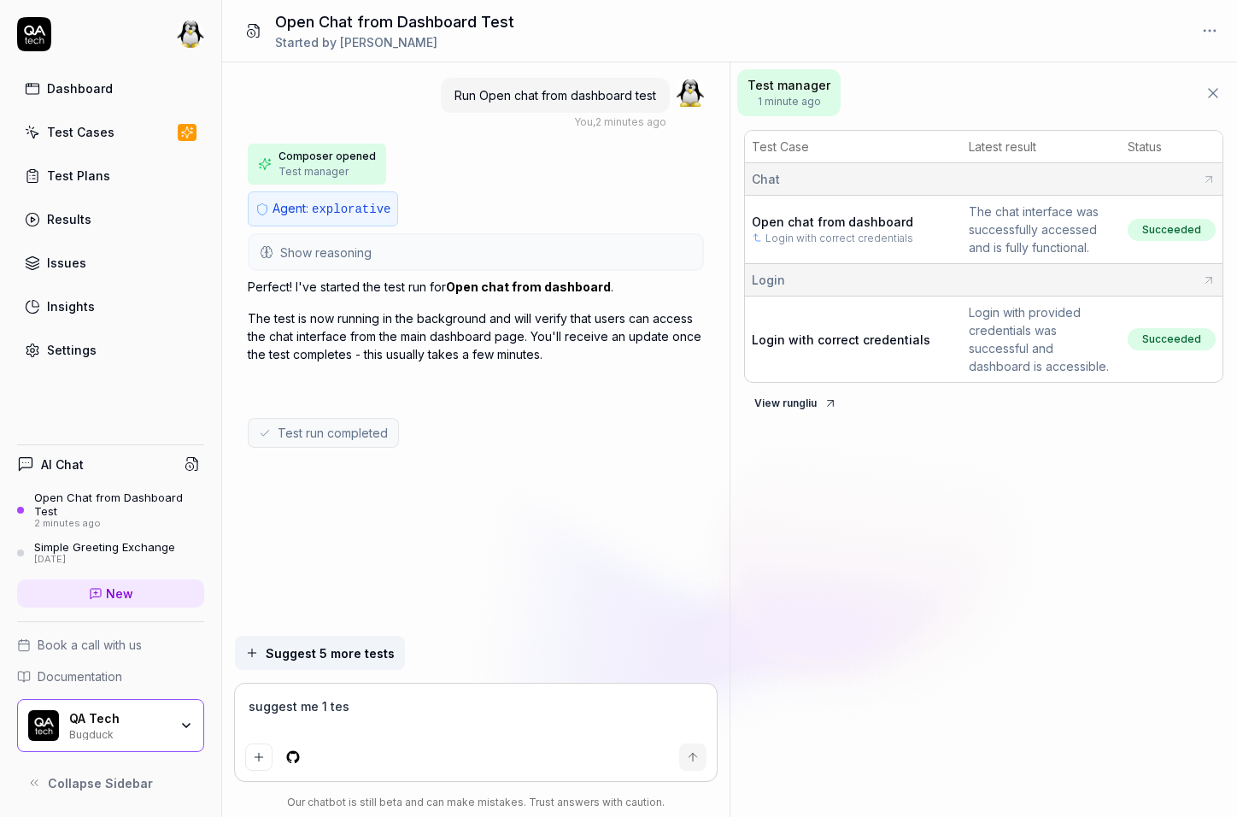
type textarea "suggest me 1 test"
type textarea "*"
type textarea "suggest me 1 test"
type textarea "*"
type textarea "suggest me 1 test ("
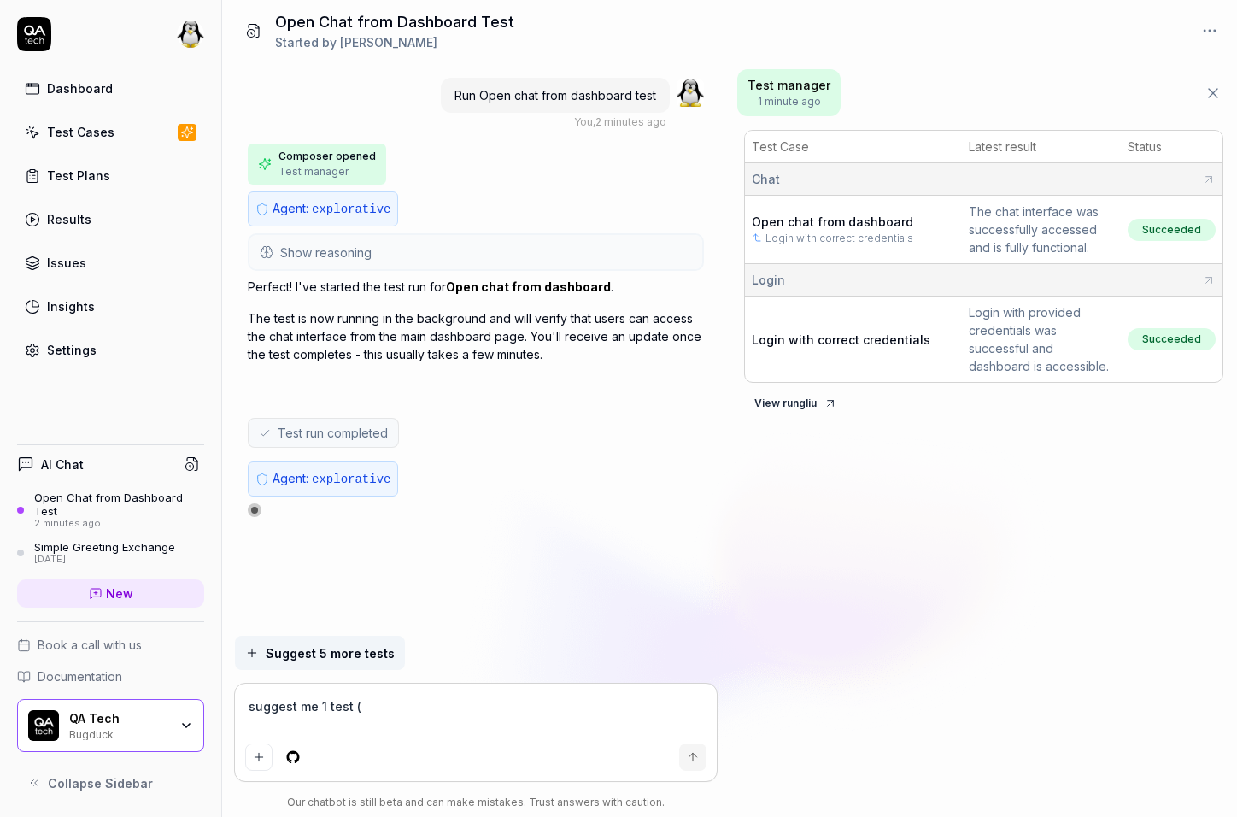
type textarea "*"
type textarea "suggest me 1 test (d"
type textarea "*"
type textarea "suggest me 1 test ("
type textarea "*"
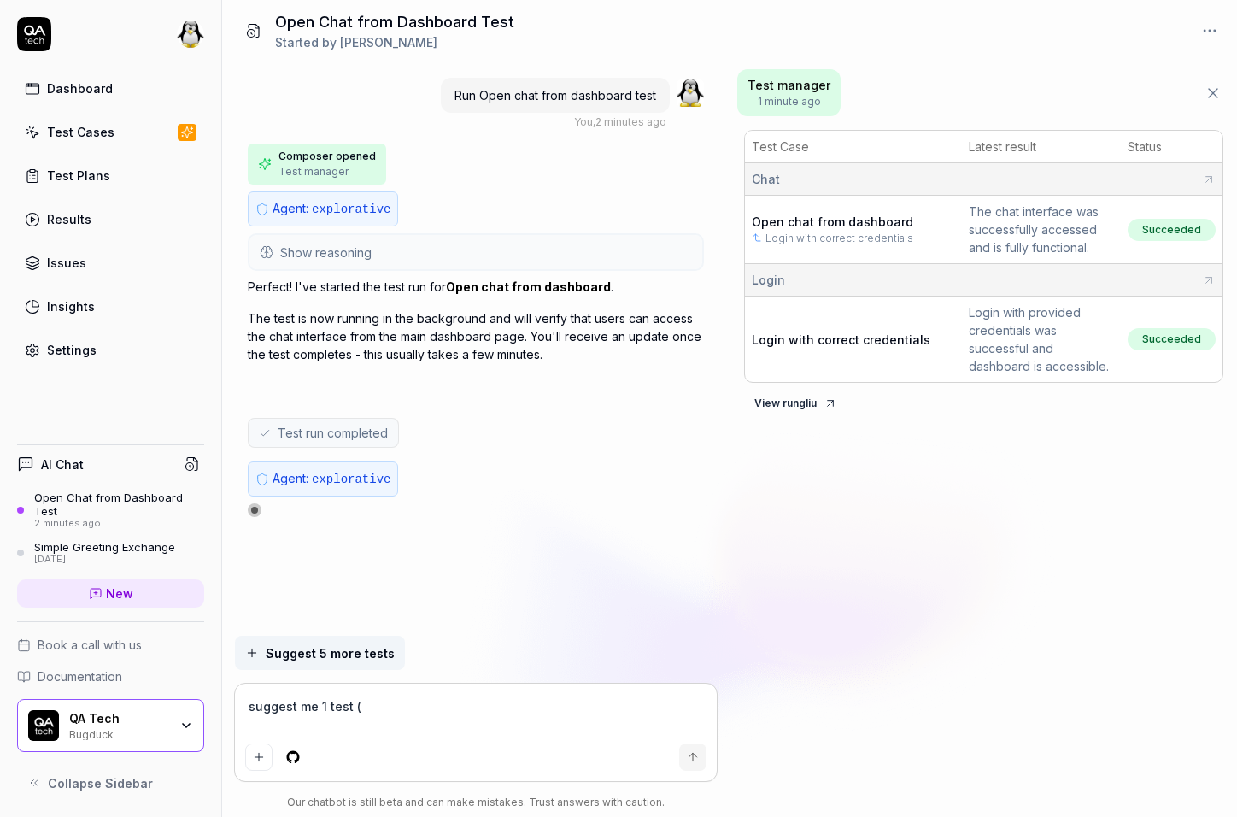
type textarea "suggest me 1 test (j"
type textarea "*"
type textarea "suggest me 1 test (ju"
type textarea "*"
type textarea "suggest me 1 test (jus"
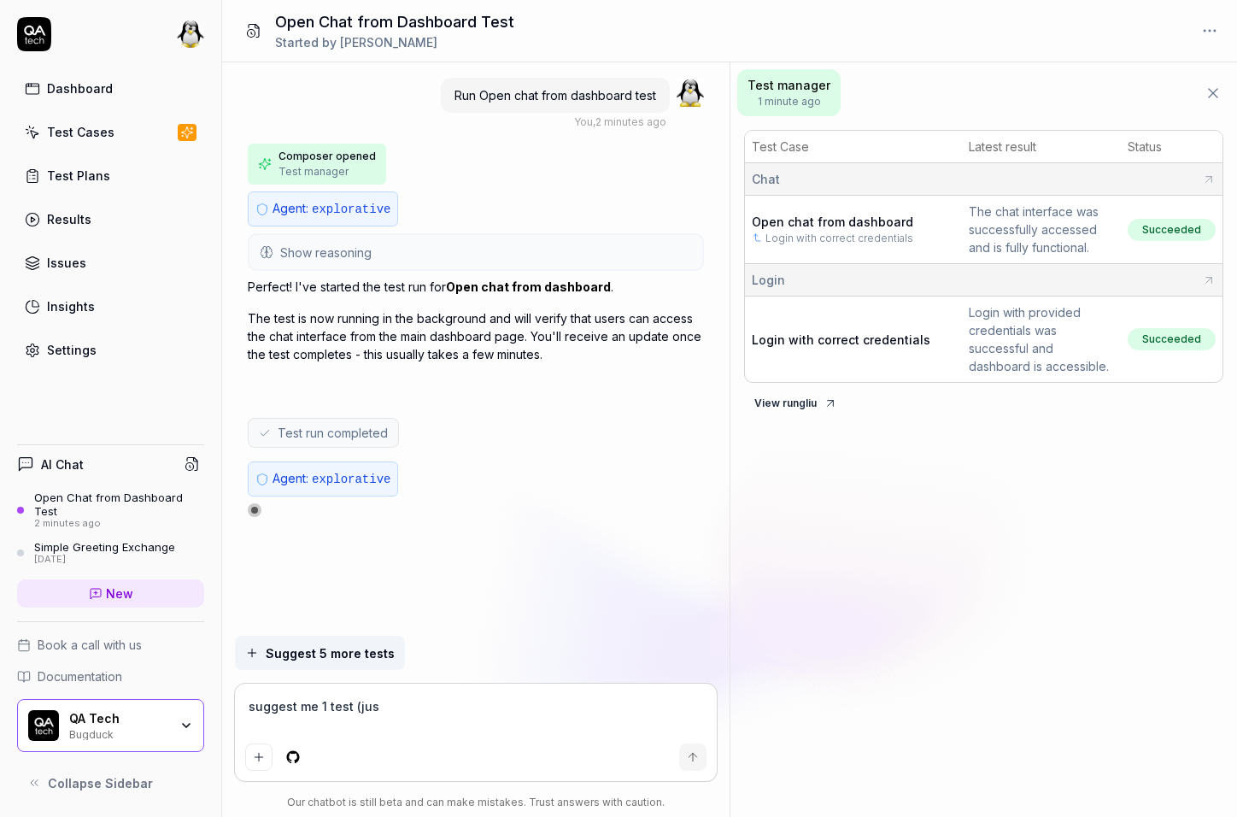
type textarea "*"
type textarea "suggest me 1 test (just"
type textarea "*"
type textarea "suggest me 1 test (just"
type textarea "*"
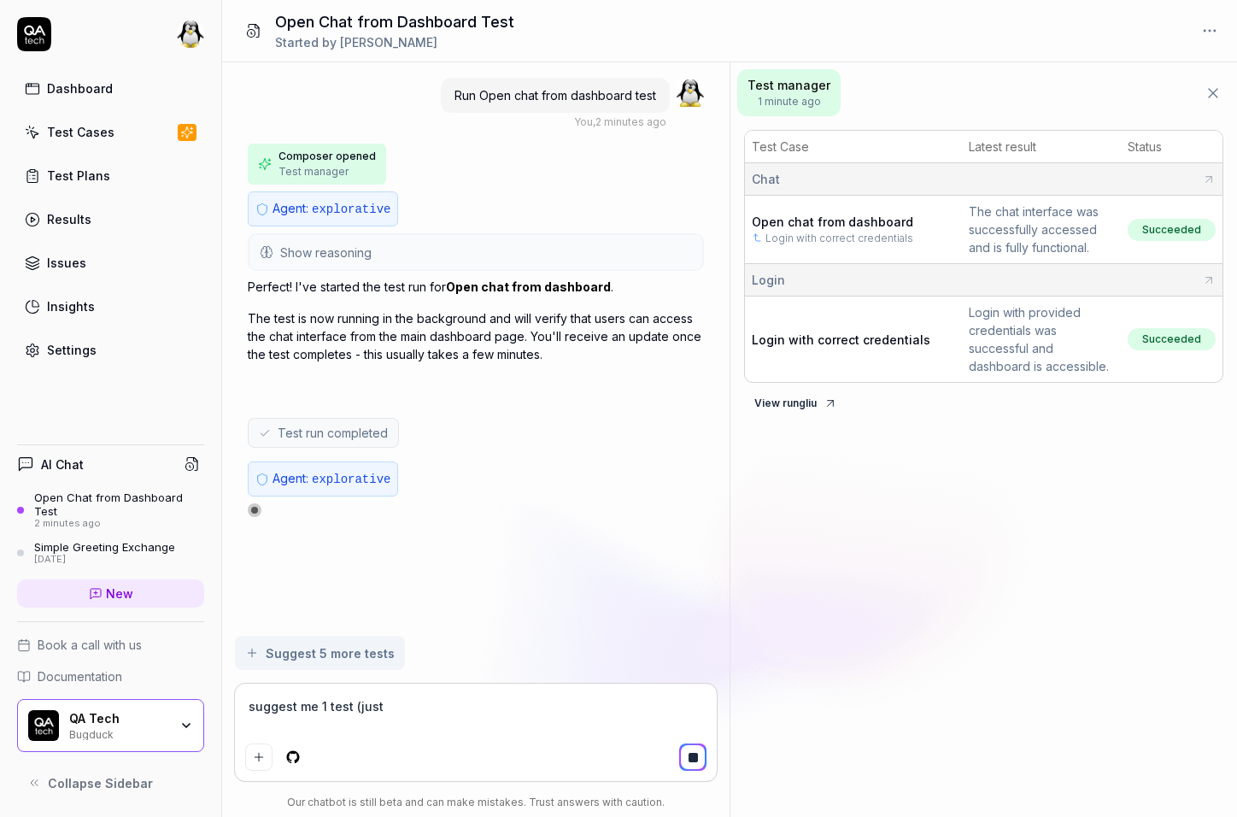
type textarea "suggest me 1 test (just d"
type textarea "*"
type textarea "suggest me 1 test (just du"
type textarea "*"
type textarea "suggest me 1 test (just dum"
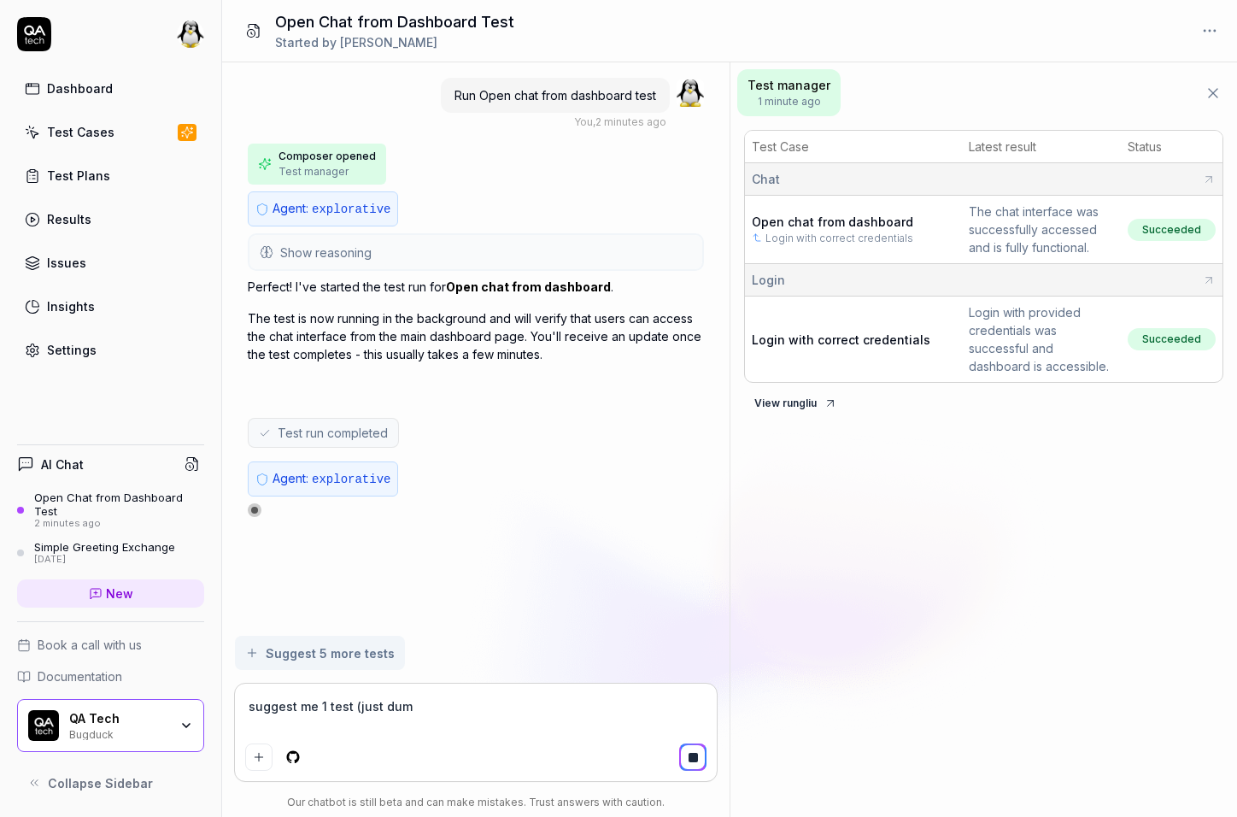
type textarea "*"
type textarea "suggest me 1 test (just dumm"
type textarea "*"
type textarea "suggest me 1 test (just dummy"
type textarea "*"
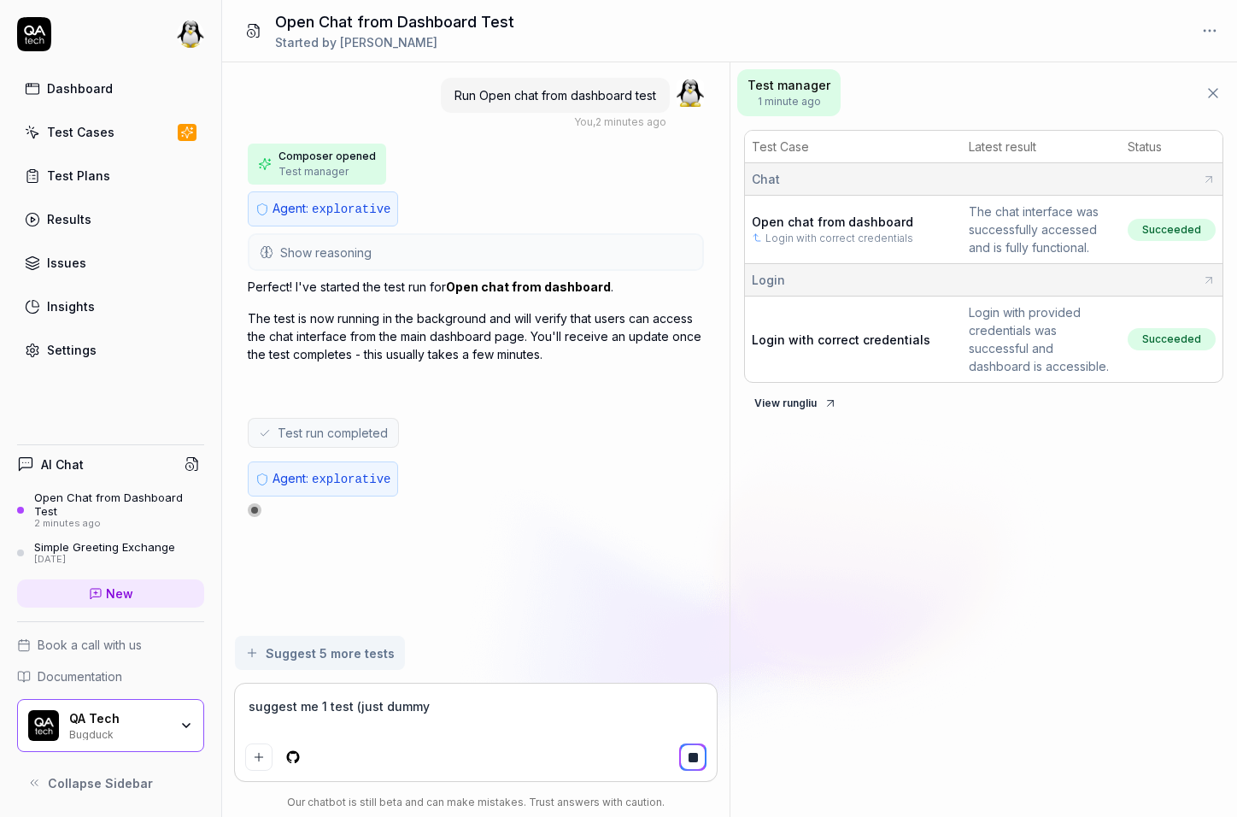
type textarea "suggest me 1 test (just dummy)"
type textarea "*"
type textarea "suggest me 1 test (just dummy)"
type textarea "*"
type textarea "suggest me 1 test (just dummy)"
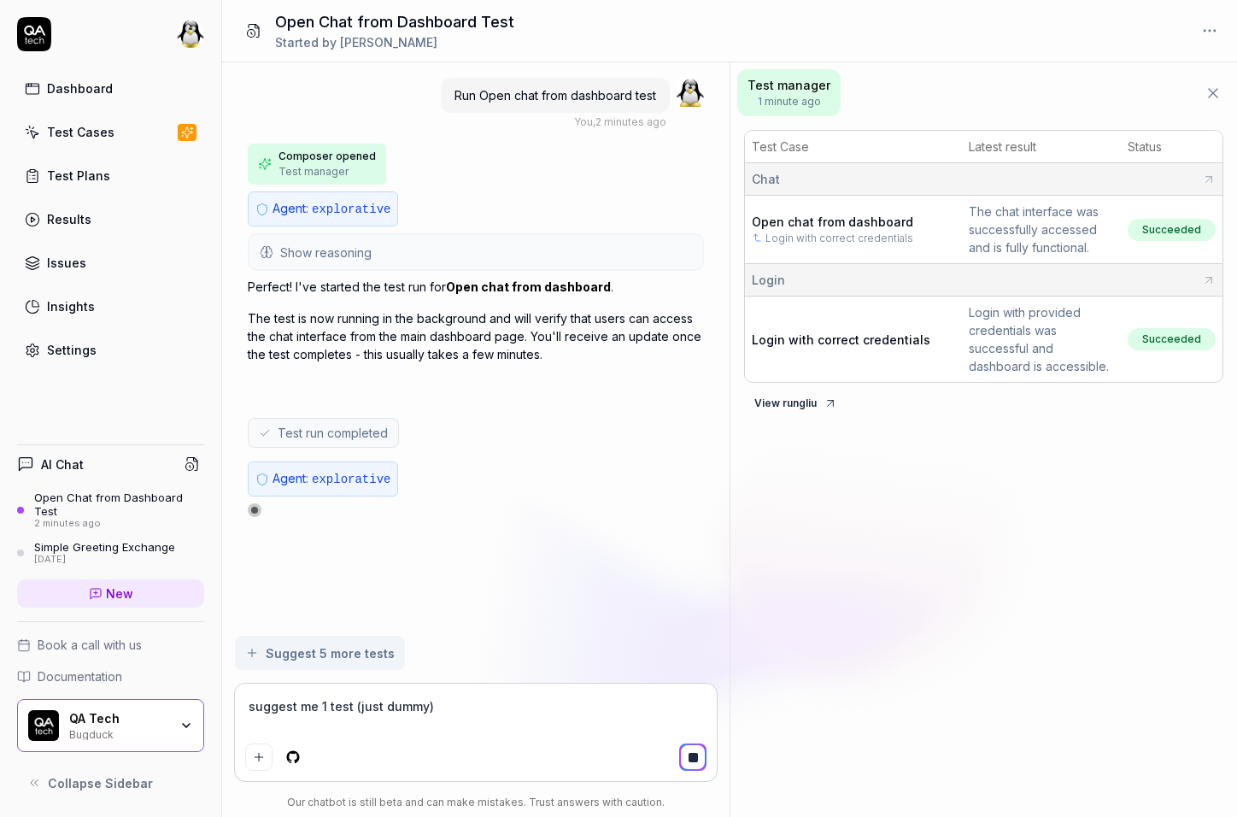
type textarea "*"
type textarea "suggest me 1 test (just dummy"
type textarea "*"
type textarea "suggest me 1 test (just dummy,"
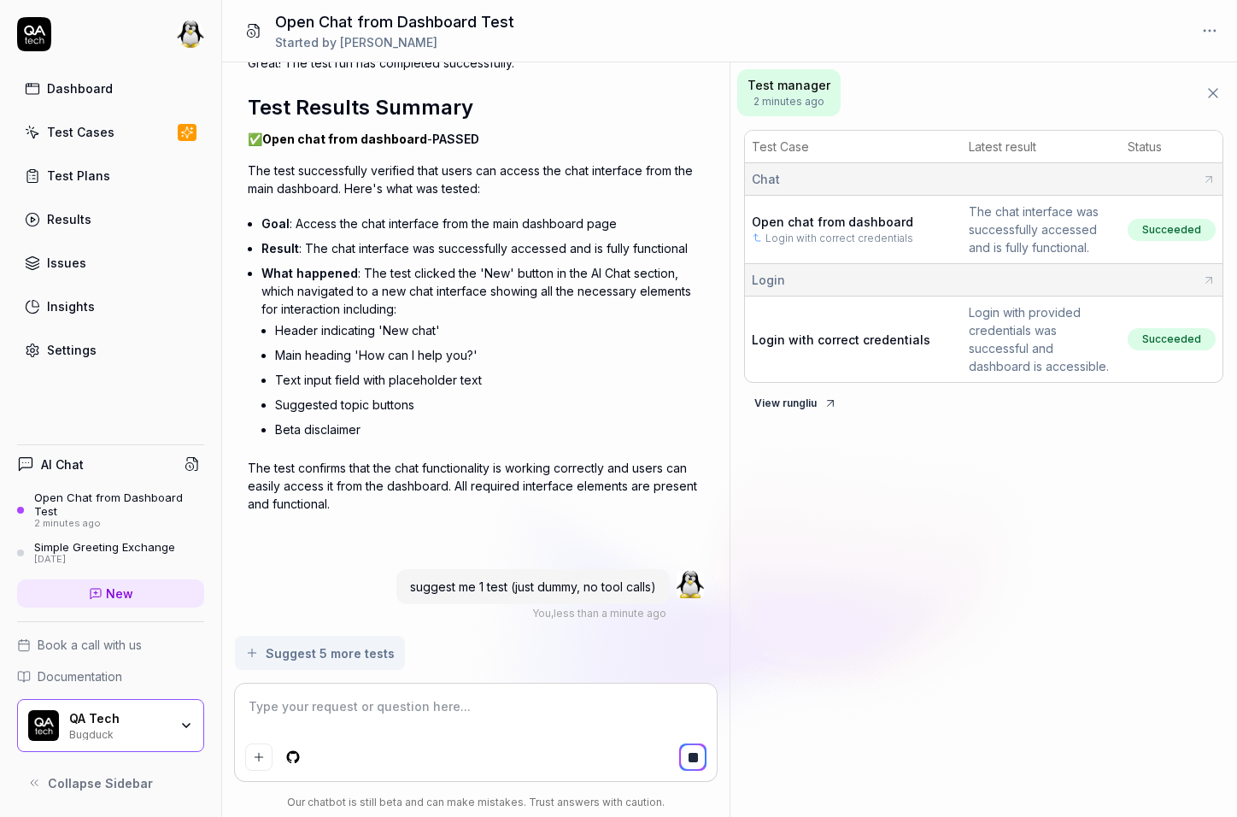
scroll to position [561, 0]
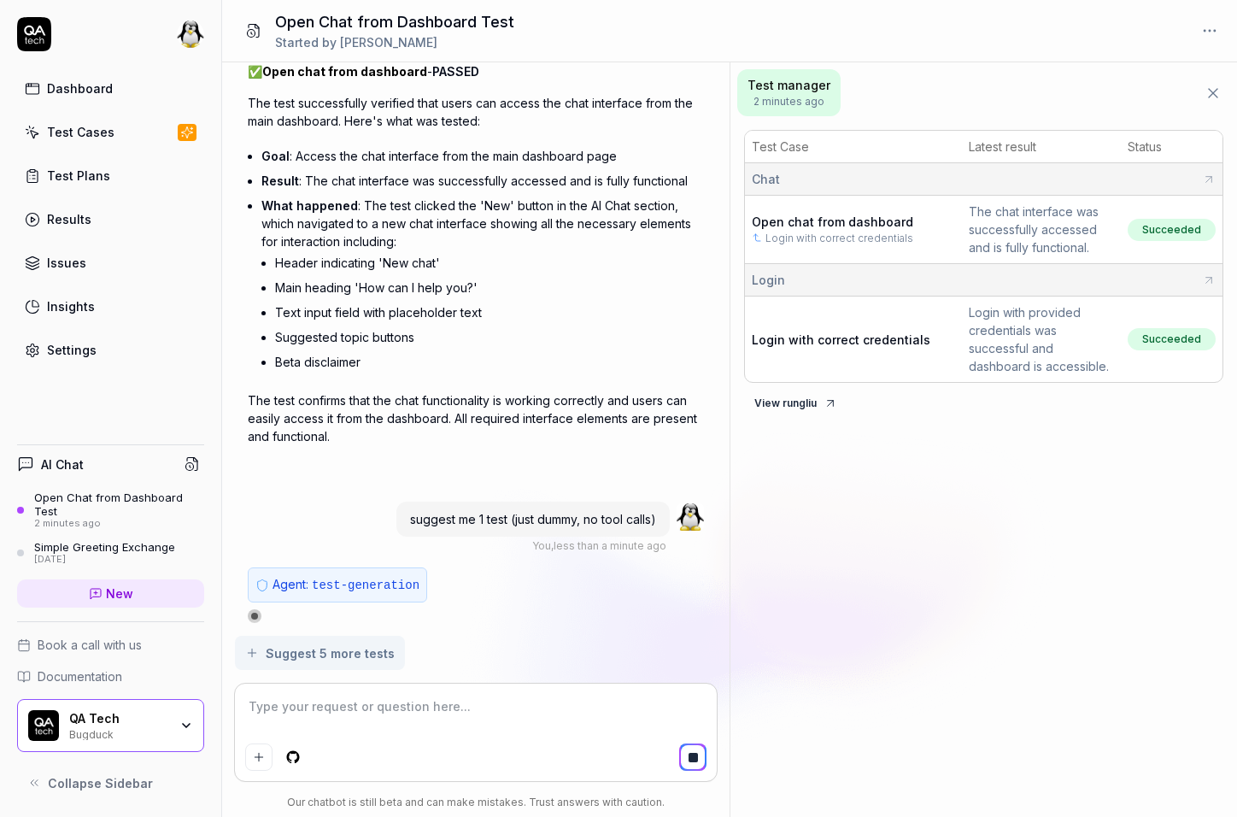
click at [381, 704] on textarea at bounding box center [475, 715] width 461 height 43
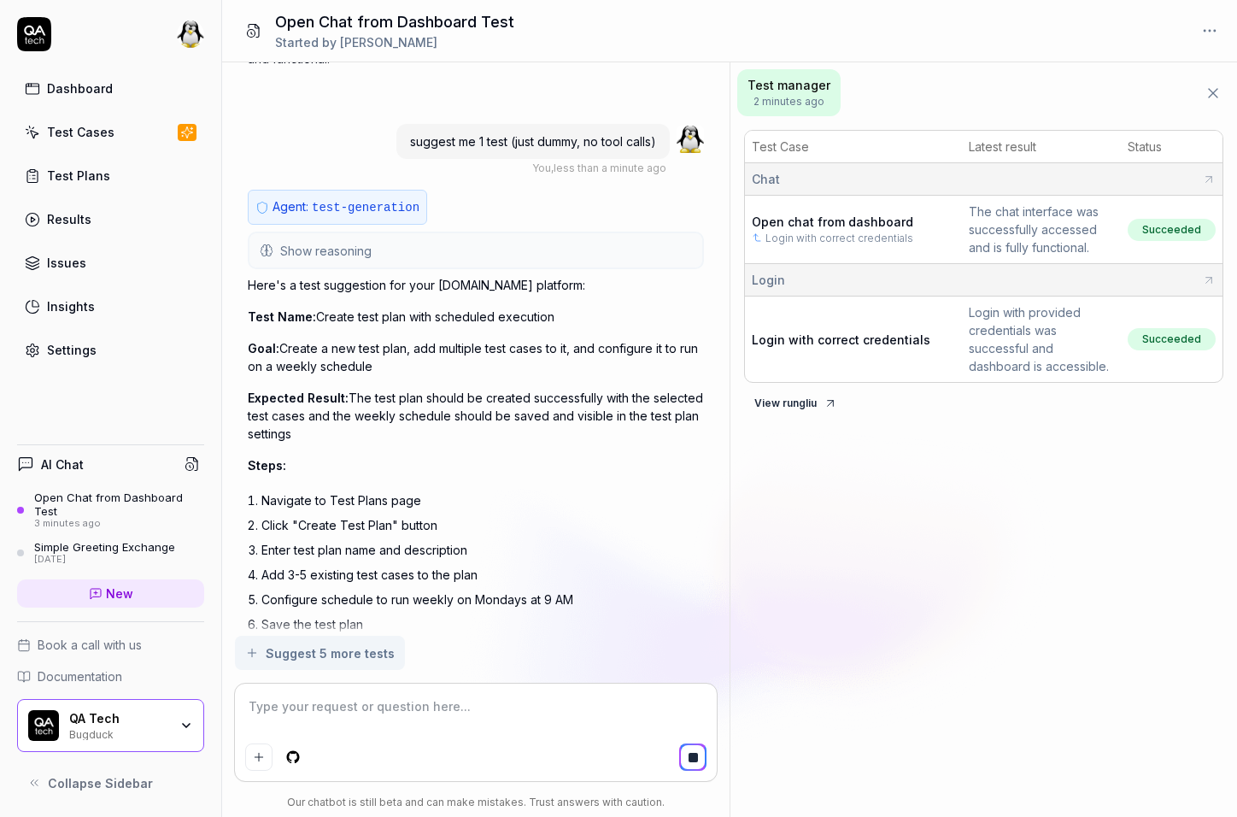
scroll to position [910, 0]
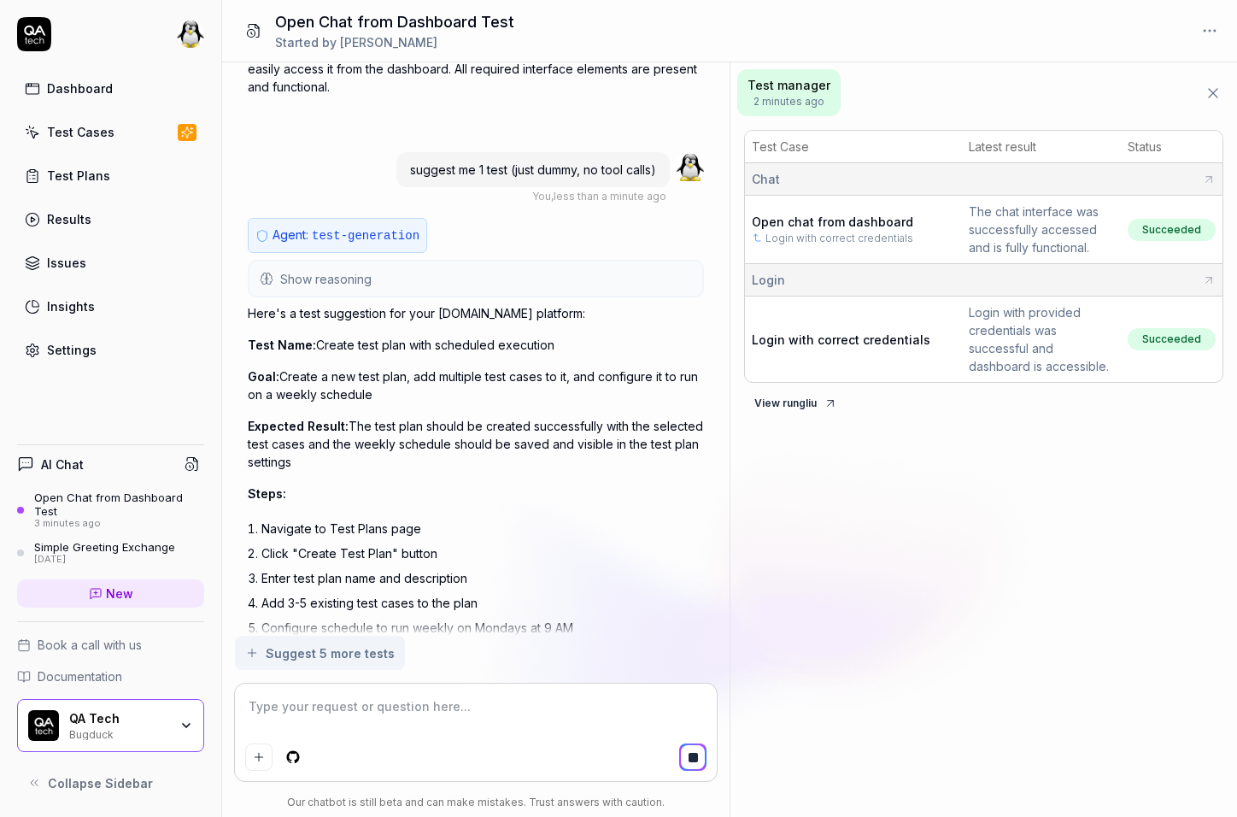
click at [328, 282] on span "Show reasoning" at bounding box center [325, 279] width 91 height 18
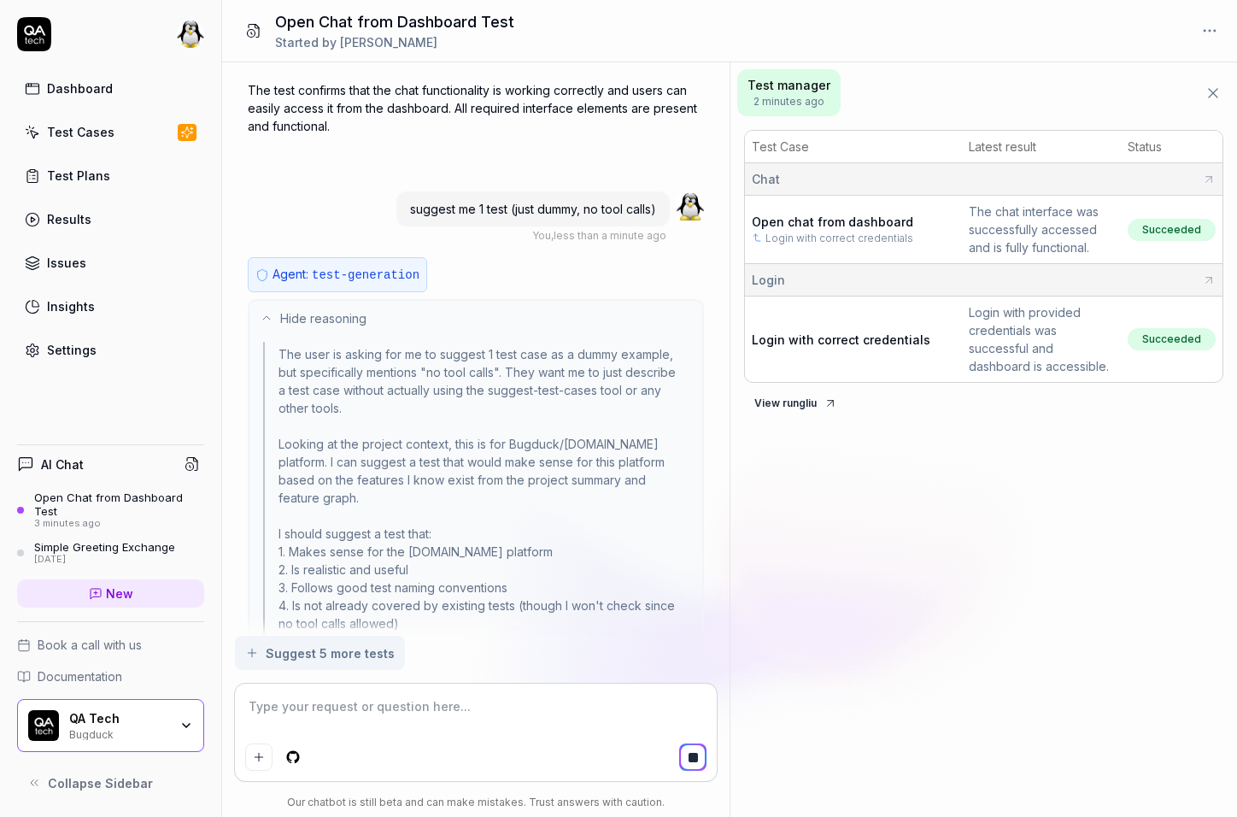
click at [316, 302] on button "Hide reasoning" at bounding box center [475, 318] width 453 height 34
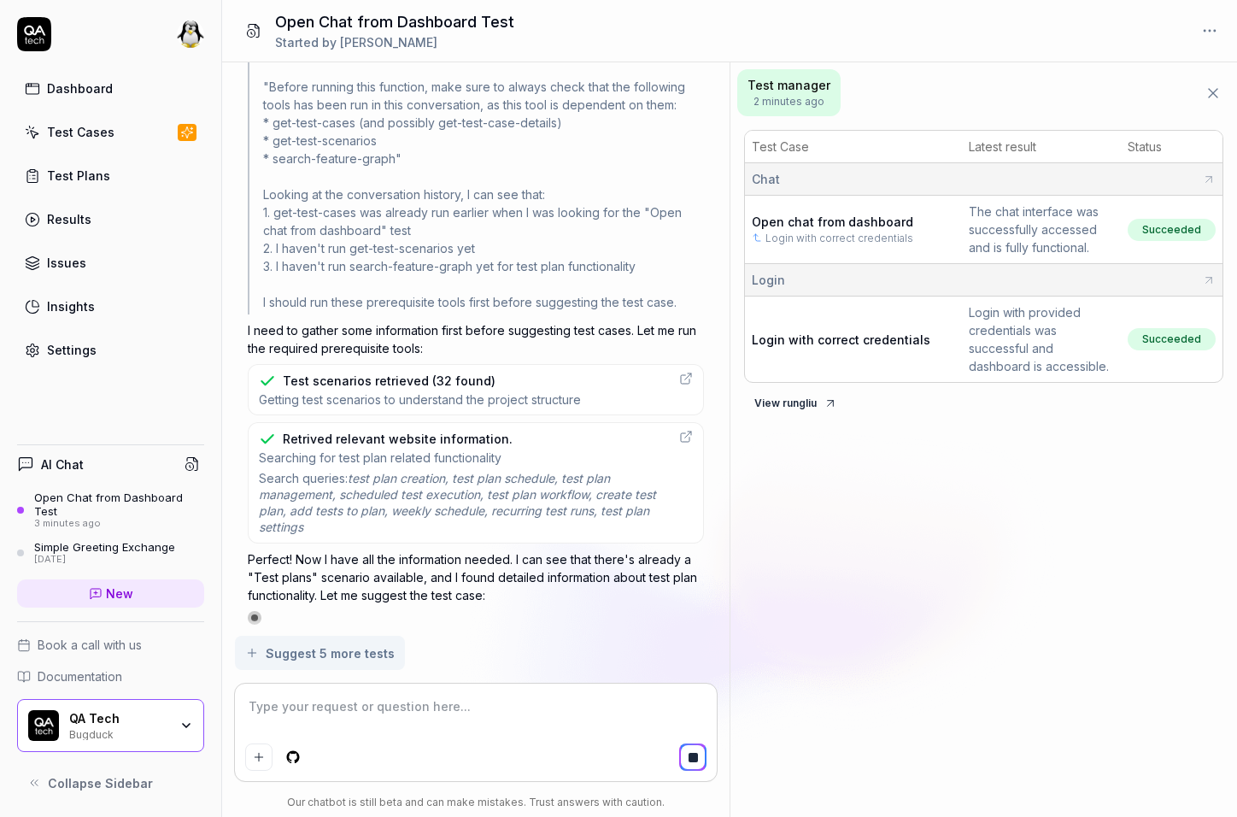
scroll to position [1866, 0]
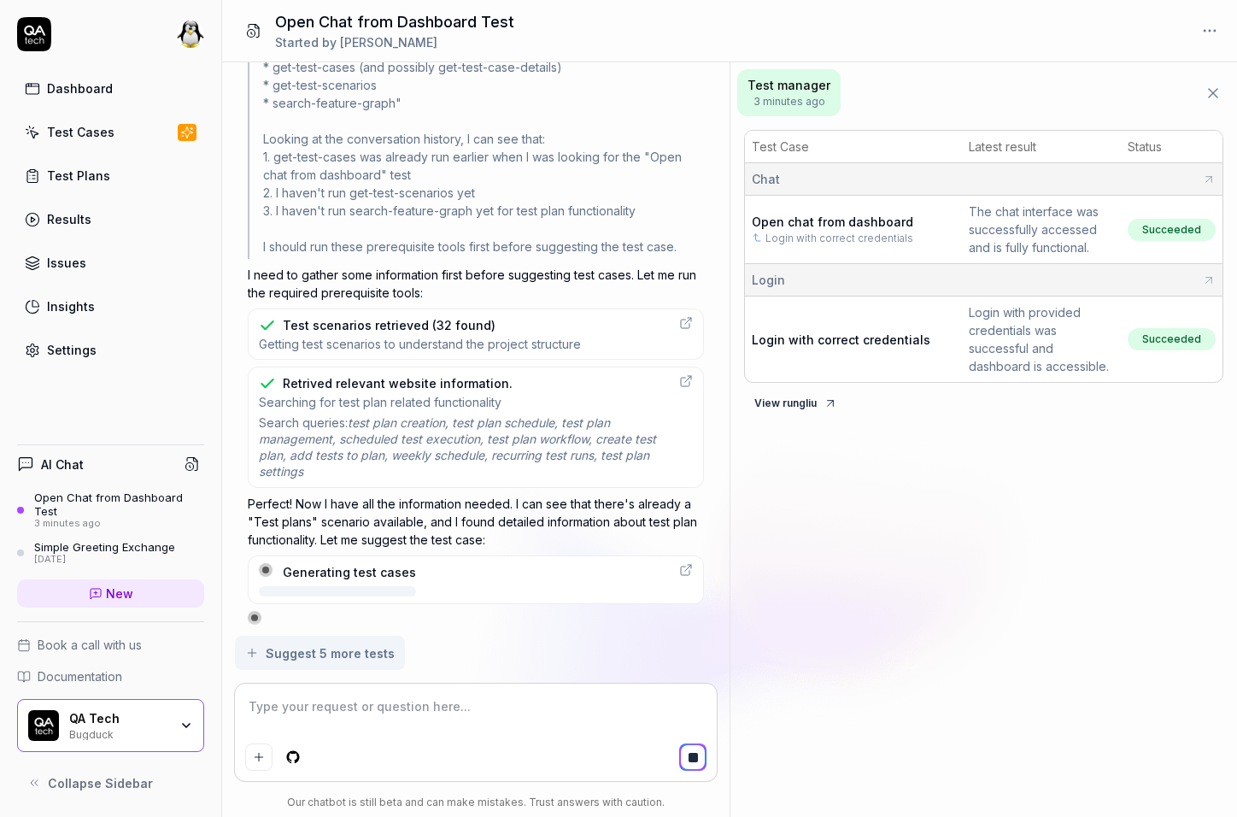
click at [348, 705] on textarea at bounding box center [475, 715] width 461 height 43
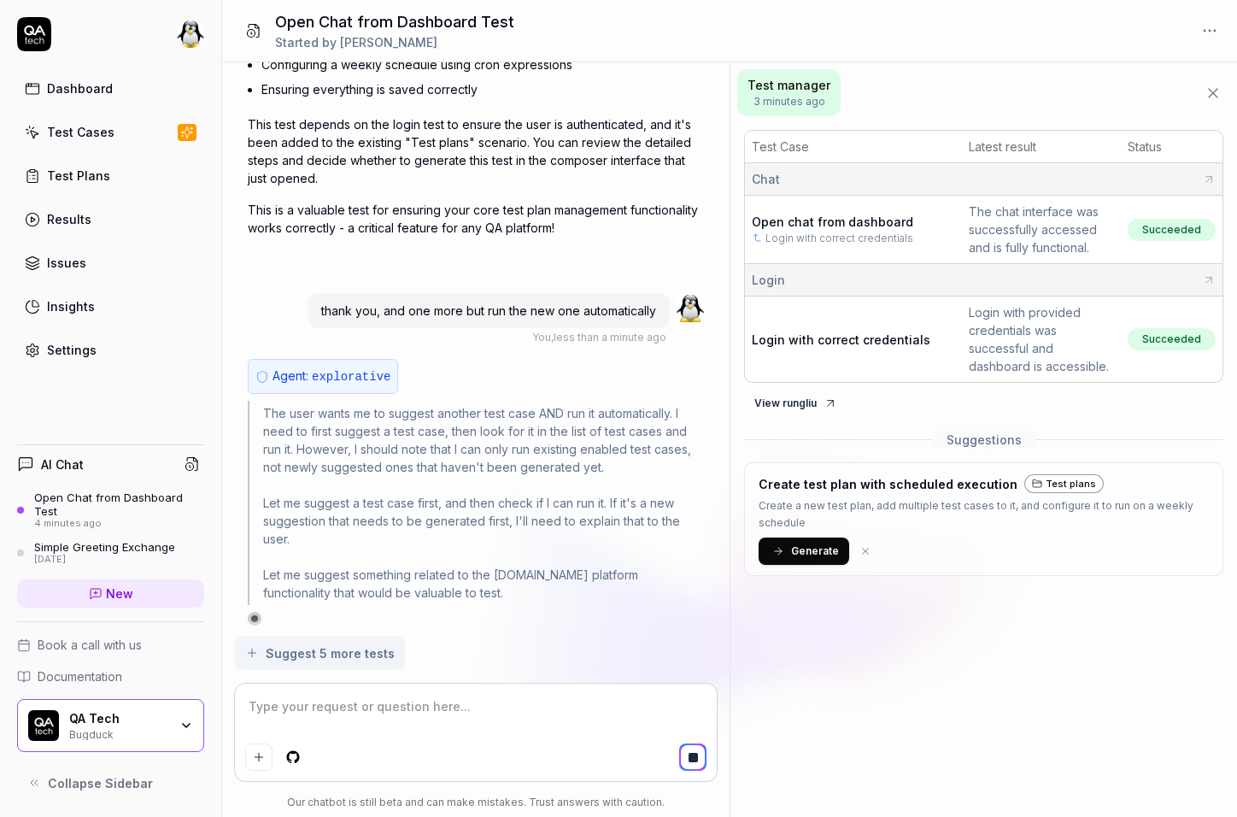
scroll to position [1992, 0]
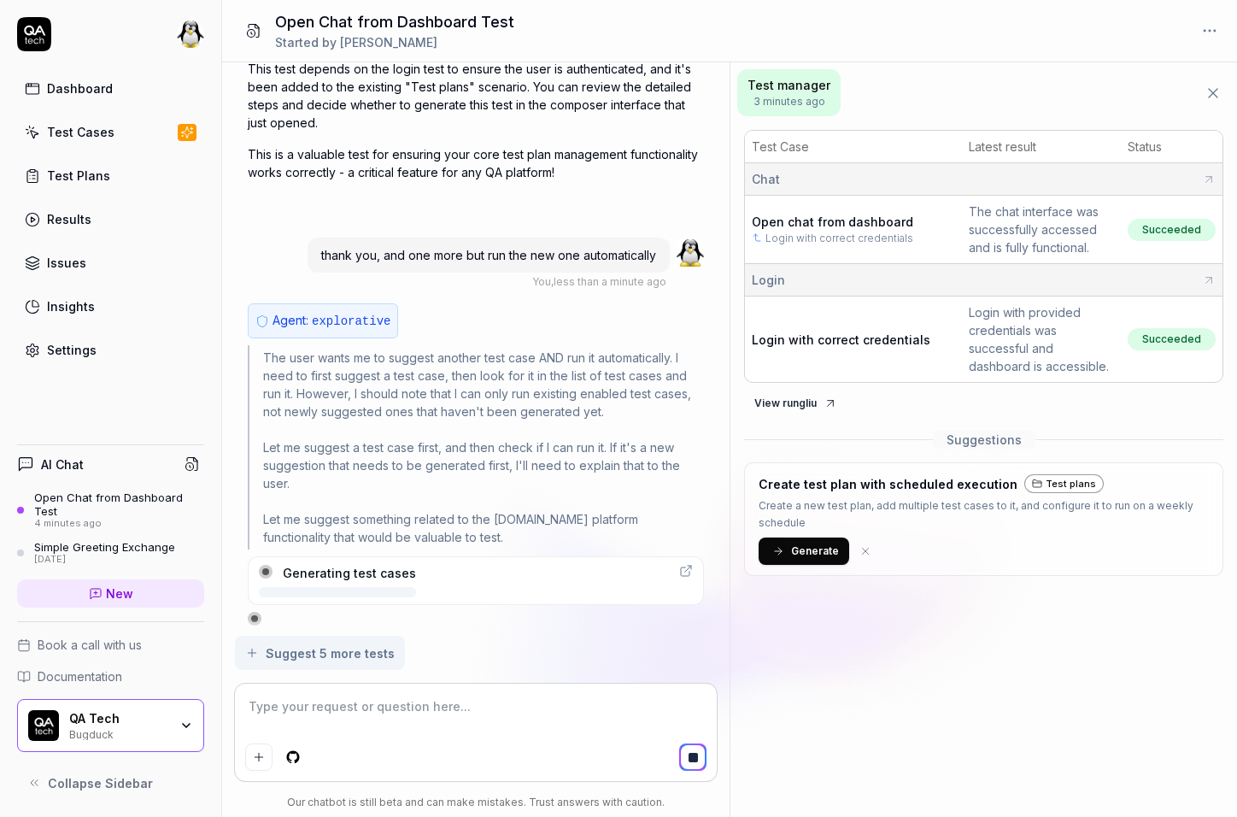
click at [455, 248] on span "thank you, and one more but run the new one automatically" at bounding box center [488, 255] width 335 height 15
click at [338, 319] on span "explorative" at bounding box center [351, 321] width 79 height 14
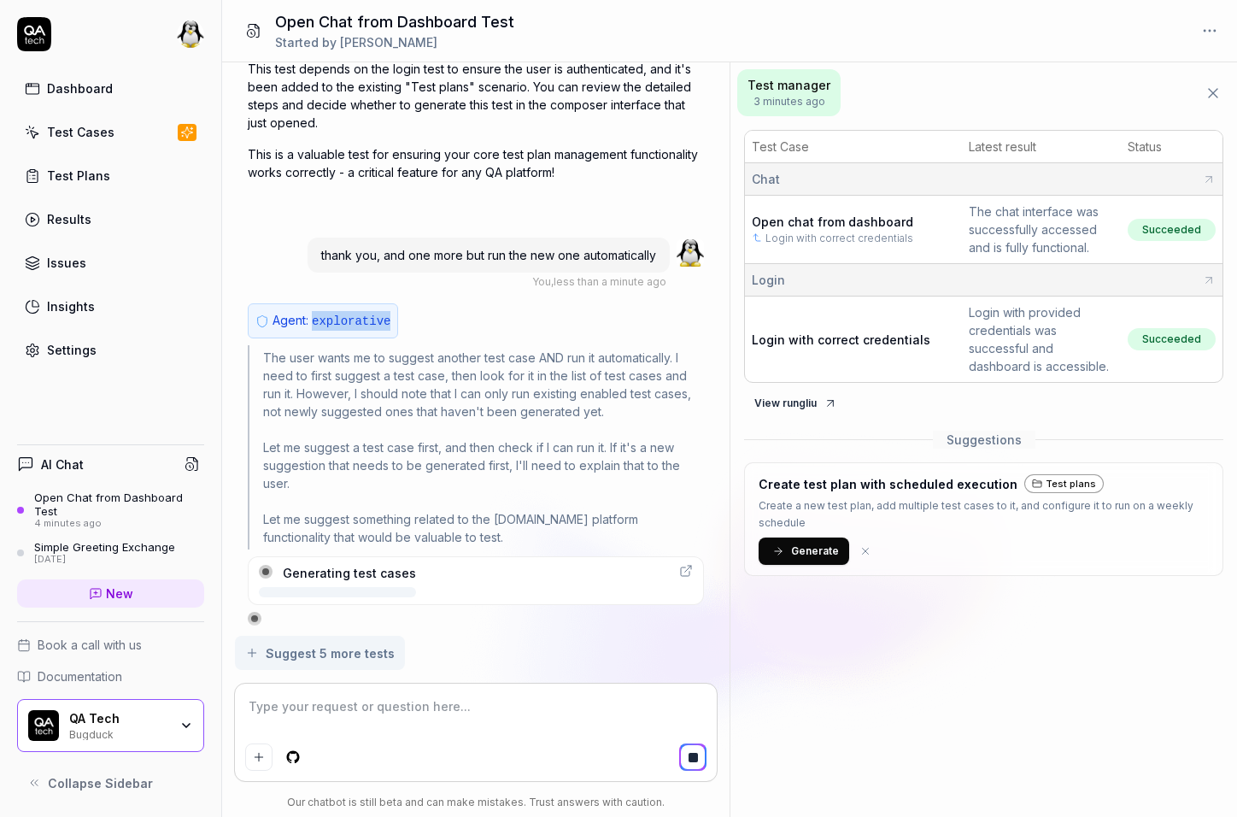
click at [338, 317] on span "explorative" at bounding box center [351, 321] width 79 height 14
click at [365, 572] on div "Generating test cases" at bounding box center [349, 573] width 133 height 18
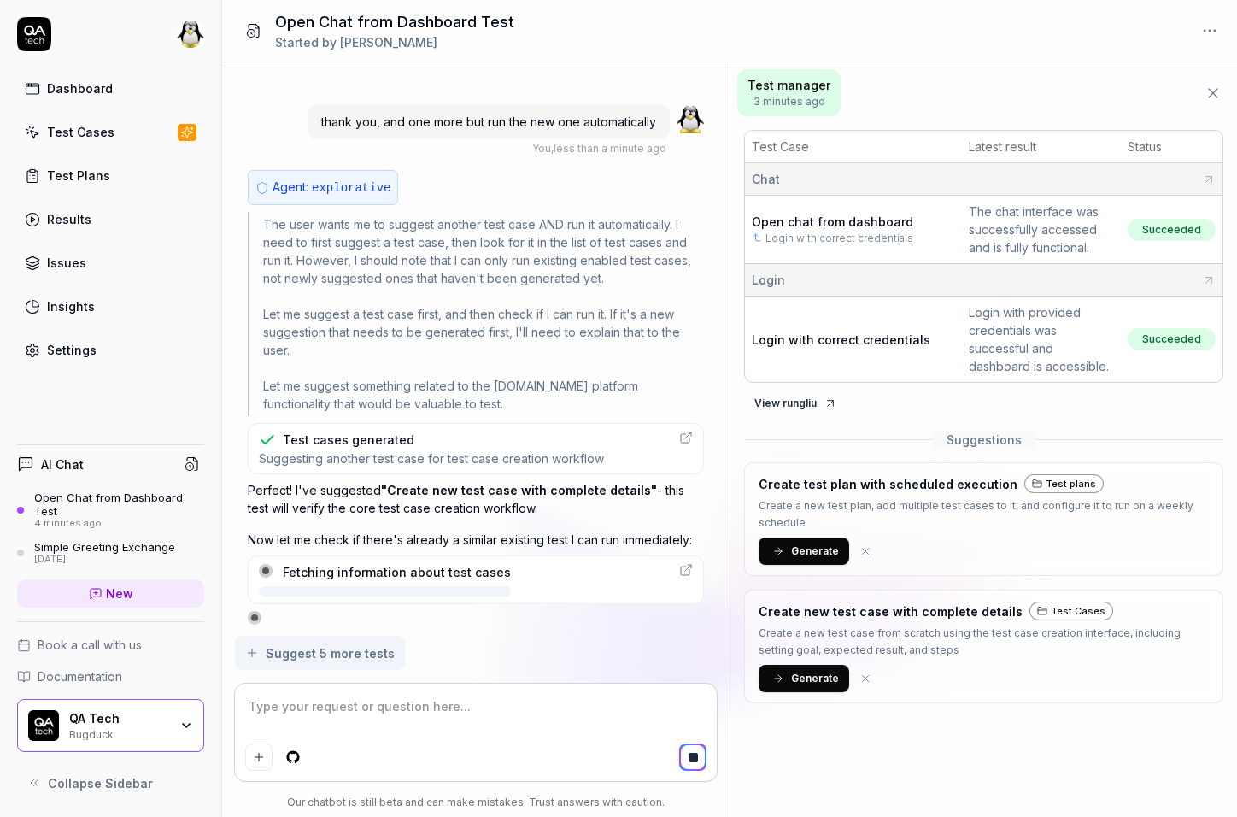
scroll to position [2128, 0]
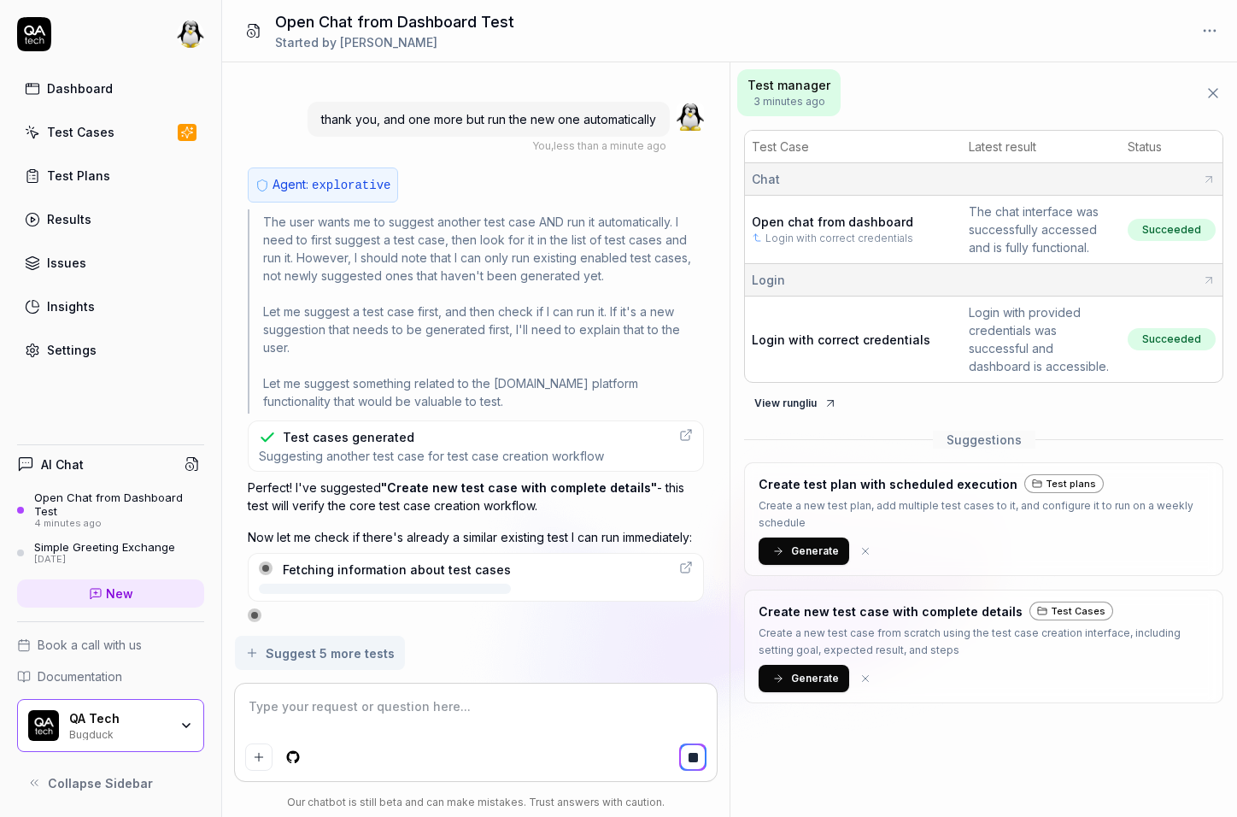
click at [348, 438] on div "Test cases generated" at bounding box center [349, 437] width 132 height 18
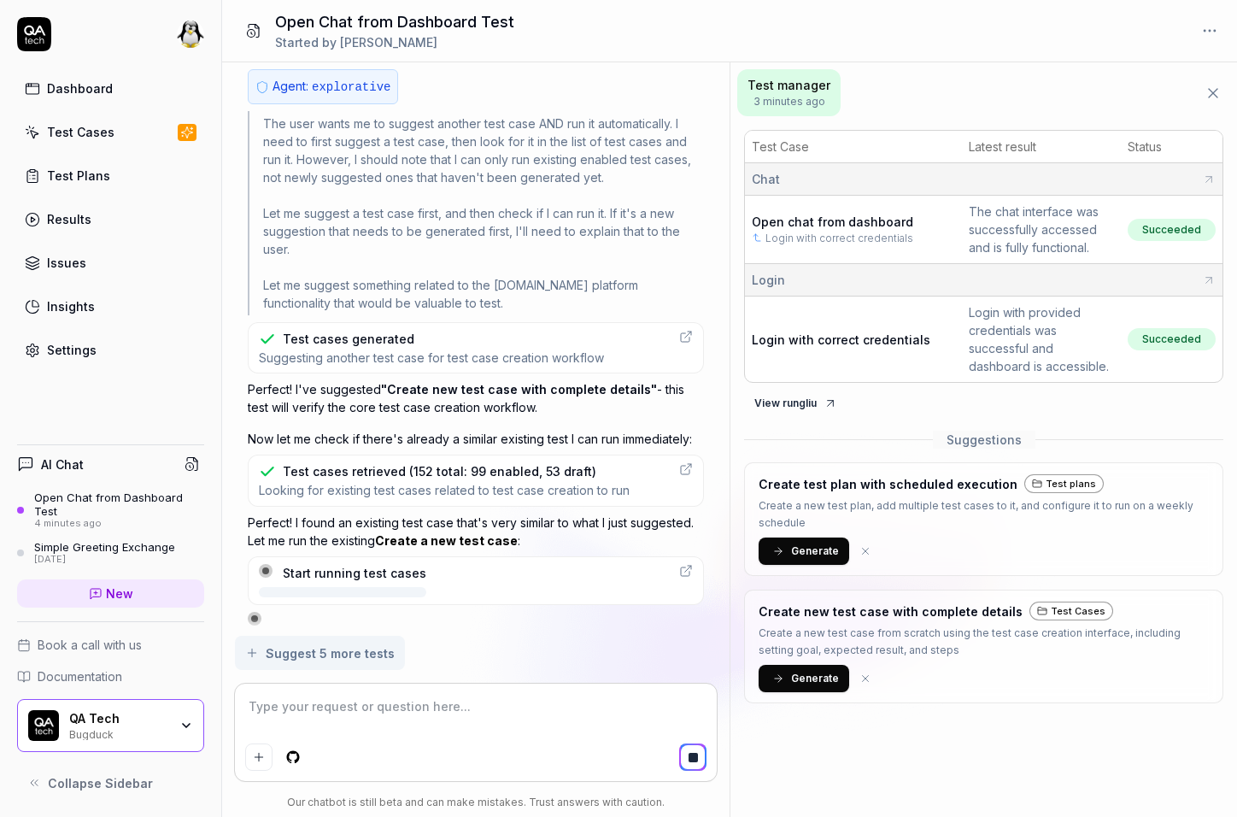
scroll to position [2245, 0]
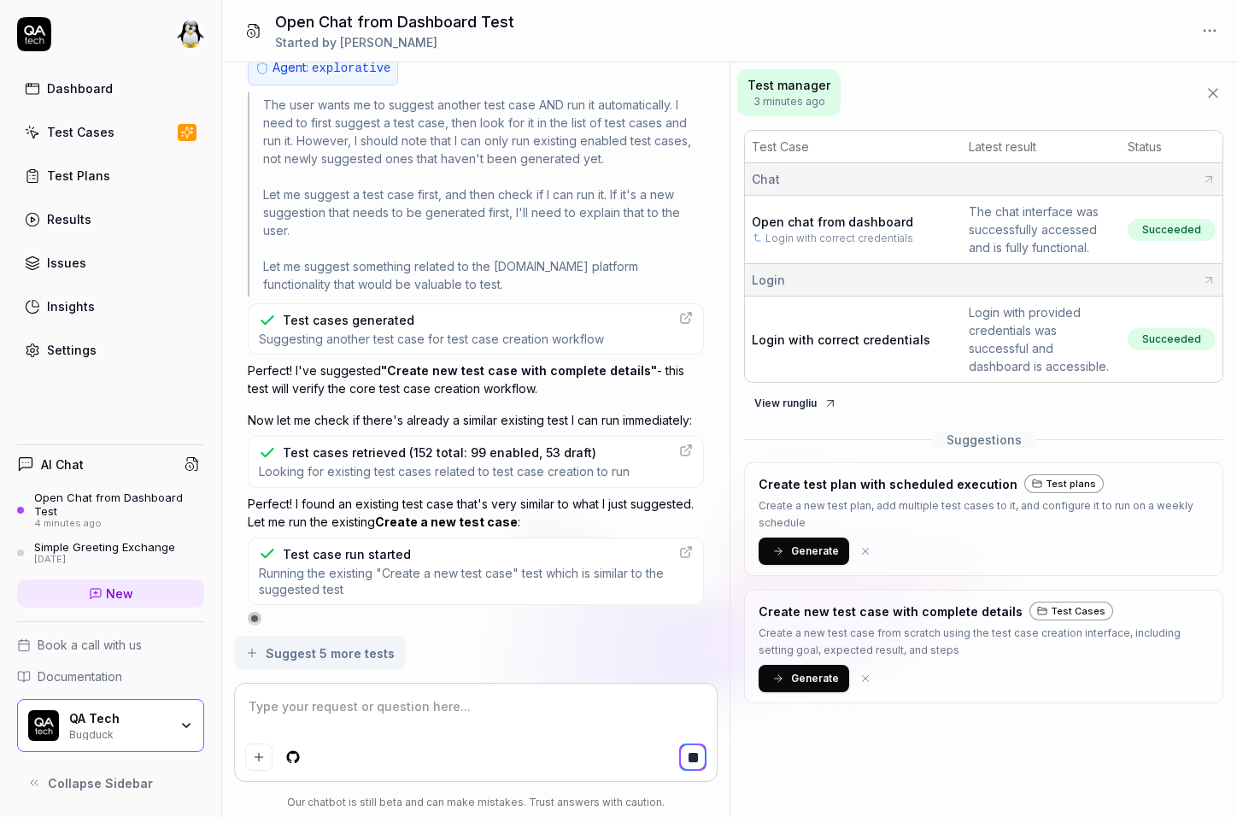
click at [418, 337] on span "Suggesting another test case for test case creation workflow" at bounding box center [431, 339] width 345 height 16
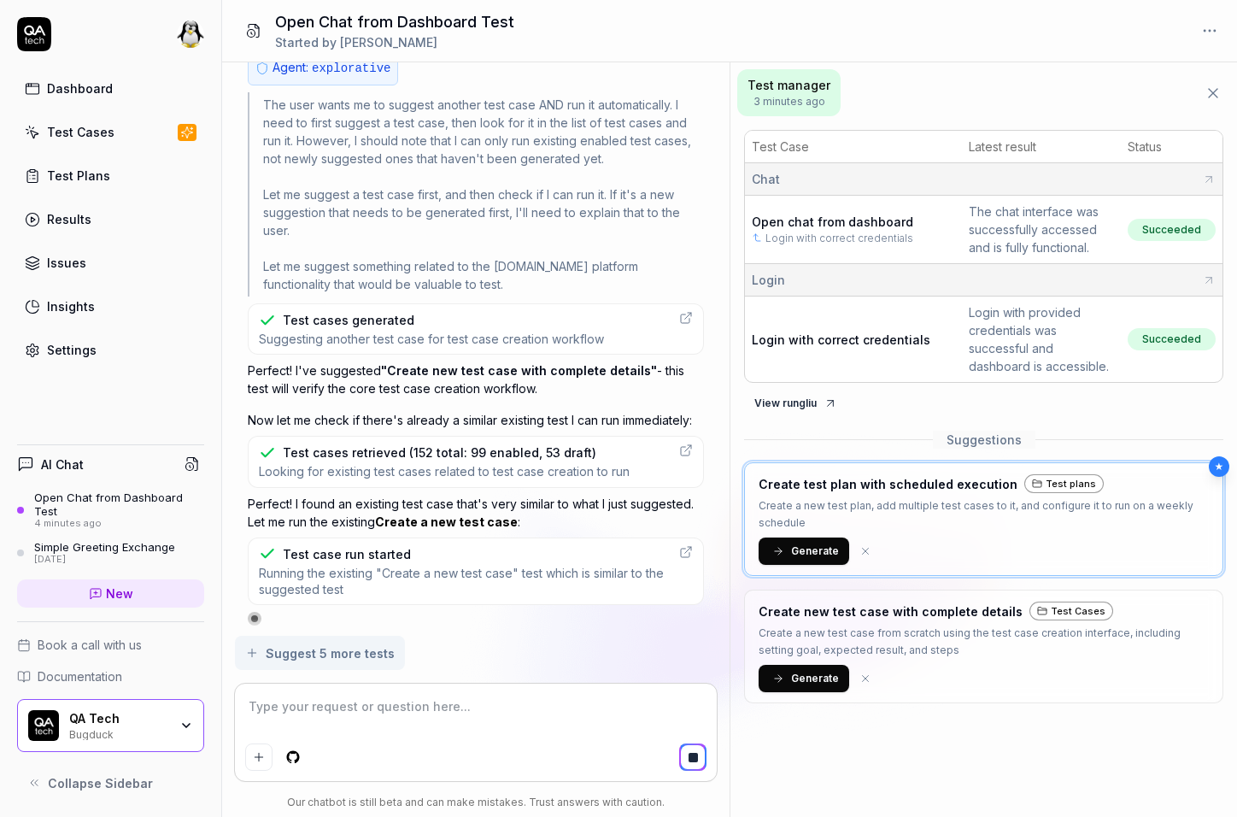
click at [368, 555] on div "Test case run started" at bounding box center [347, 554] width 128 height 18
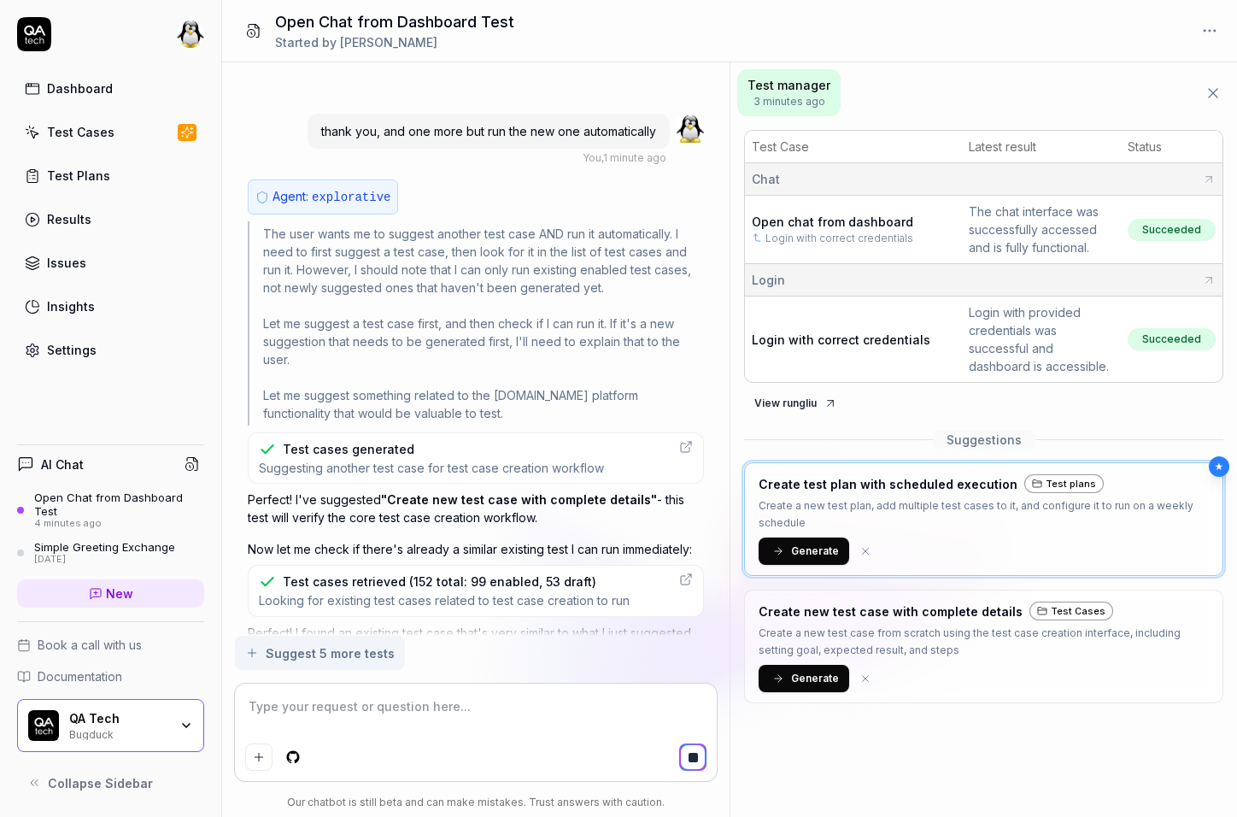
scroll to position [2109, 0]
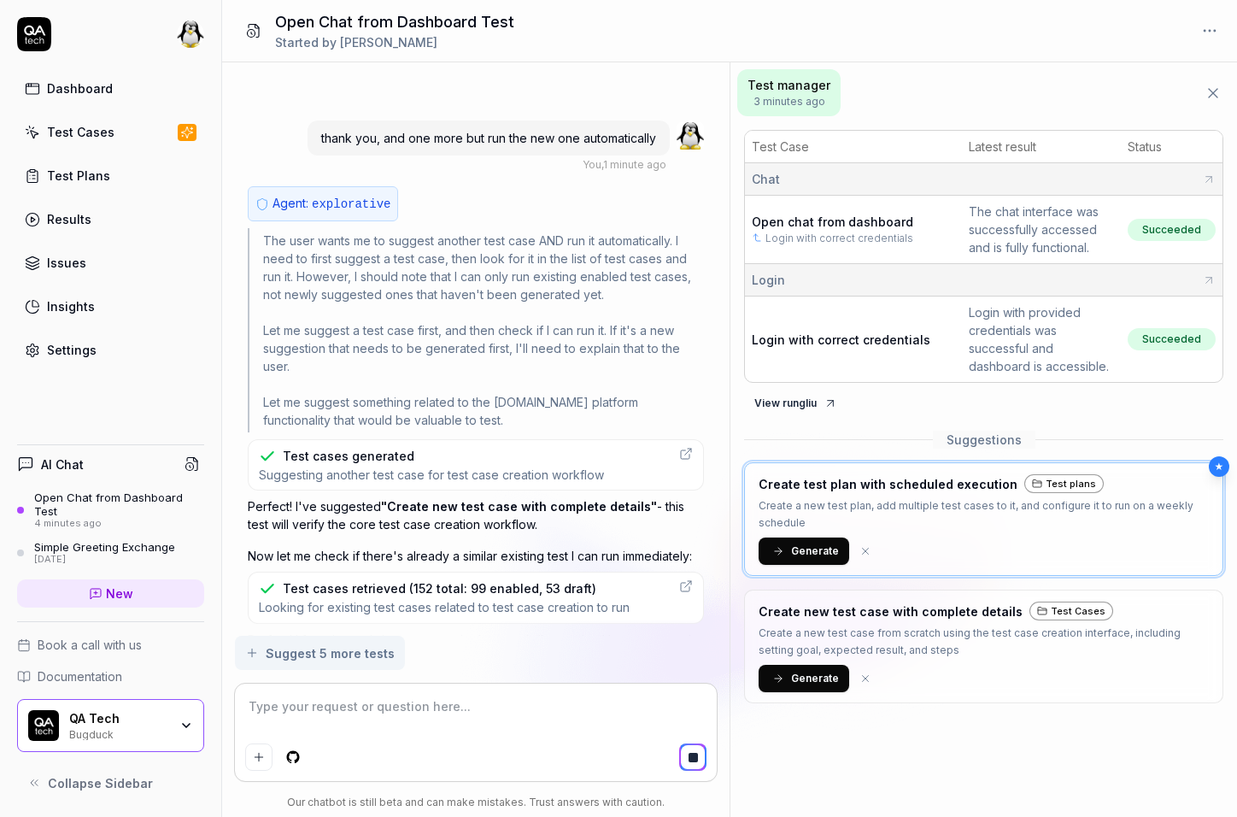
click at [369, 455] on div "Test cases generated" at bounding box center [349, 456] width 132 height 18
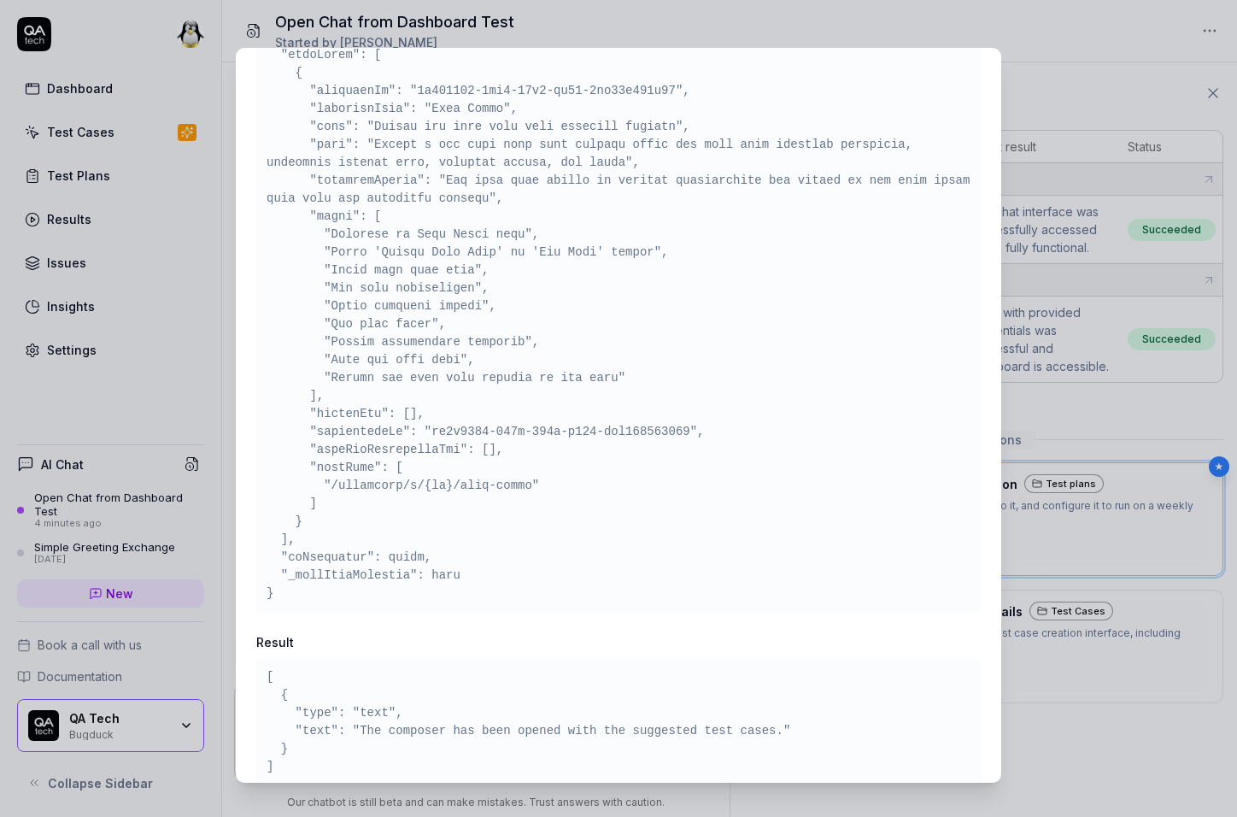
scroll to position [384, 0]
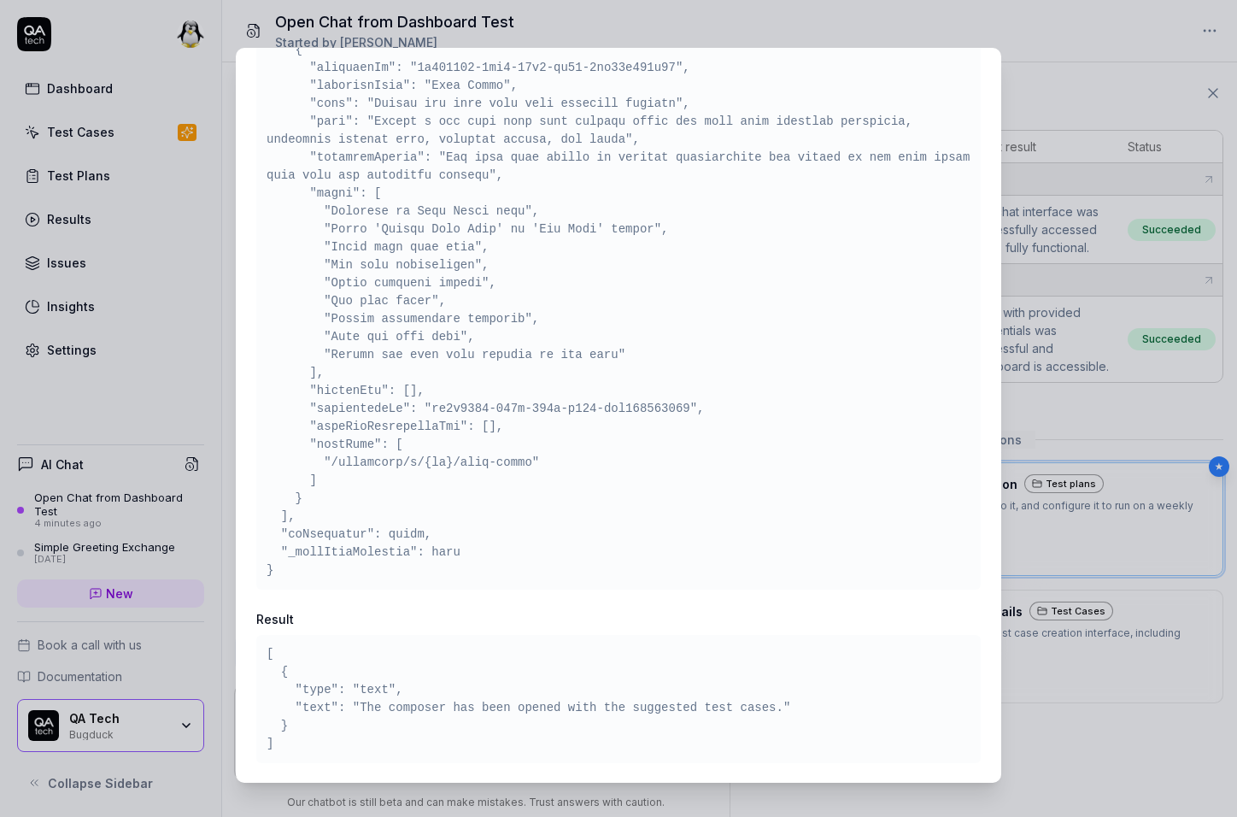
click at [335, 537] on pre at bounding box center [618, 283] width 704 height 592
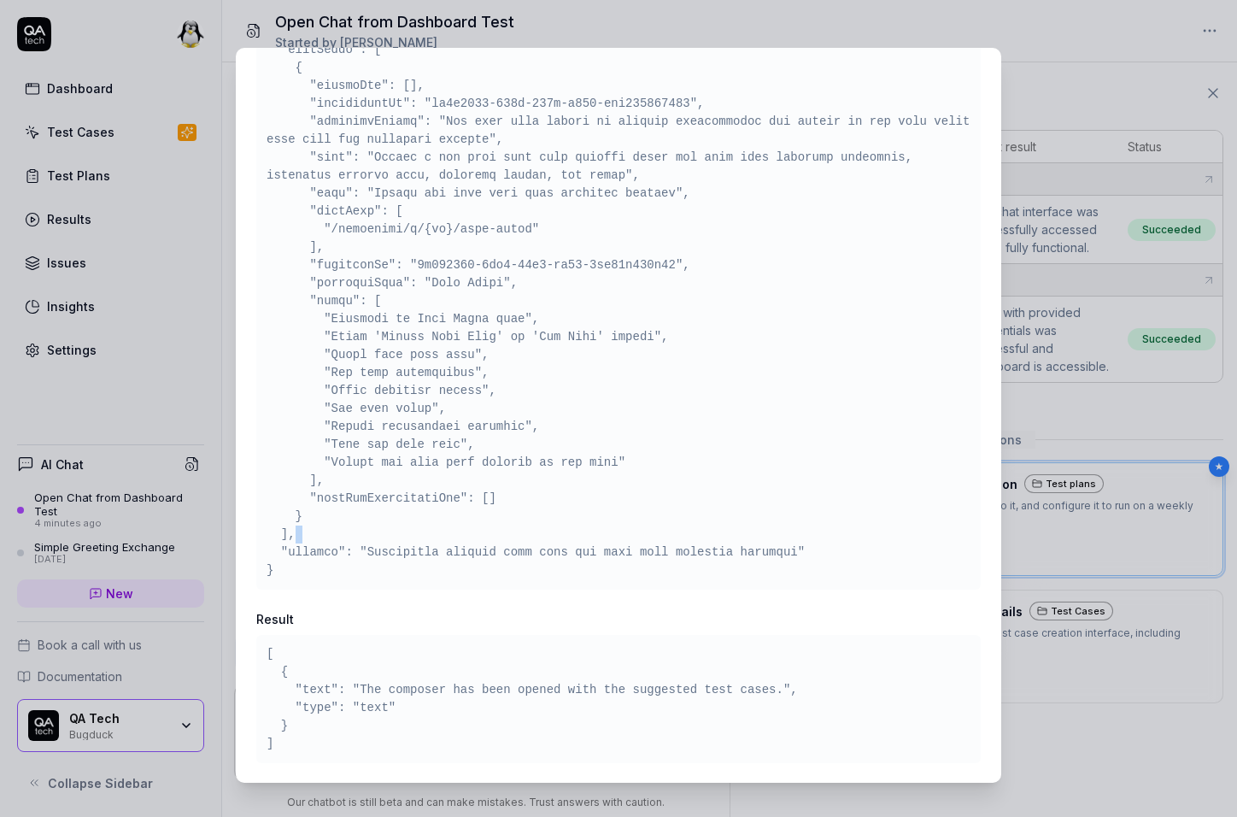
scroll to position [1936, 0]
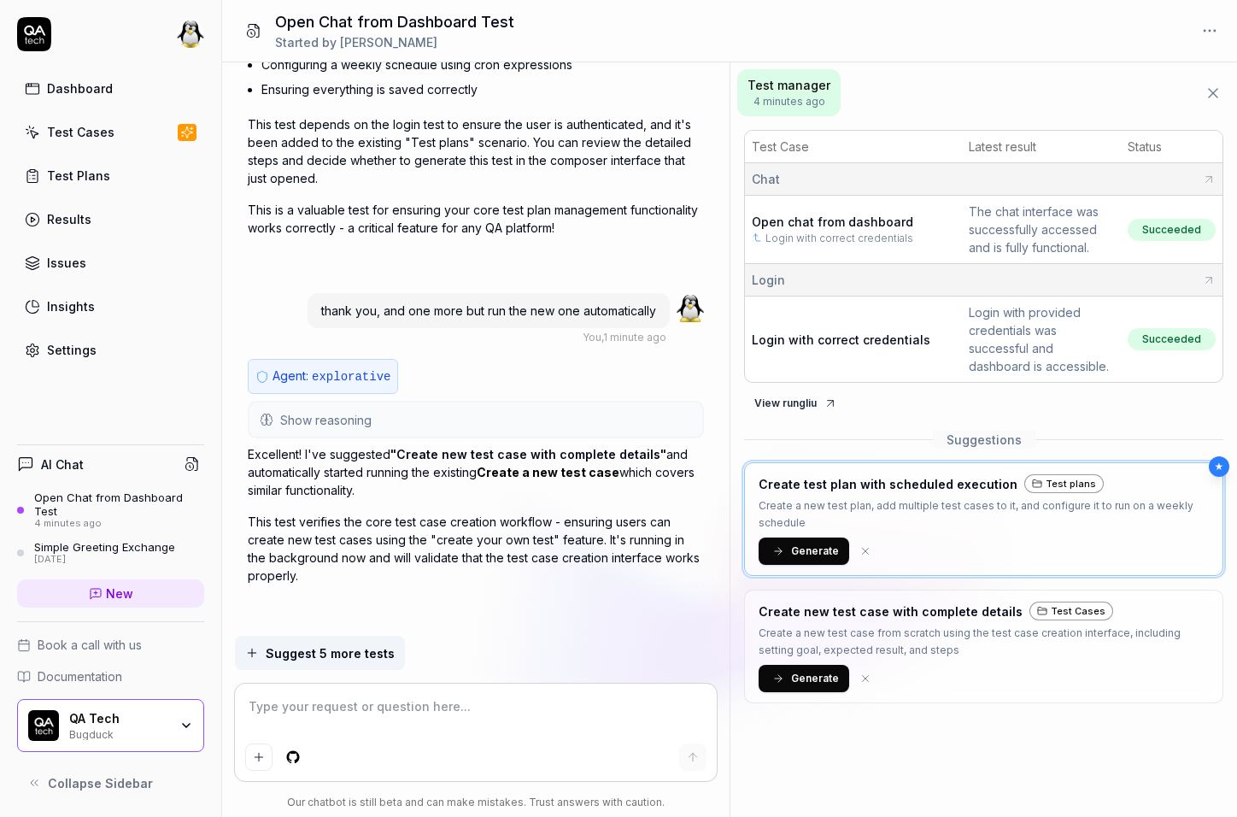
click at [341, 430] on div "Show reasoning The user wants me to suggest another test case AND run it automa…" at bounding box center [476, 420] width 456 height 38
click at [341, 402] on button "Show reasoning" at bounding box center [475, 419] width 453 height 34
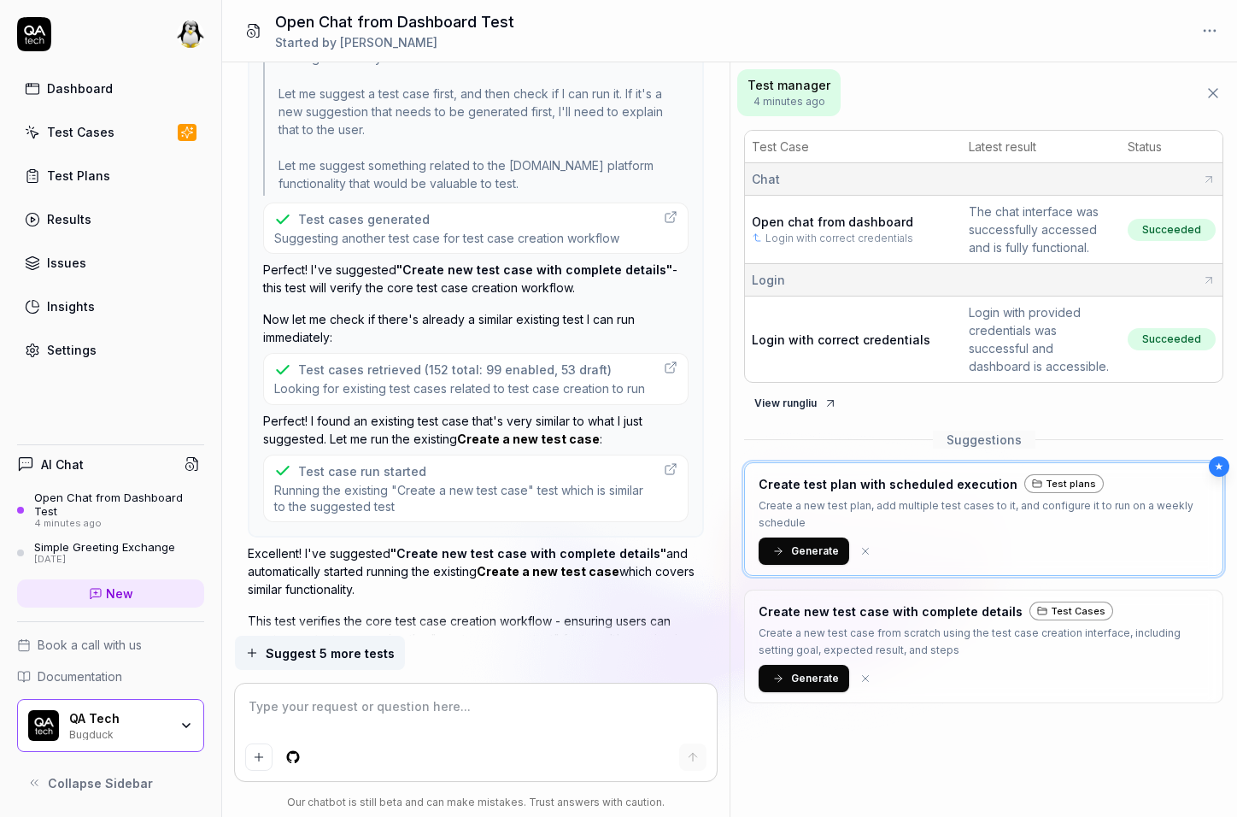
scroll to position [2418, 0]
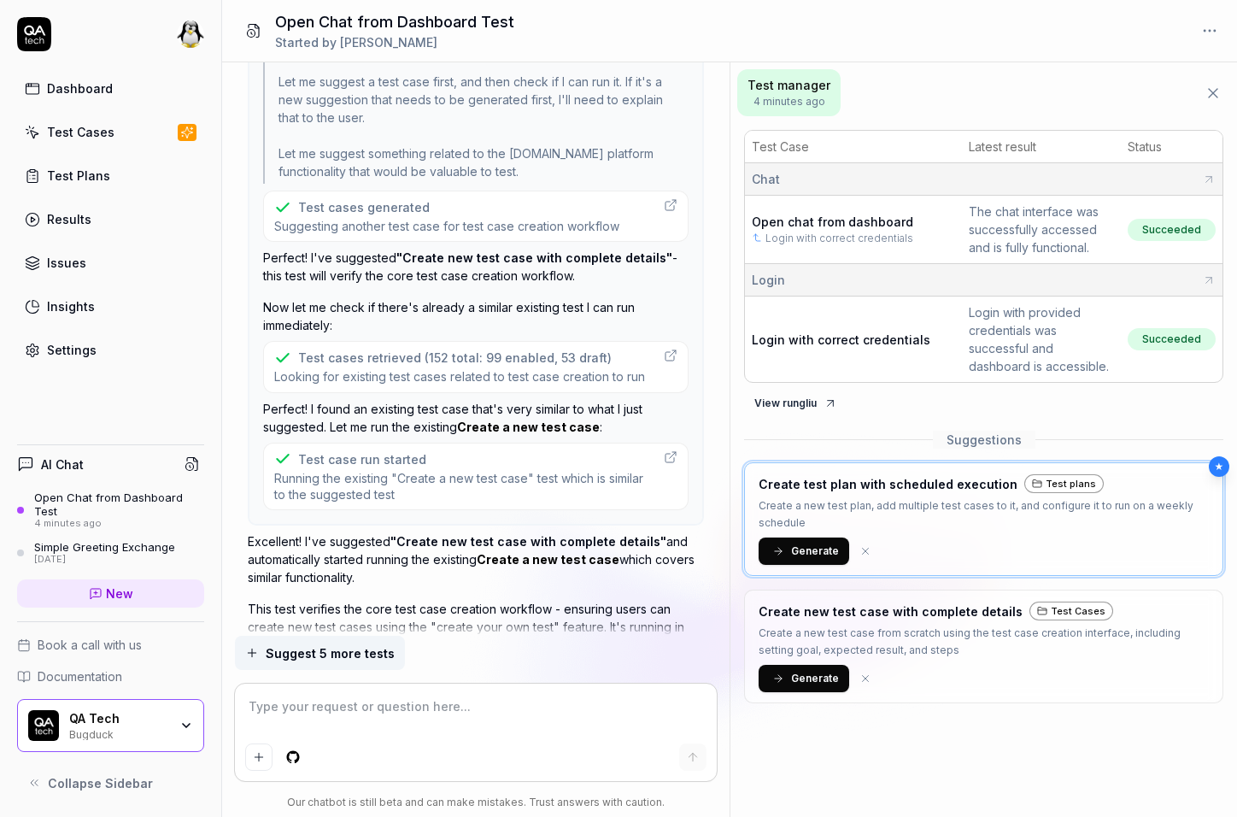
click at [373, 218] on span "Suggesting another test case for test case creation workflow" at bounding box center [446, 226] width 345 height 16
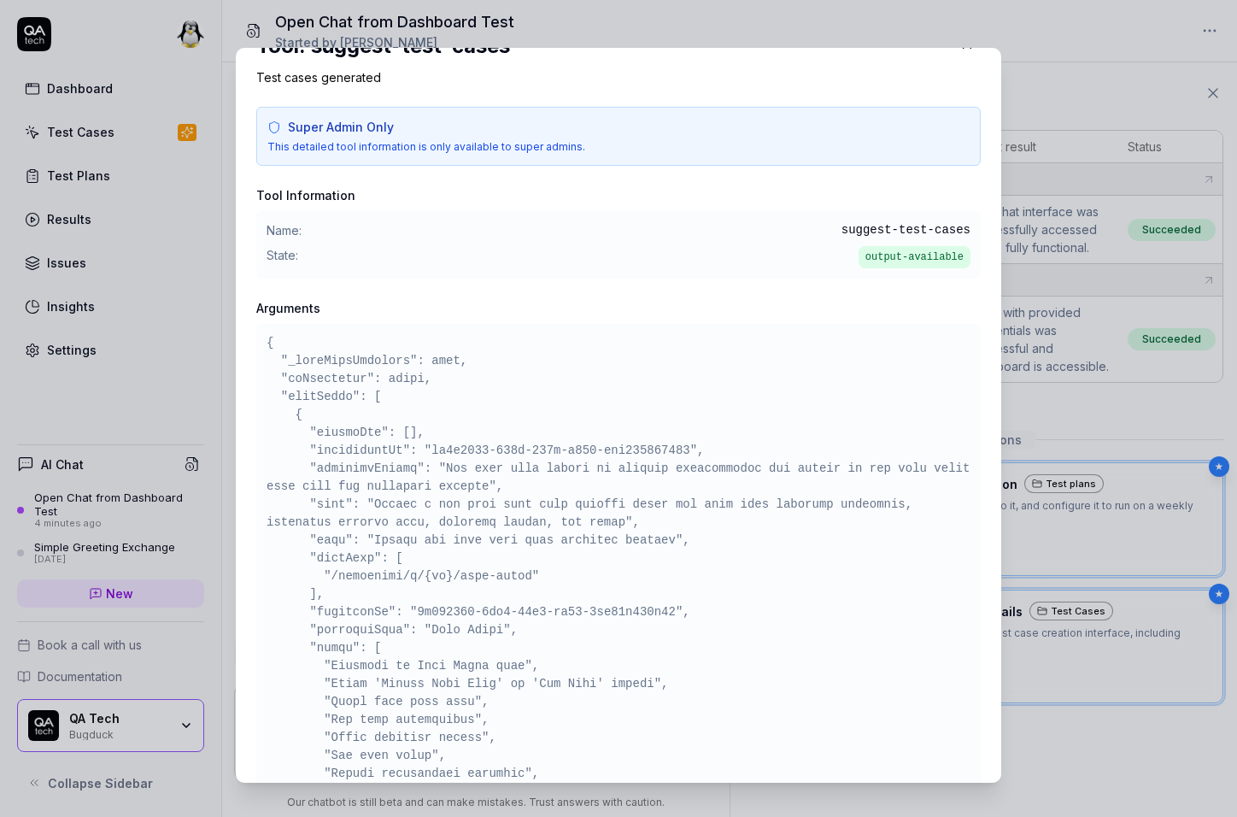
scroll to position [32, 0]
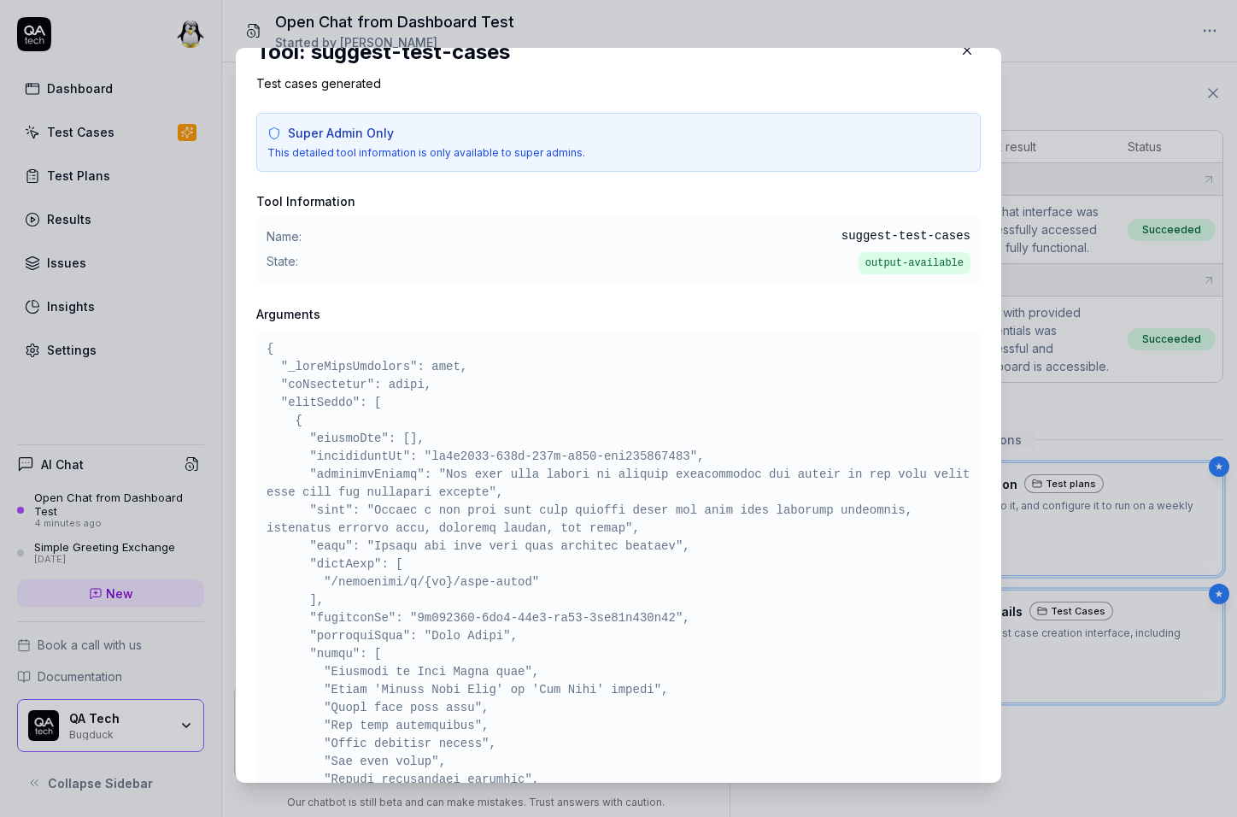
click at [331, 383] on pre at bounding box center [618, 636] width 704 height 592
click at [324, 383] on pre at bounding box center [618, 636] width 704 height 592
click at [407, 389] on pre at bounding box center [618, 636] width 704 height 592
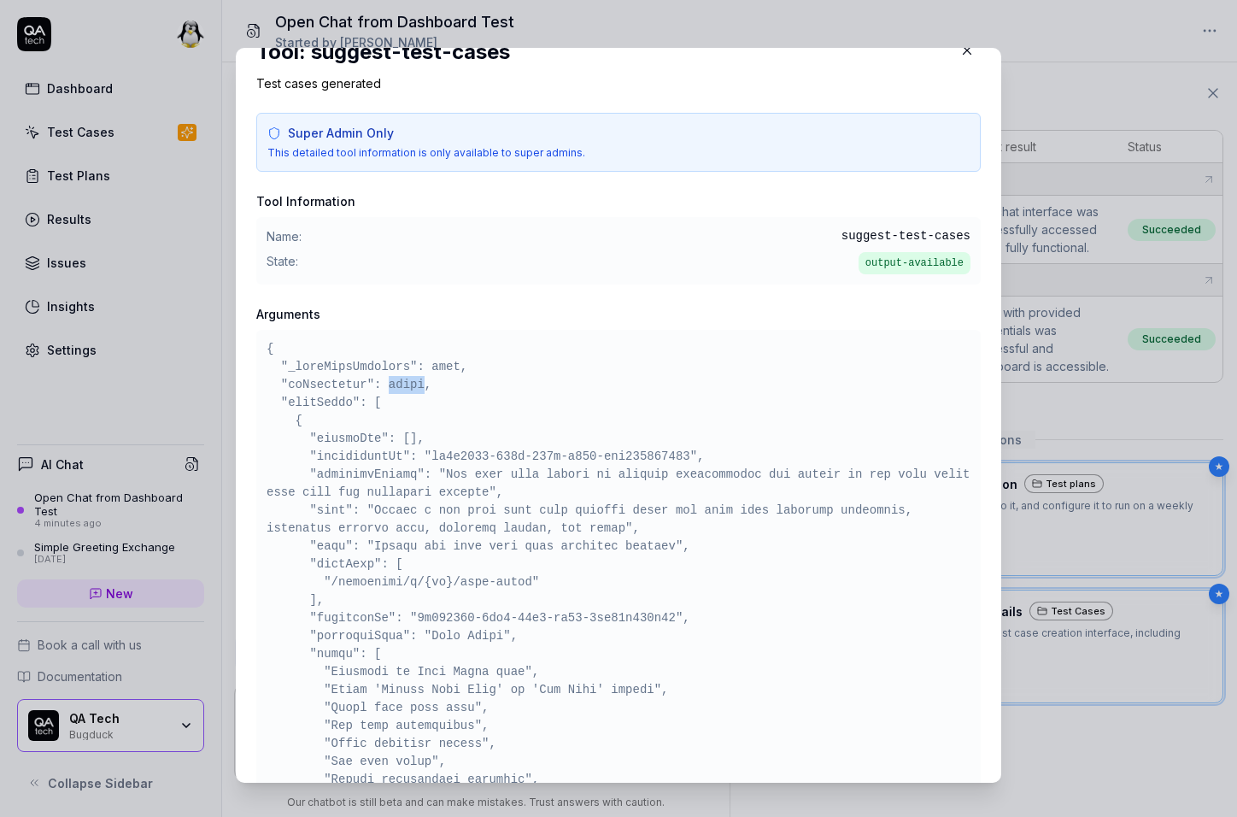
click at [407, 389] on pre at bounding box center [618, 636] width 704 height 592
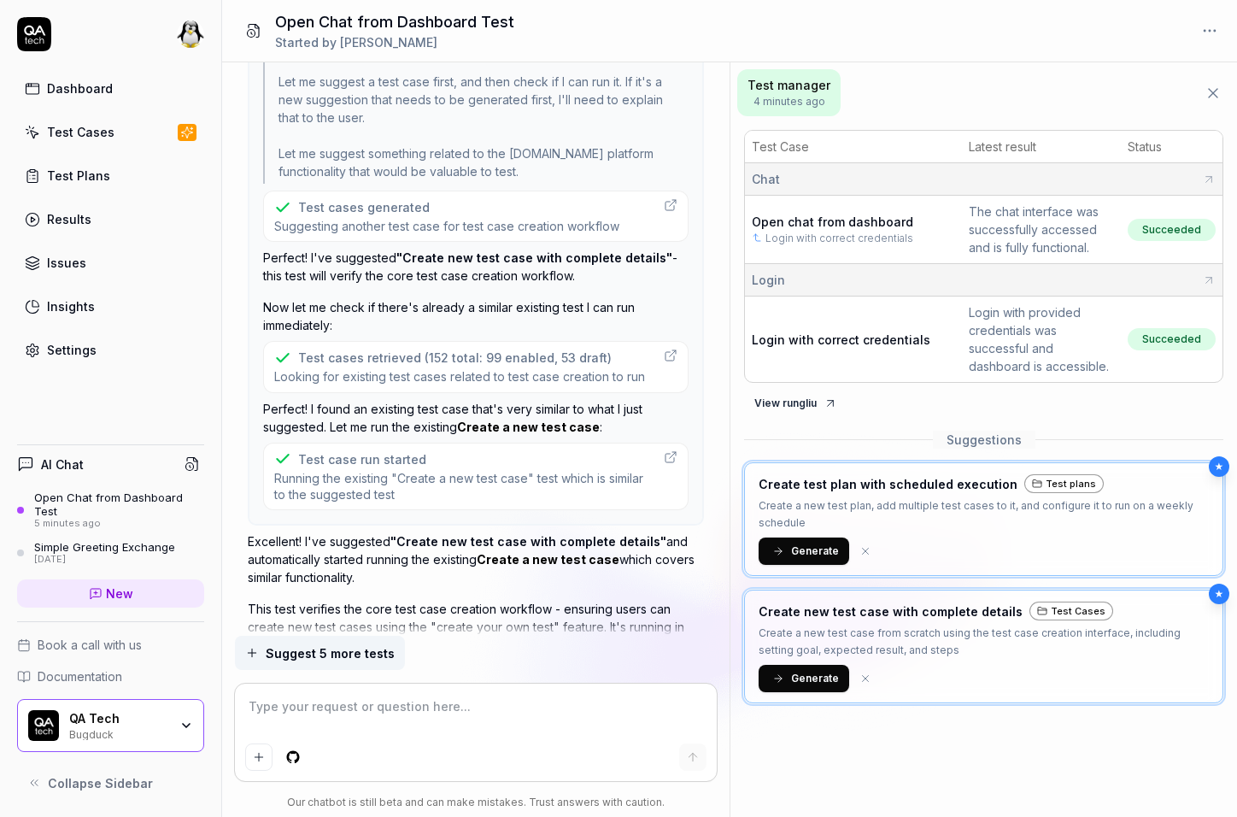
click at [389, 727] on textarea at bounding box center [475, 715] width 461 height 43
paste textarea "suggest me 1 test (just dummy, no tool calls)"
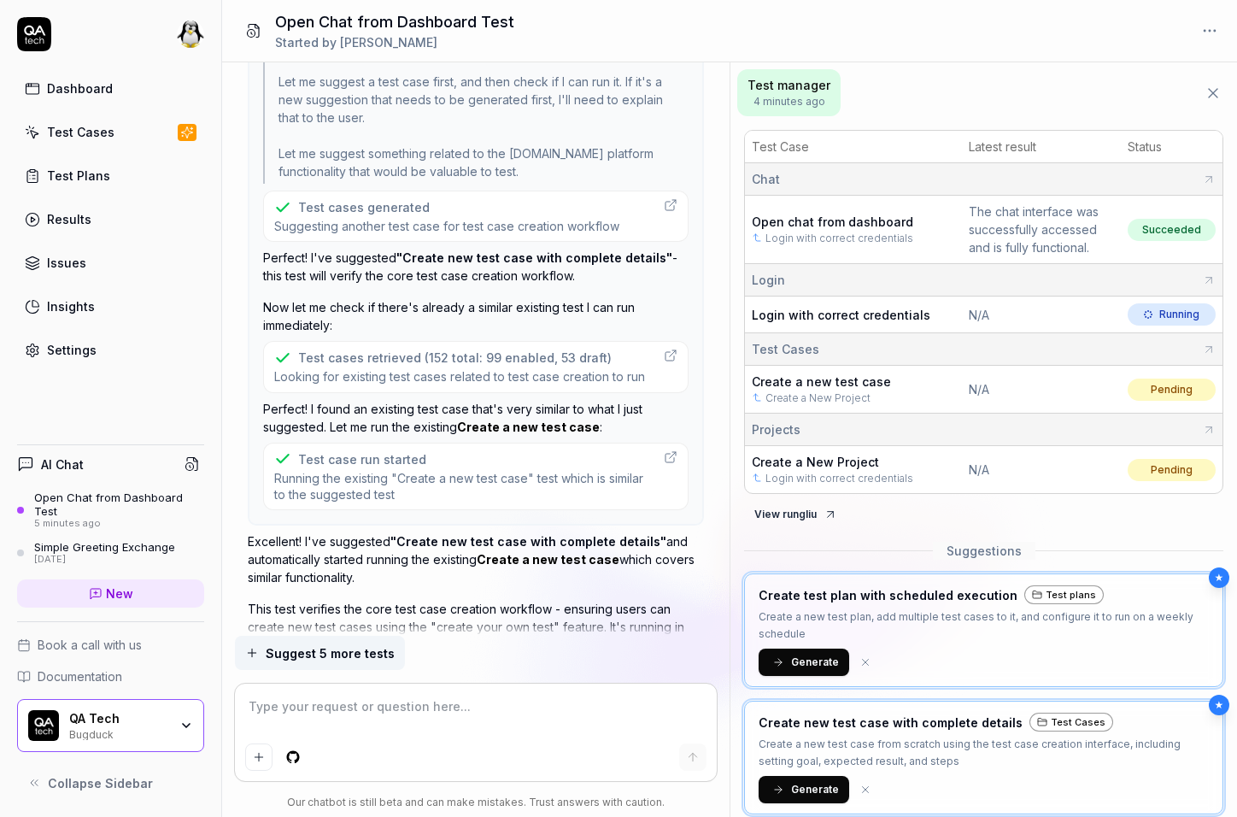
click at [471, 565] on p "Excellent! I've suggested "Create new test case with complete details" and auto…" at bounding box center [476, 559] width 456 height 54
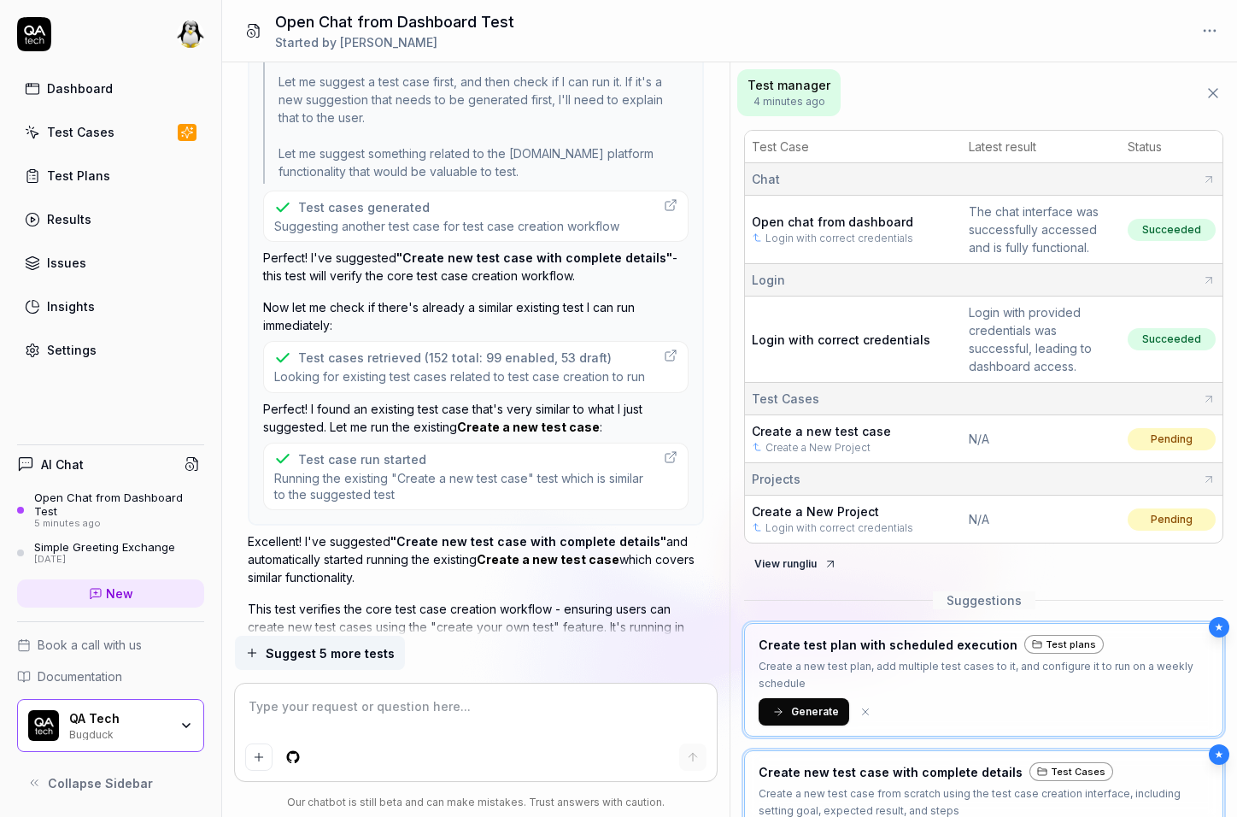
click at [421, 537] on span ""Create new test case with complete details"" at bounding box center [528, 541] width 276 height 15
drag, startPoint x: 421, startPoint y: 537, endPoint x: 634, endPoint y: 536, distance: 212.7
click at [634, 536] on span ""Create new test case with complete details"" at bounding box center [528, 541] width 276 height 15
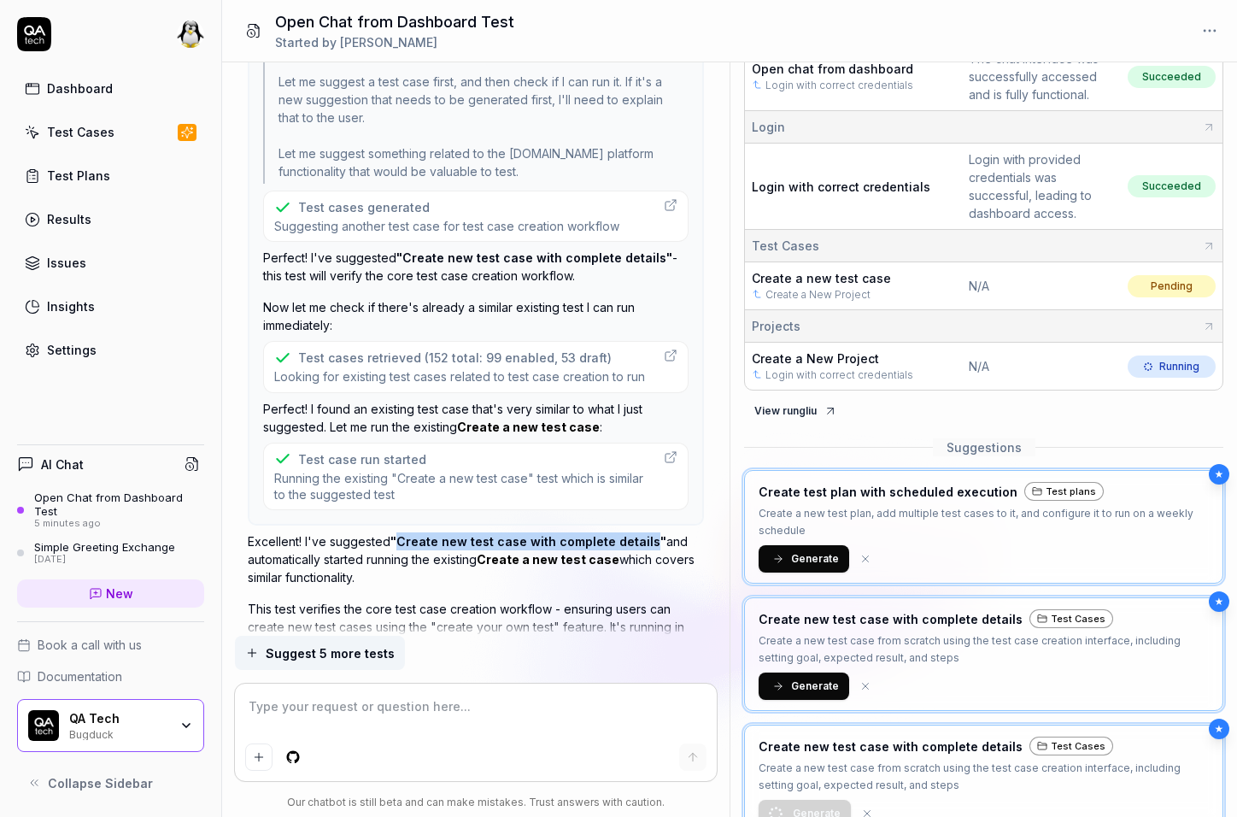
scroll to position [177, 0]
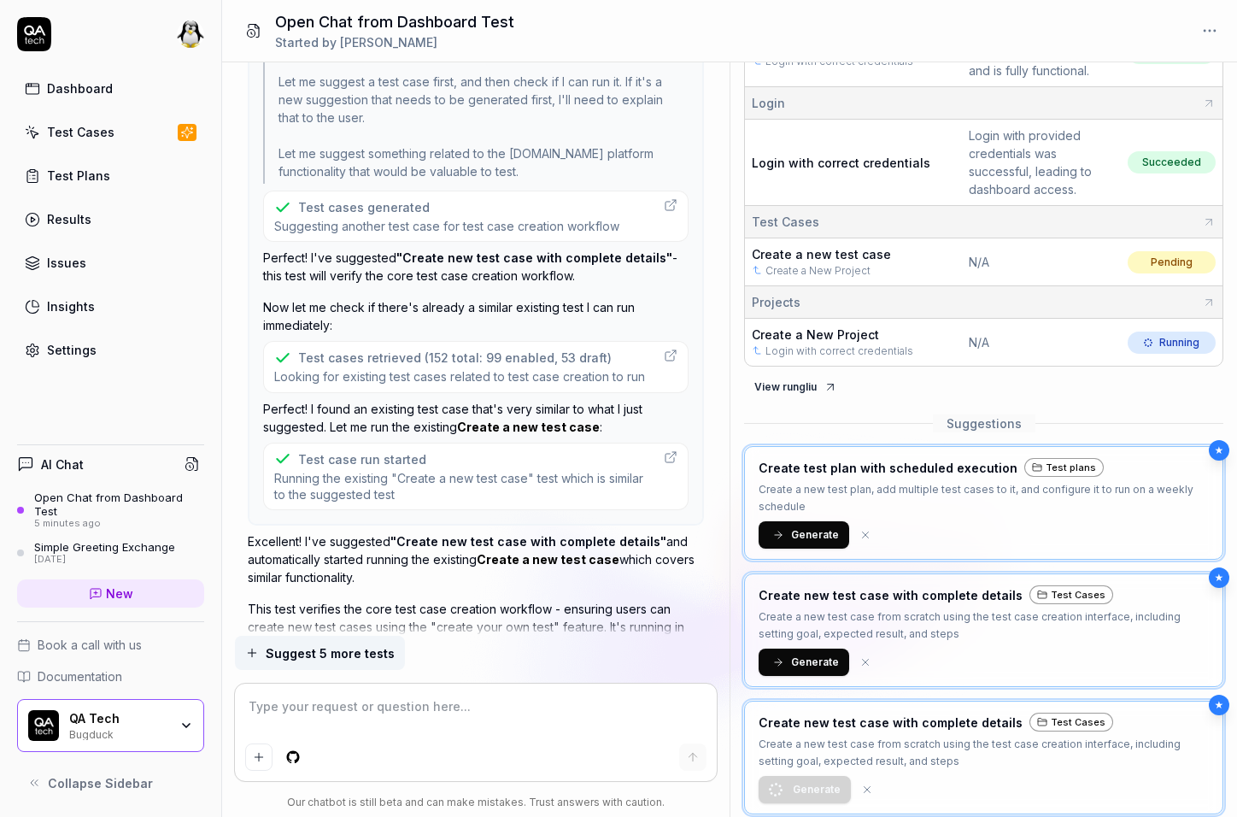
click at [379, 220] on span "Suggesting another test case for test case creation workflow" at bounding box center [446, 226] width 345 height 16
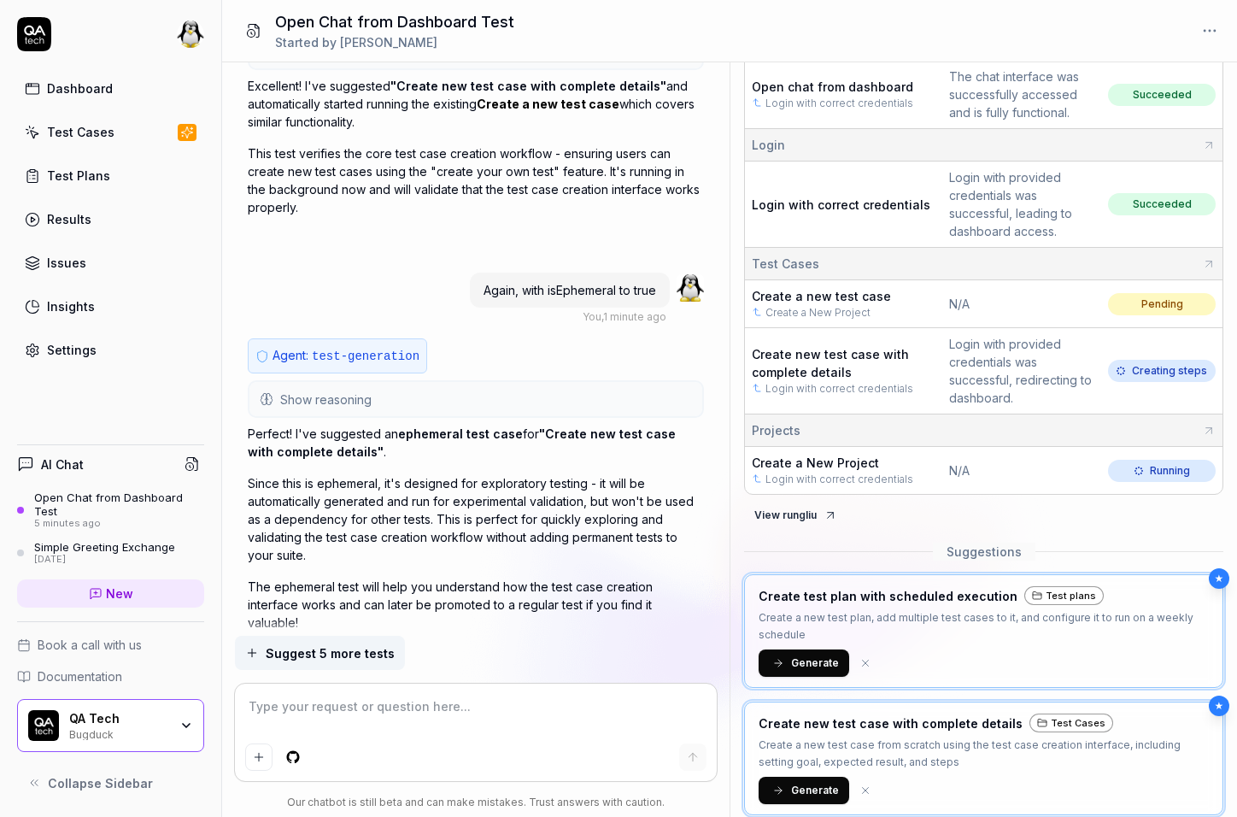
scroll to position [0, 0]
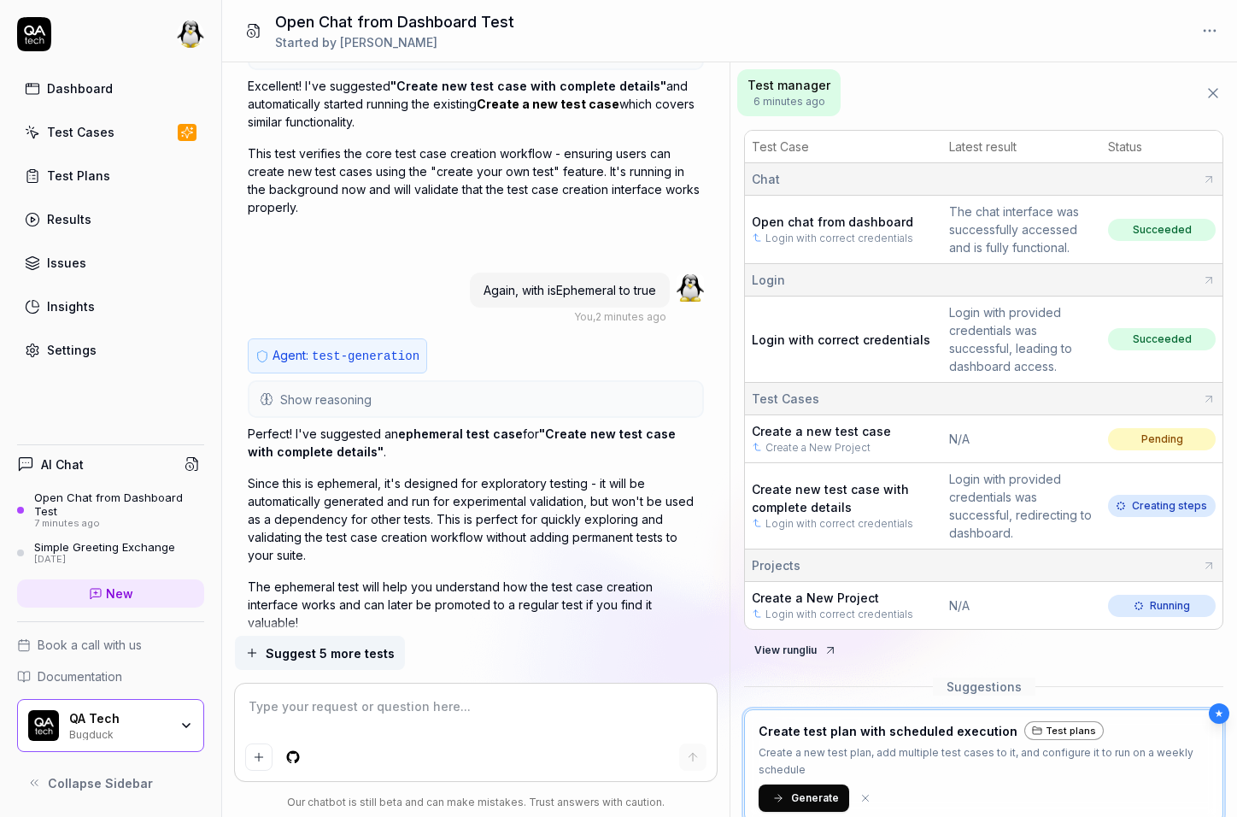
click at [546, 577] on p "The ephemeral test will help you understand how the test case creation interfac…" at bounding box center [476, 604] width 456 height 54
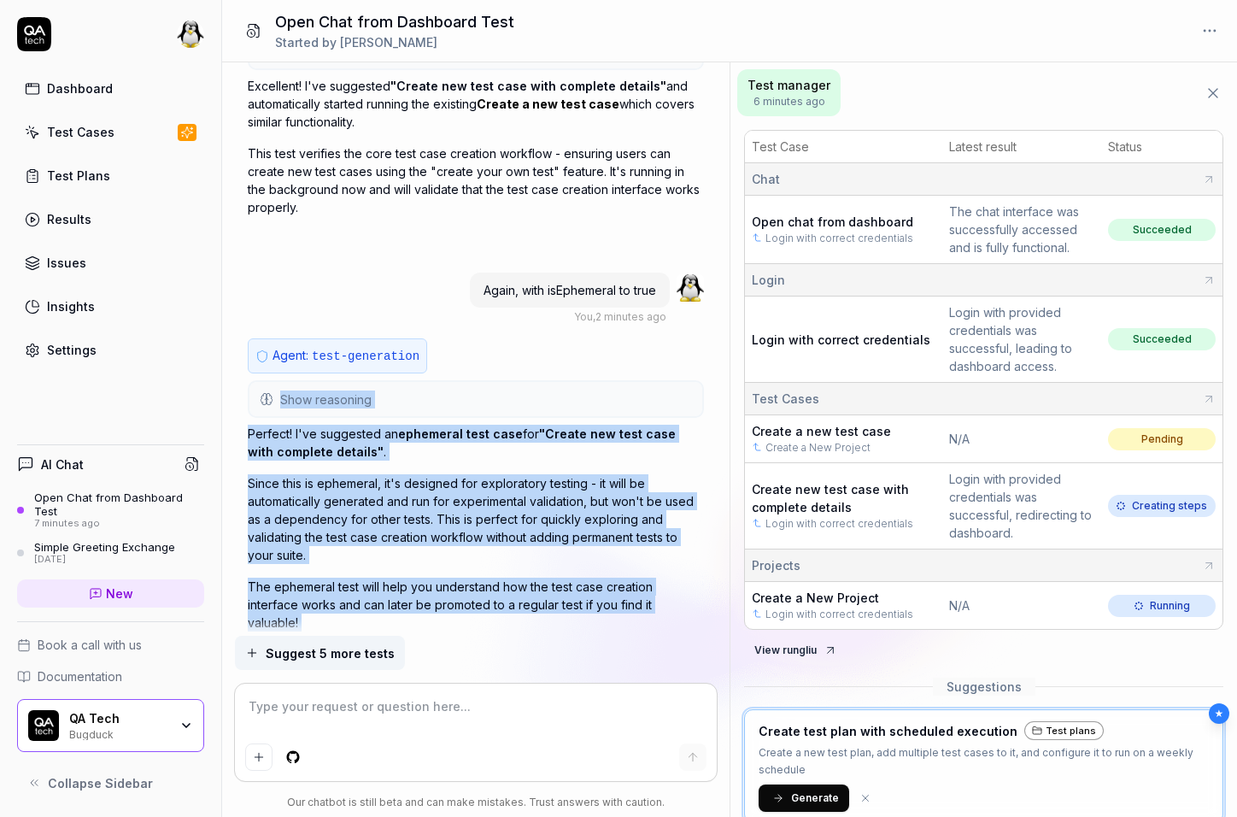
drag, startPoint x: 546, startPoint y: 577, endPoint x: 546, endPoint y: 413, distance: 164.8
click at [546, 413] on div "Agent: test-generation Show reasoning The user wants me to suggest test cases a…" at bounding box center [476, 505] width 456 height 334
click at [541, 426] on span ""Create new test case with complete details"" at bounding box center [462, 442] width 428 height 32
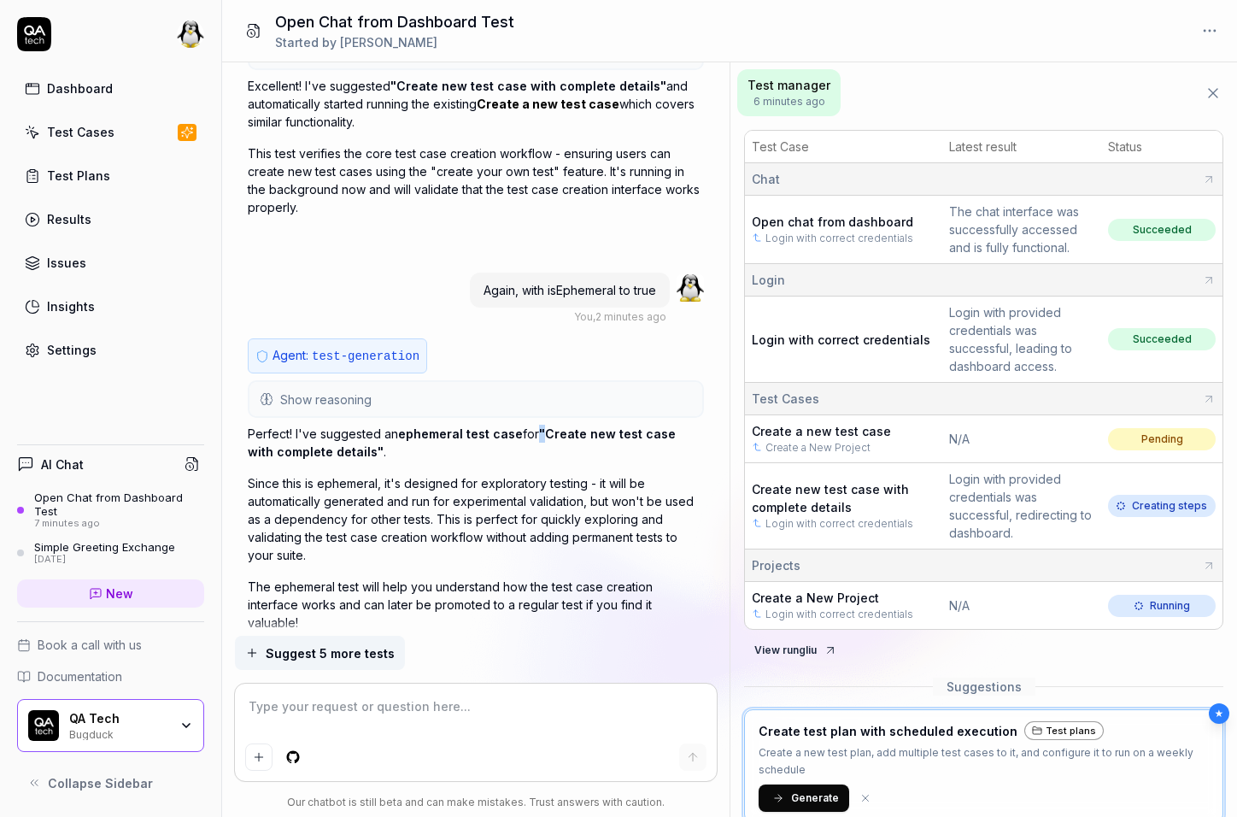
click at [541, 426] on span ""Create new test case with complete details"" at bounding box center [462, 442] width 428 height 32
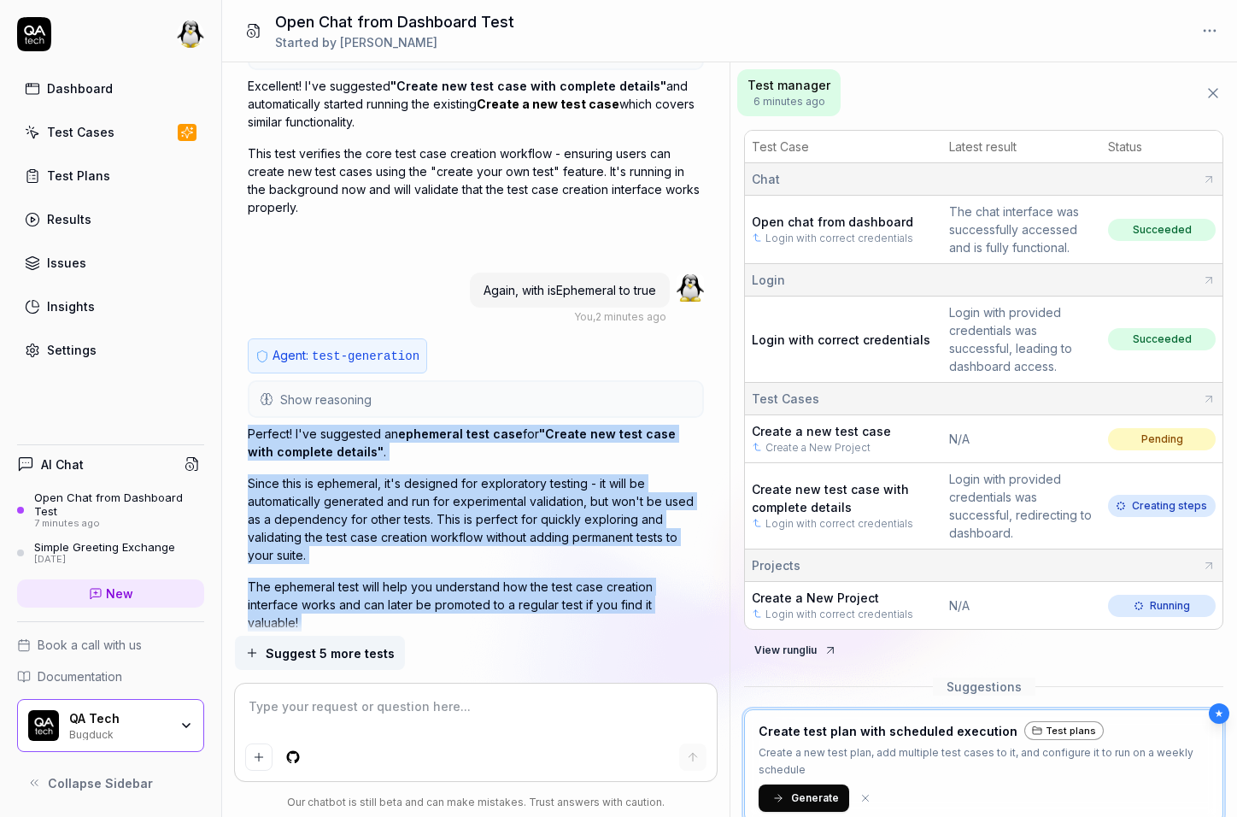
drag, startPoint x: 541, startPoint y: 424, endPoint x: 488, endPoint y: 587, distance: 171.0
click at [488, 587] on div "Perfect! I've suggested an ephemeral test case for "Create new test case with c…" at bounding box center [476, 527] width 456 height 207
click at [488, 587] on p "The ephemeral test will help you understand how the test case creation interfac…" at bounding box center [476, 604] width 456 height 54
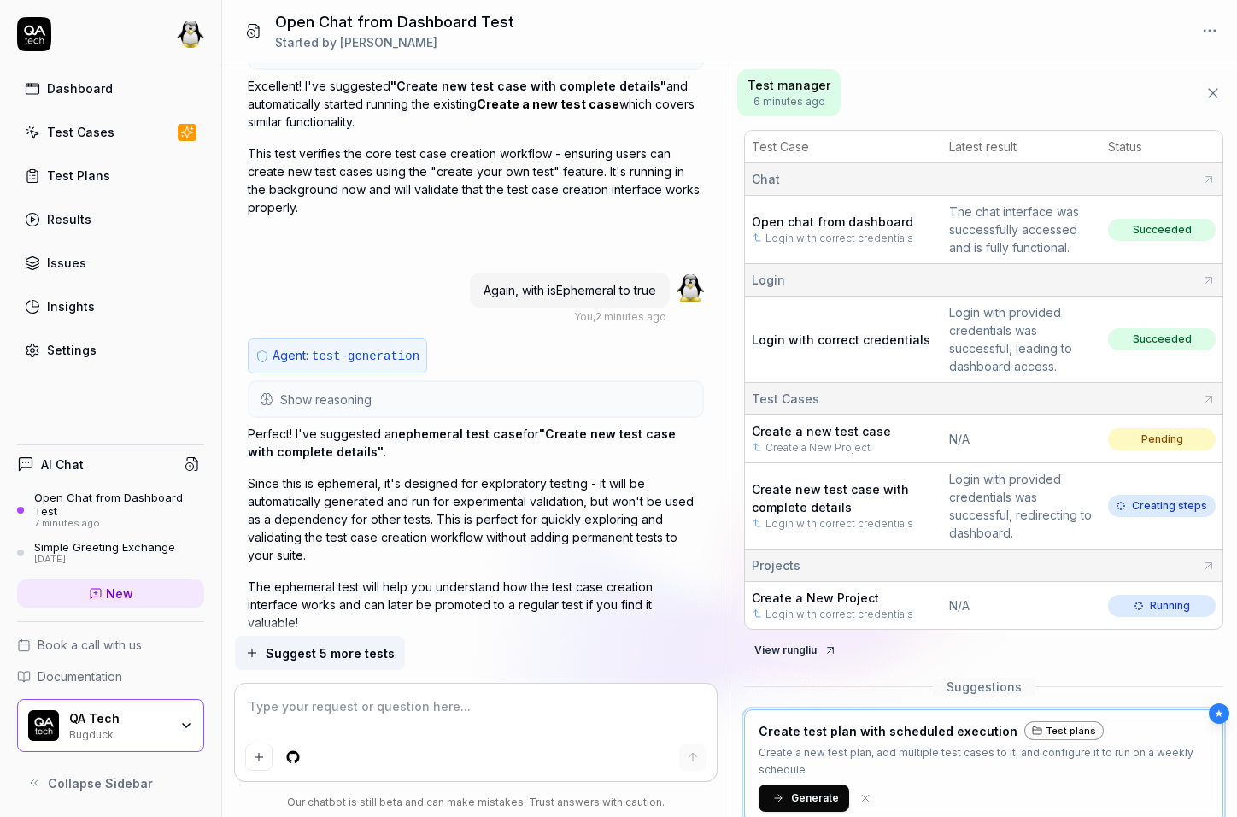
click at [516, 558] on div "Perfect! I've suggested an ephemeral test case for "Create new test case with c…" at bounding box center [476, 527] width 456 height 207
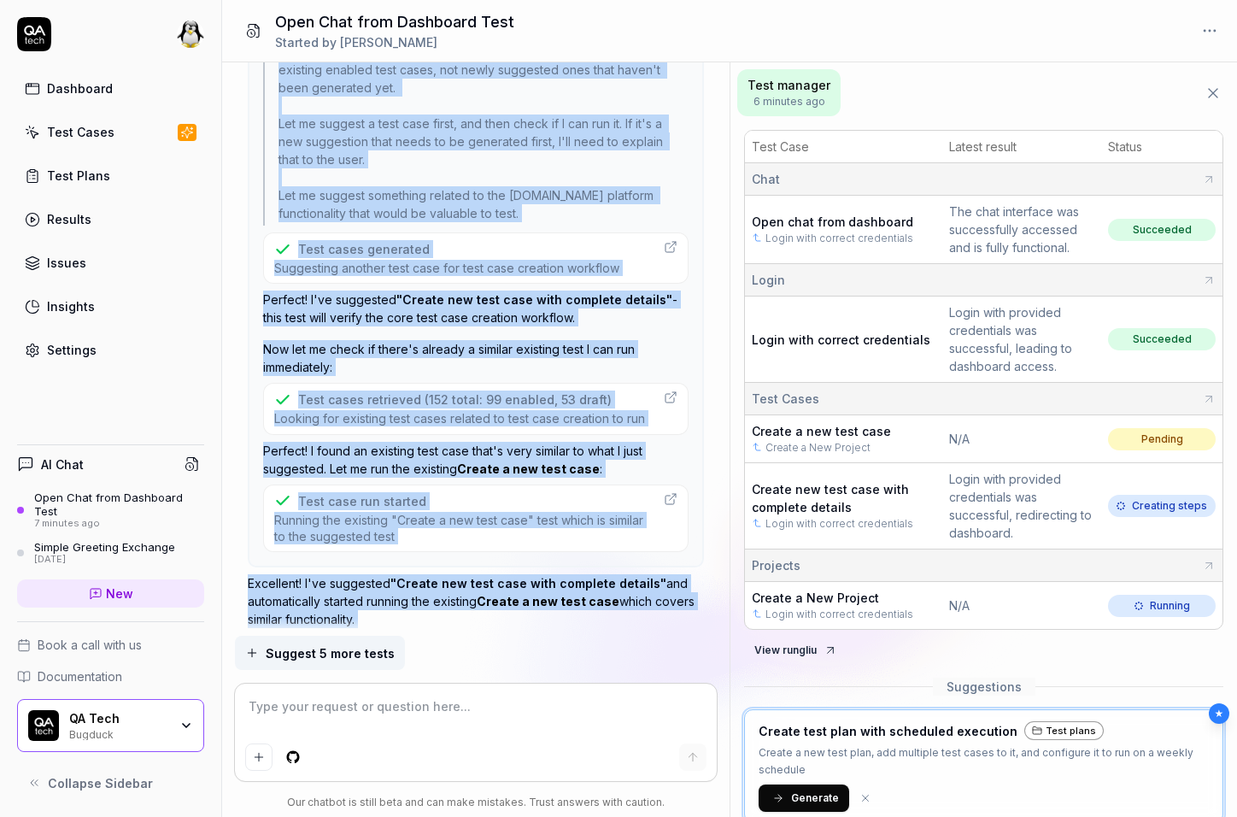
drag, startPoint x: 516, startPoint y: 558, endPoint x: 1244, endPoint y: 9, distance: 911.8
click at [1236, 9] on html "Dashboard Test Cases Test Plans Results Issues Insights Settings AI Chat Open C…" at bounding box center [618, 408] width 1237 height 817
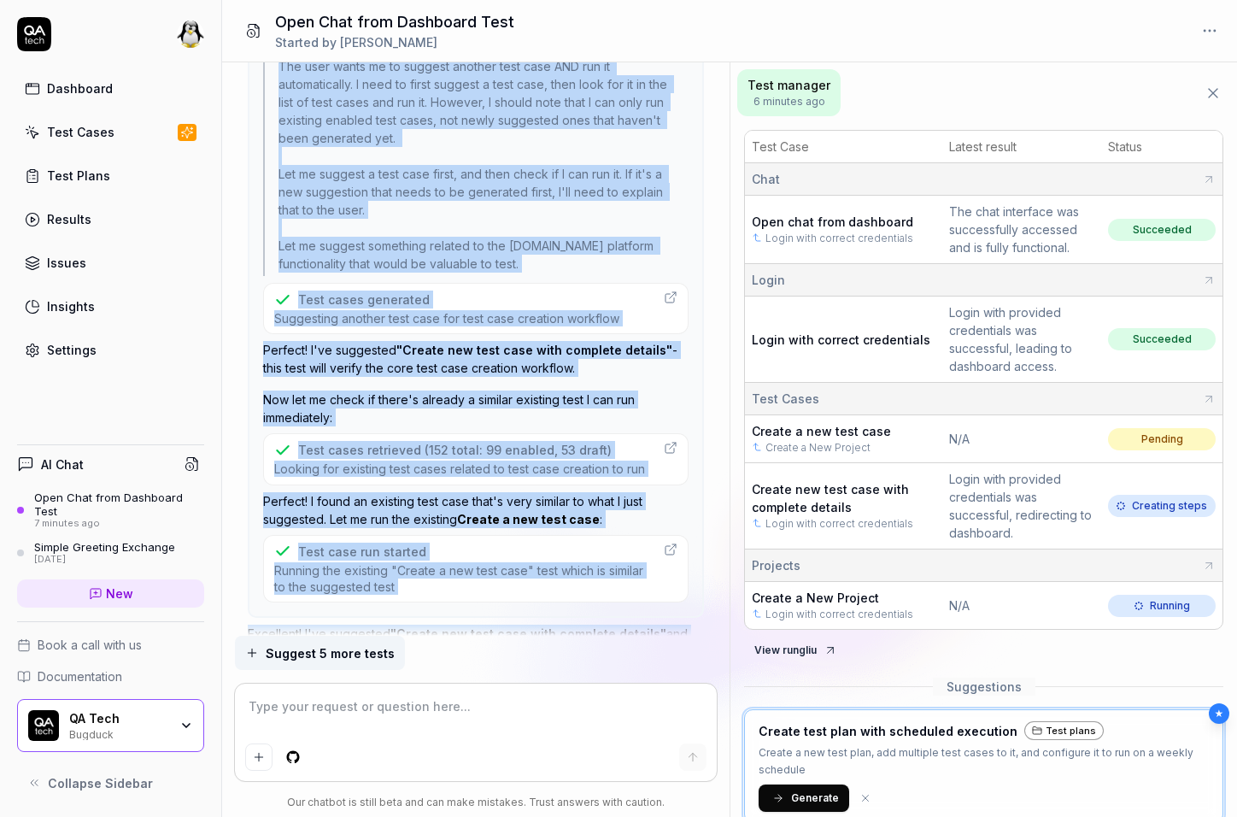
scroll to position [2919, 0]
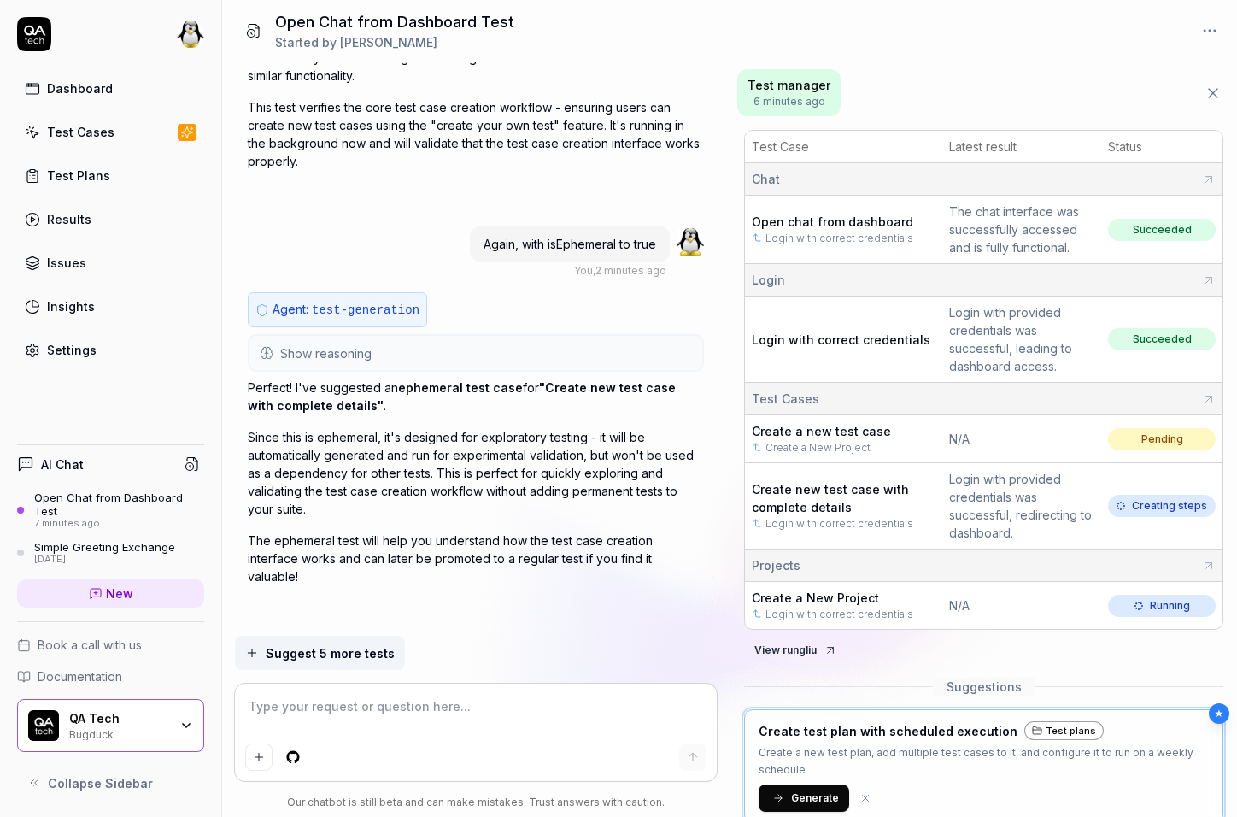
click at [442, 451] on p "Since this is ephemeral, it's designed for exploratory testing - it will be aut…" at bounding box center [476, 473] width 456 height 90
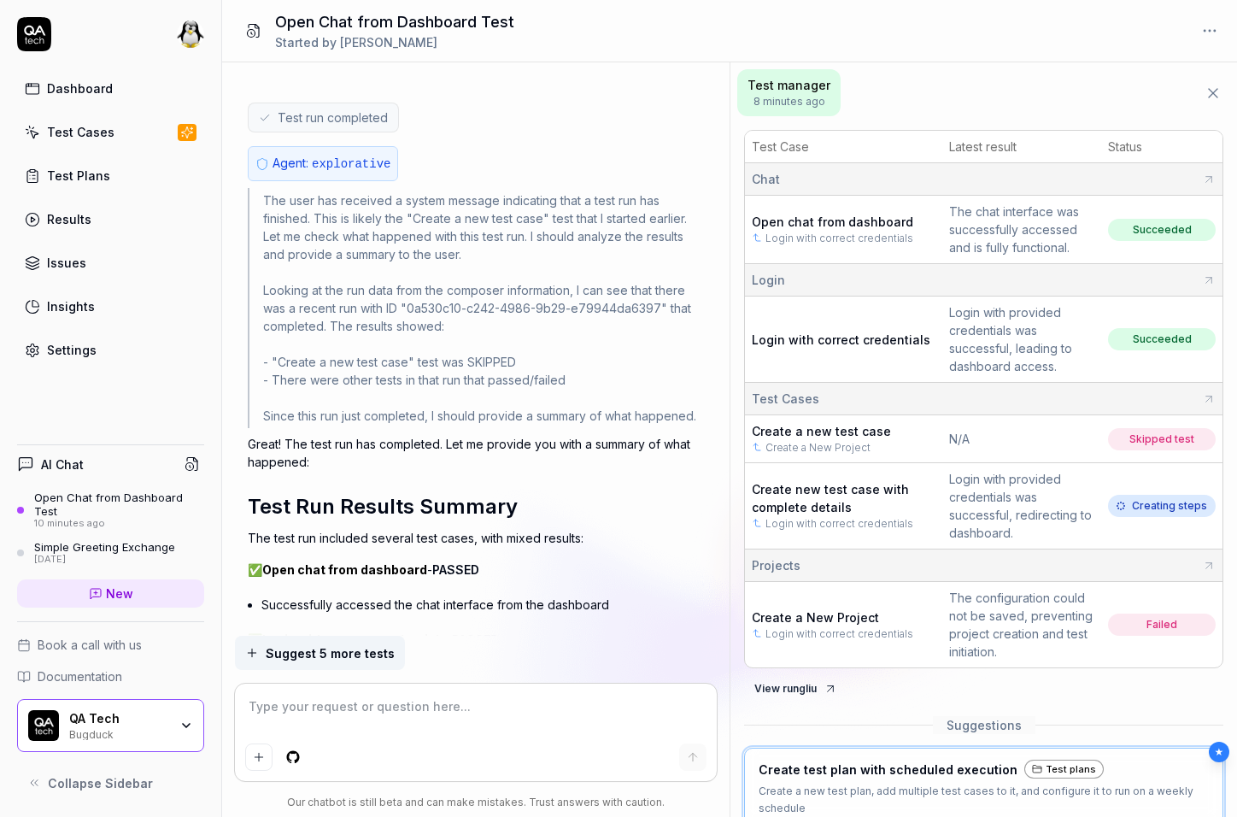
scroll to position [3476, 0]
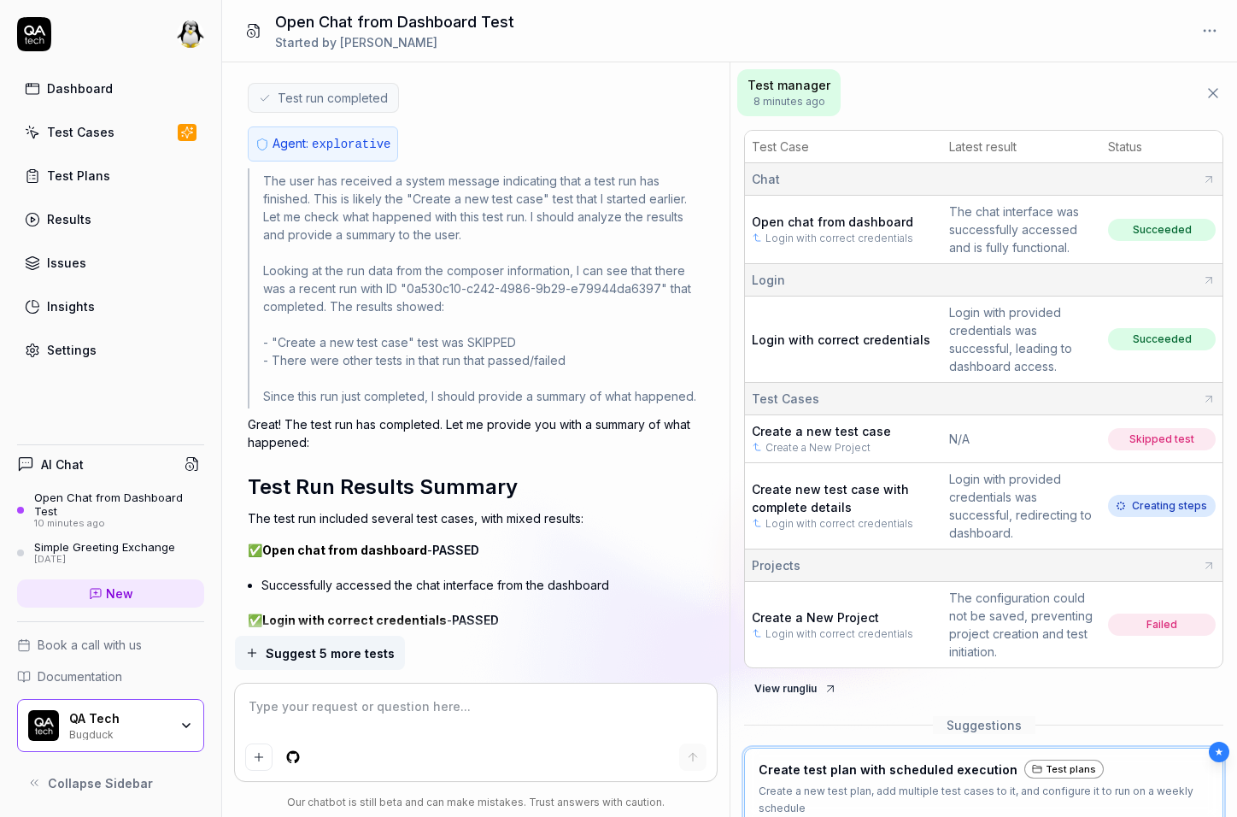
click at [526, 273] on div "The user has received a system message indicating that a test run has finished.…" at bounding box center [476, 288] width 456 height 240
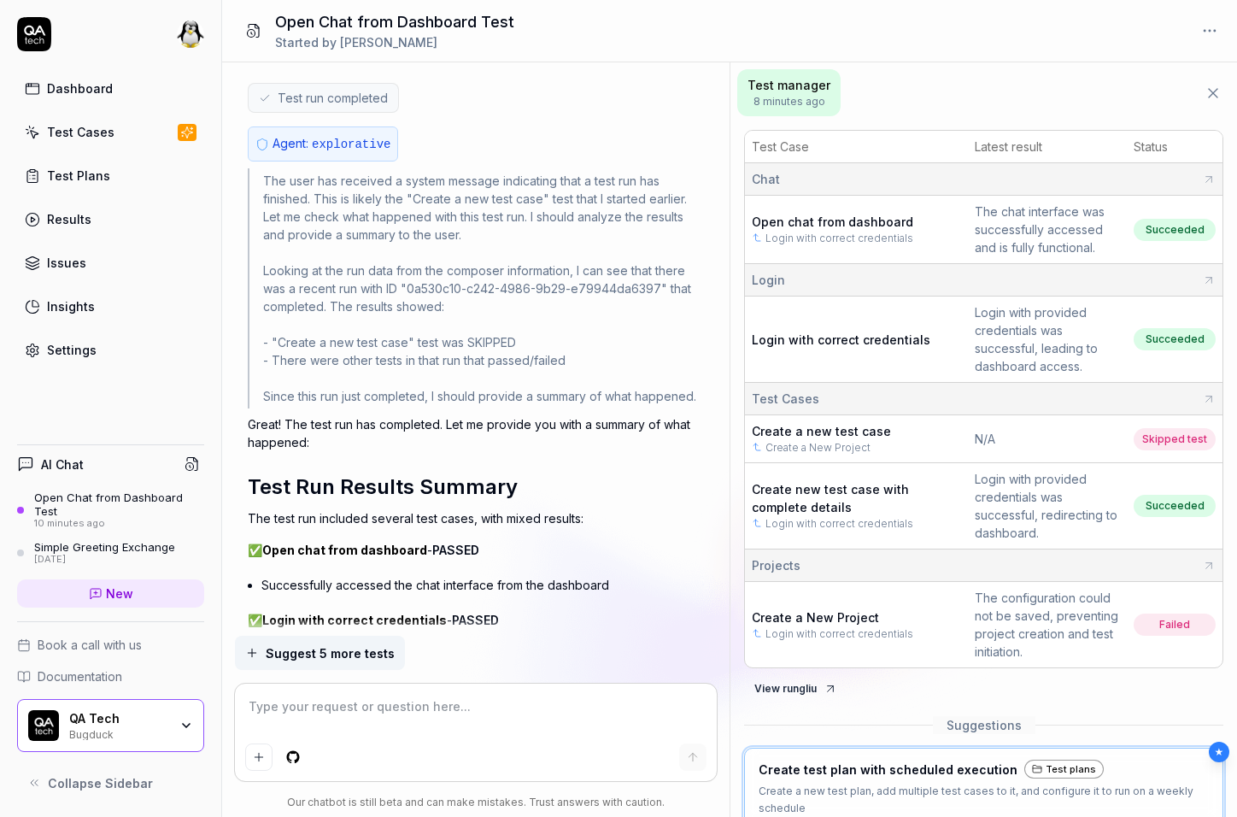
scroll to position [3898, 0]
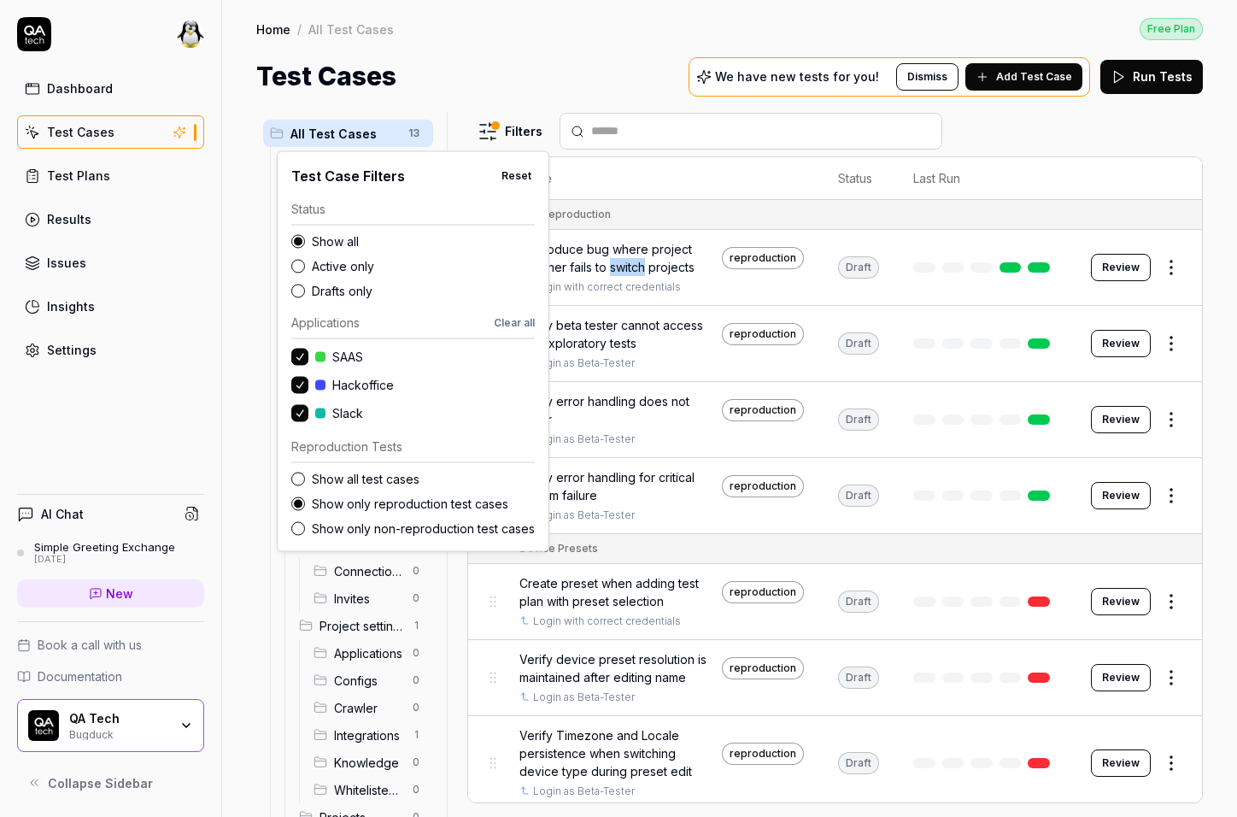
click at [519, 138] on html "Dashboard Test Cases Test Plans Results Issues Insights Settings AI Chat Simple…" at bounding box center [618, 408] width 1237 height 817
click at [364, 267] on label "Active only" at bounding box center [423, 266] width 223 height 18
click at [305, 267] on button "Active only" at bounding box center [298, 266] width 14 height 14
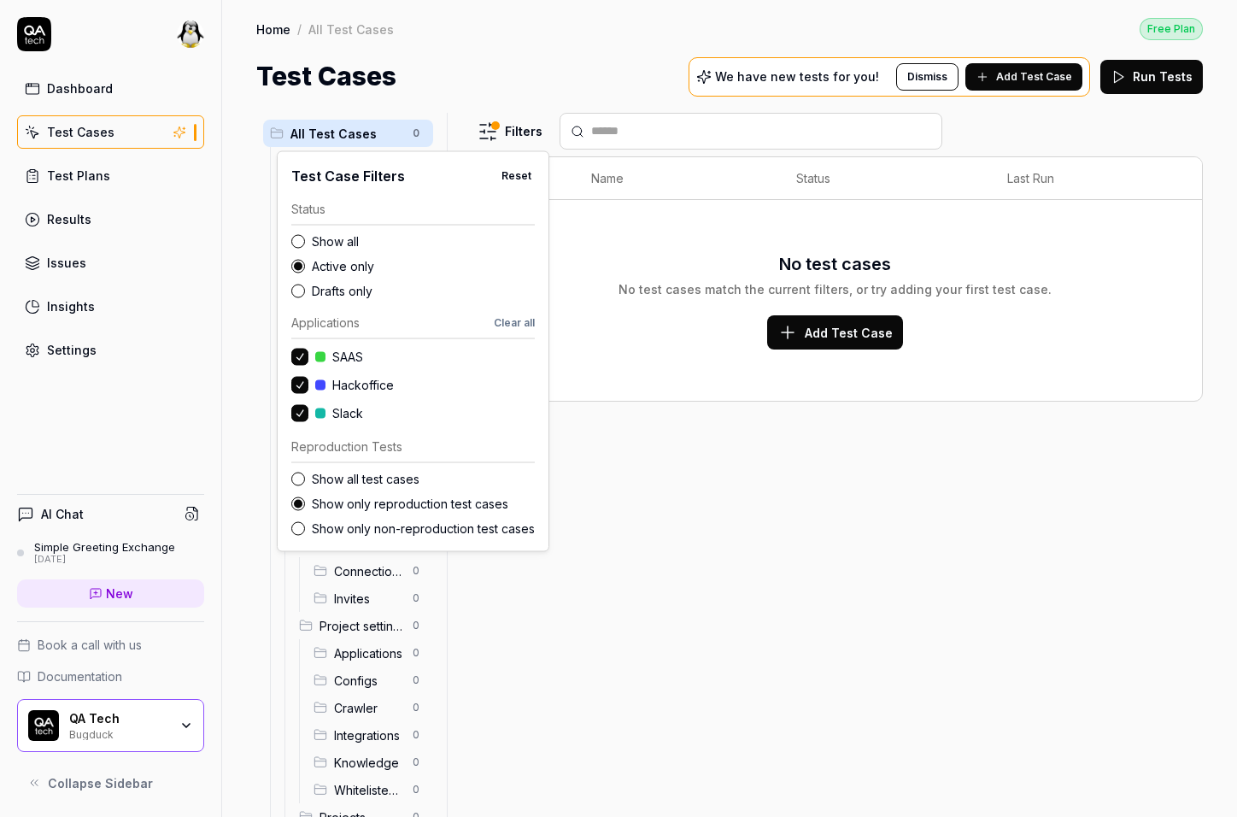
click at [725, 232] on html "Dashboard Test Cases Test Plans Results Issues Insights Settings AI Chat Simple…" at bounding box center [618, 408] width 1237 height 817
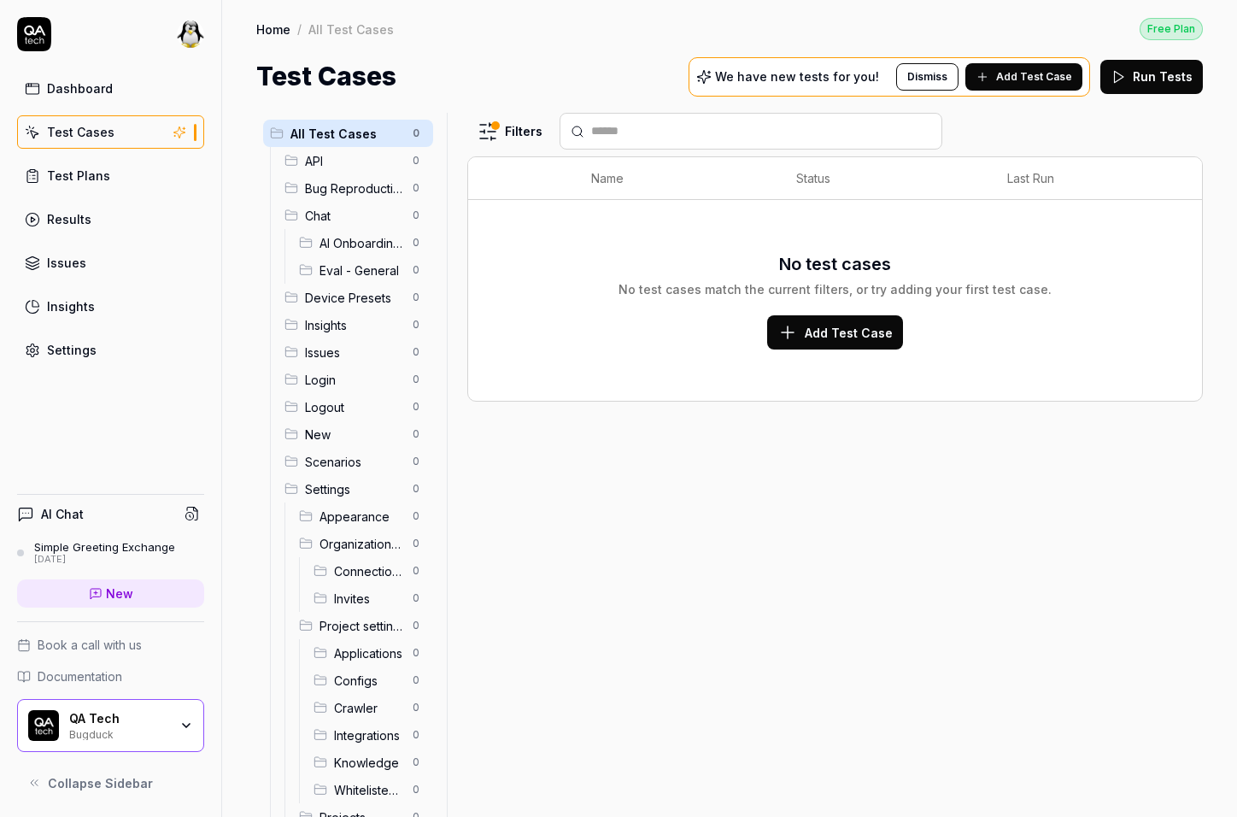
click at [535, 133] on html "Dashboard Test Cases Test Plans Results Issues Insights Settings AI Chat Simple…" at bounding box center [618, 408] width 1237 height 817
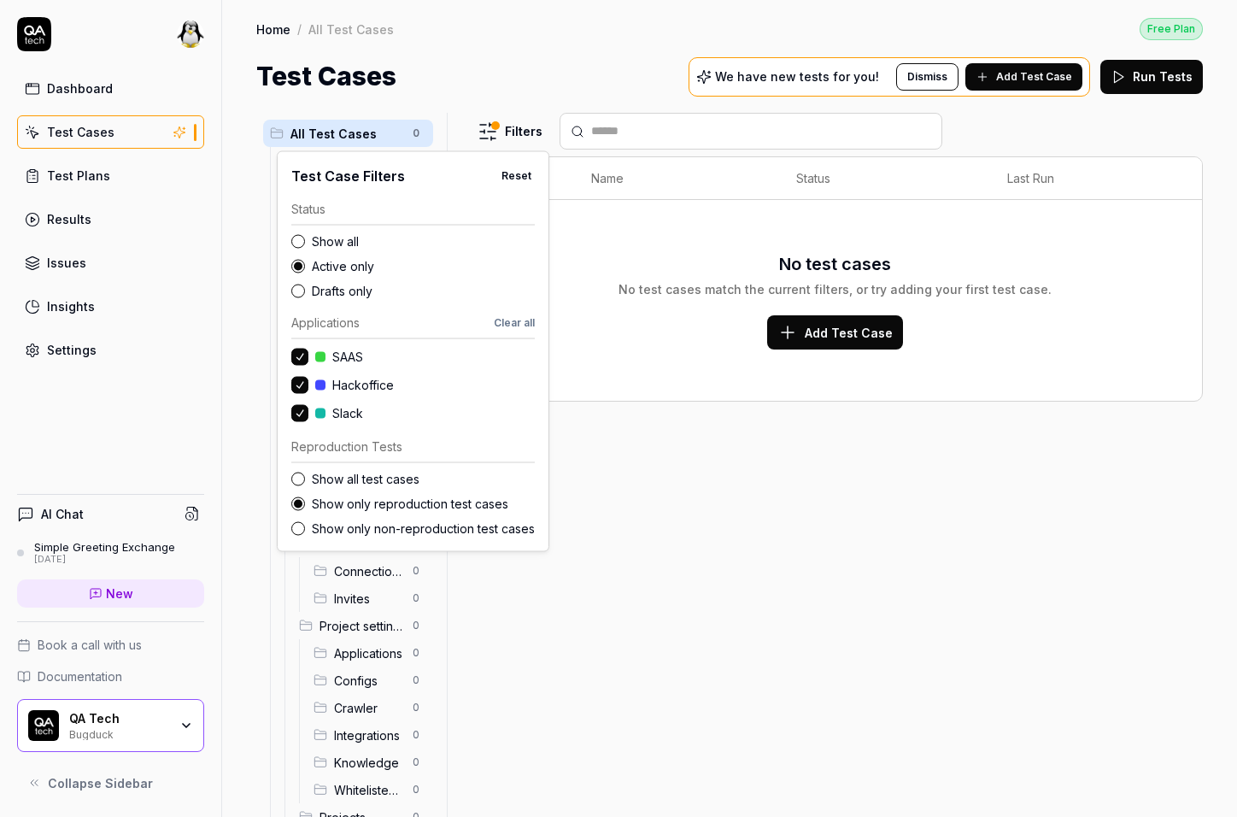
click at [357, 477] on label "Show all test cases" at bounding box center [423, 479] width 223 height 18
click at [305, 477] on button "Show all test cases" at bounding box center [298, 478] width 14 height 14
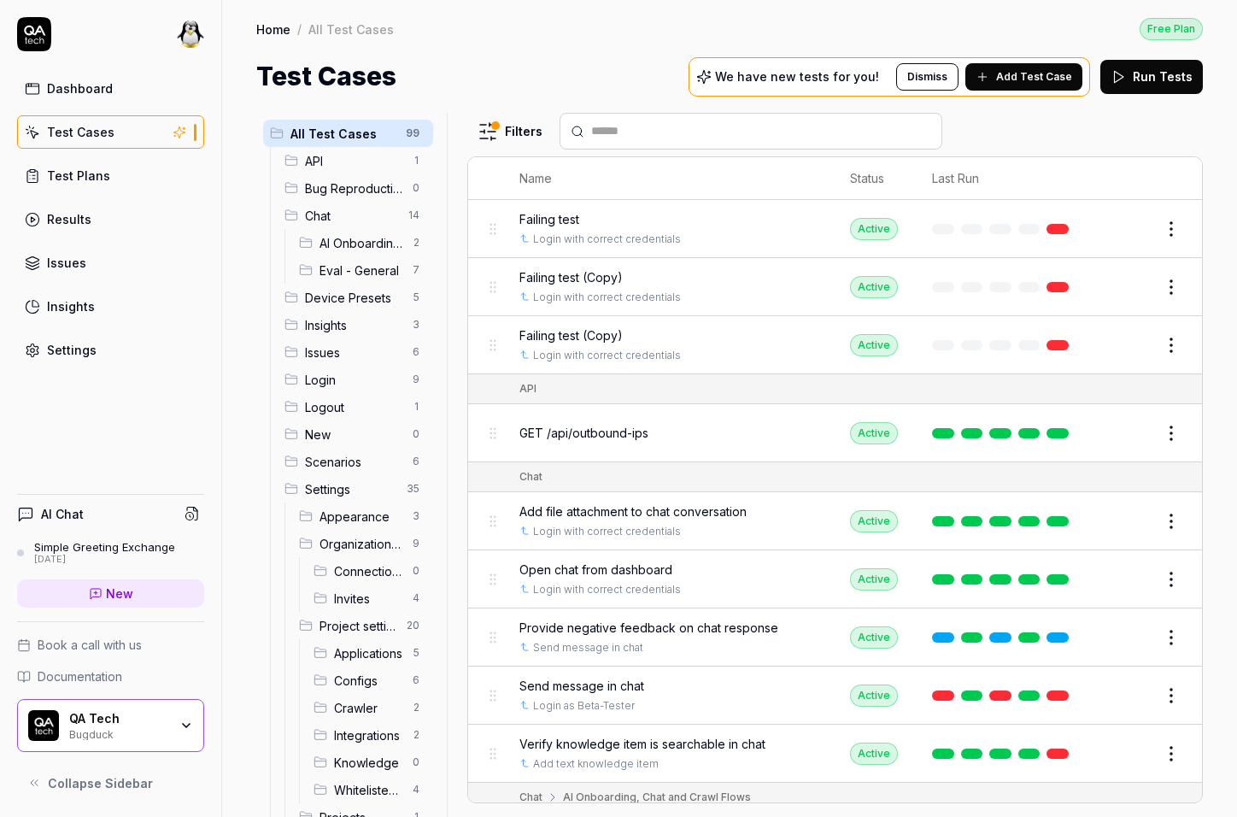
click at [684, 104] on html "Dashboard Test Cases Test Plans Results Issues Insights Settings AI Chat Simple…" at bounding box center [618, 408] width 1237 height 817
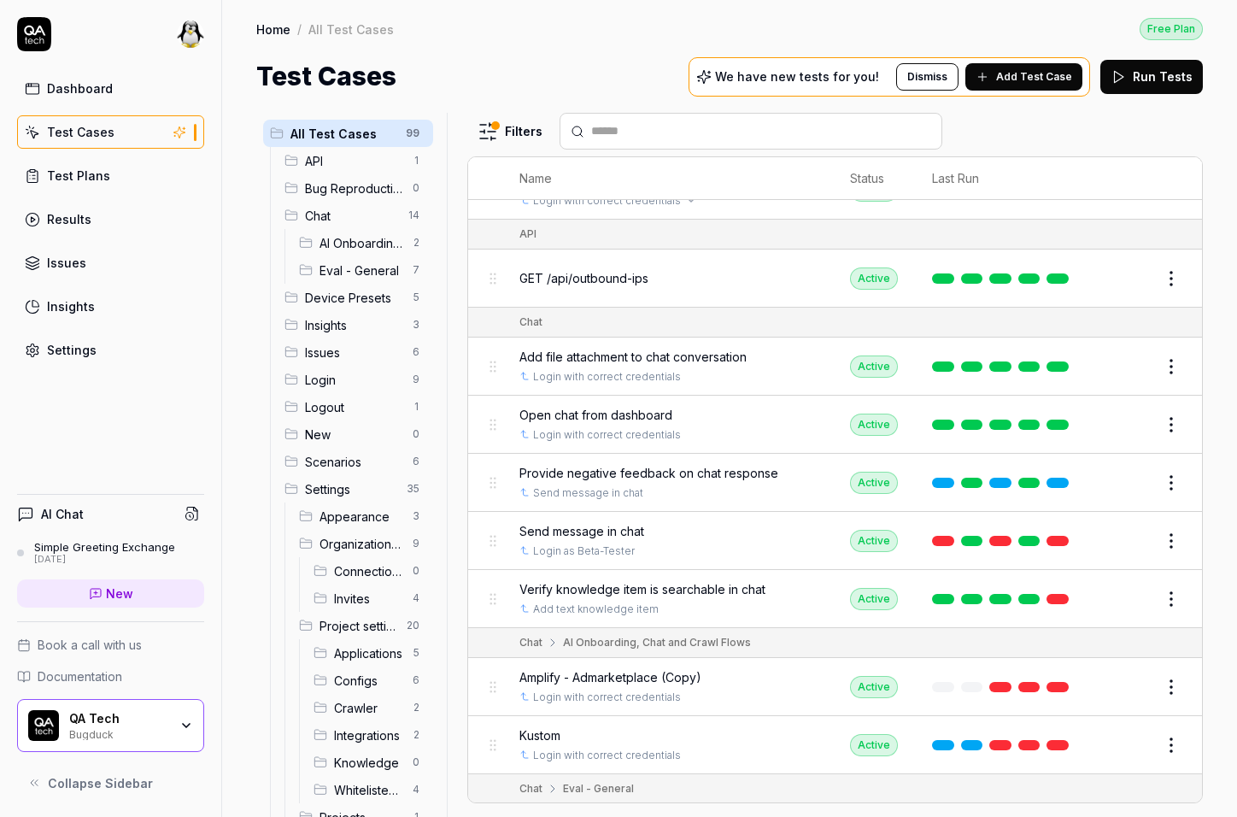
scroll to position [164, 0]
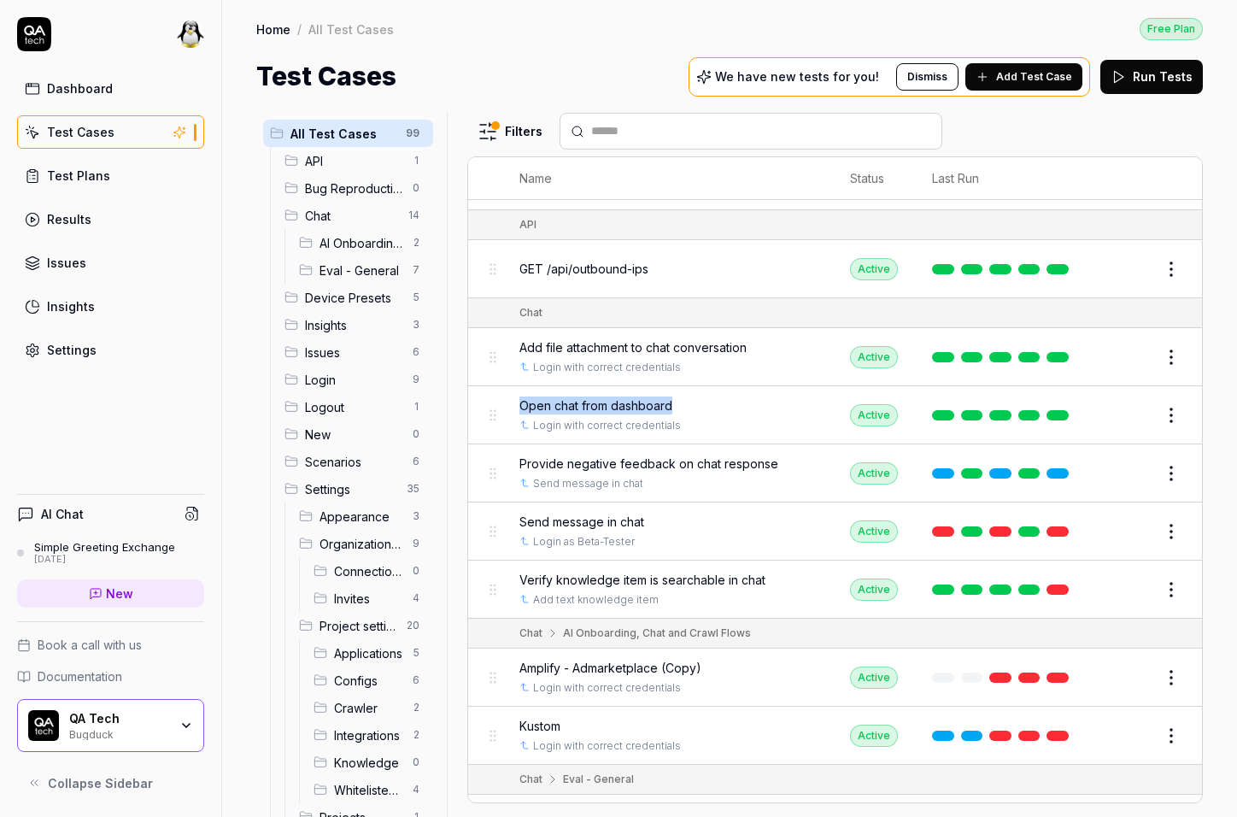
copy span "Open chat from dashboard"
drag, startPoint x: 675, startPoint y: 398, endPoint x: 518, endPoint y: 400, distance: 156.3
click at [518, 400] on td "Open chat from dashboard Login with correct credentials" at bounding box center [667, 415] width 331 height 58
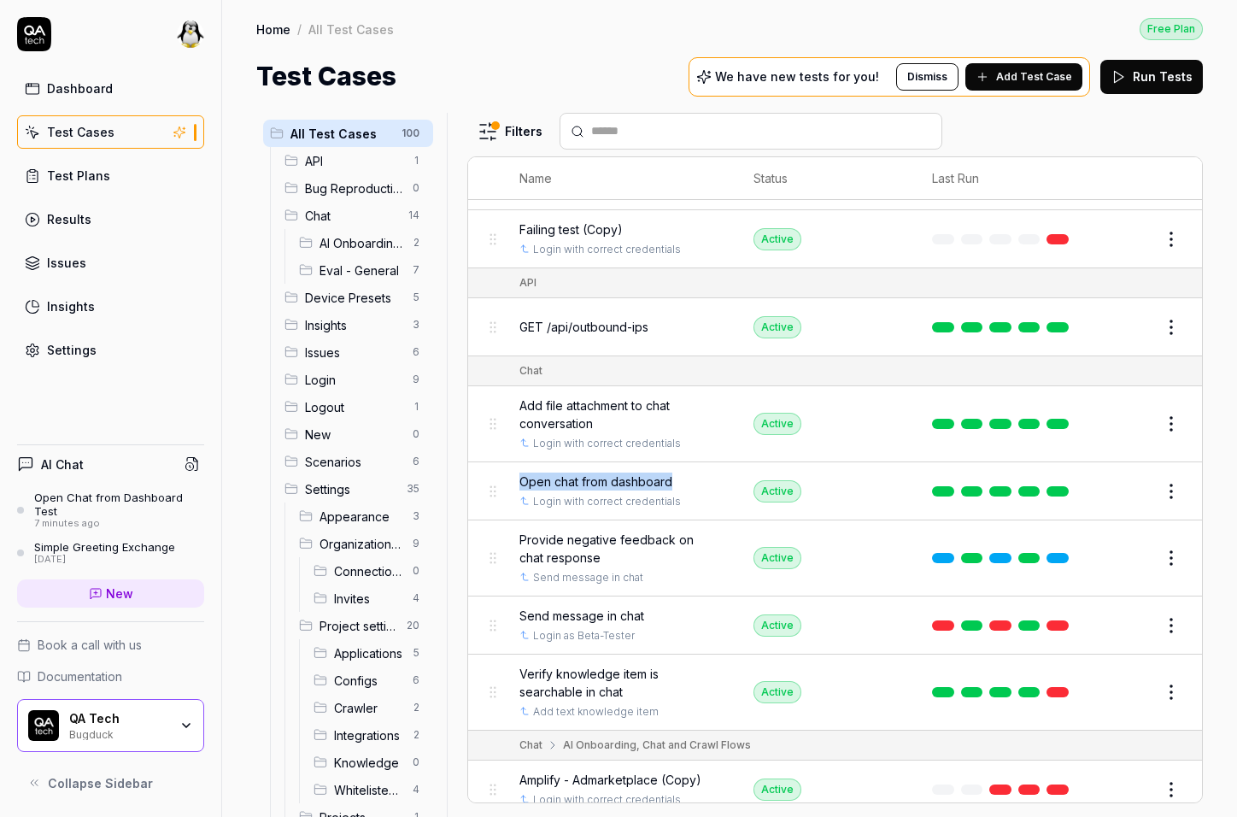
scroll to position [49, 0]
